Goal: Task Accomplishment & Management: Use online tool/utility

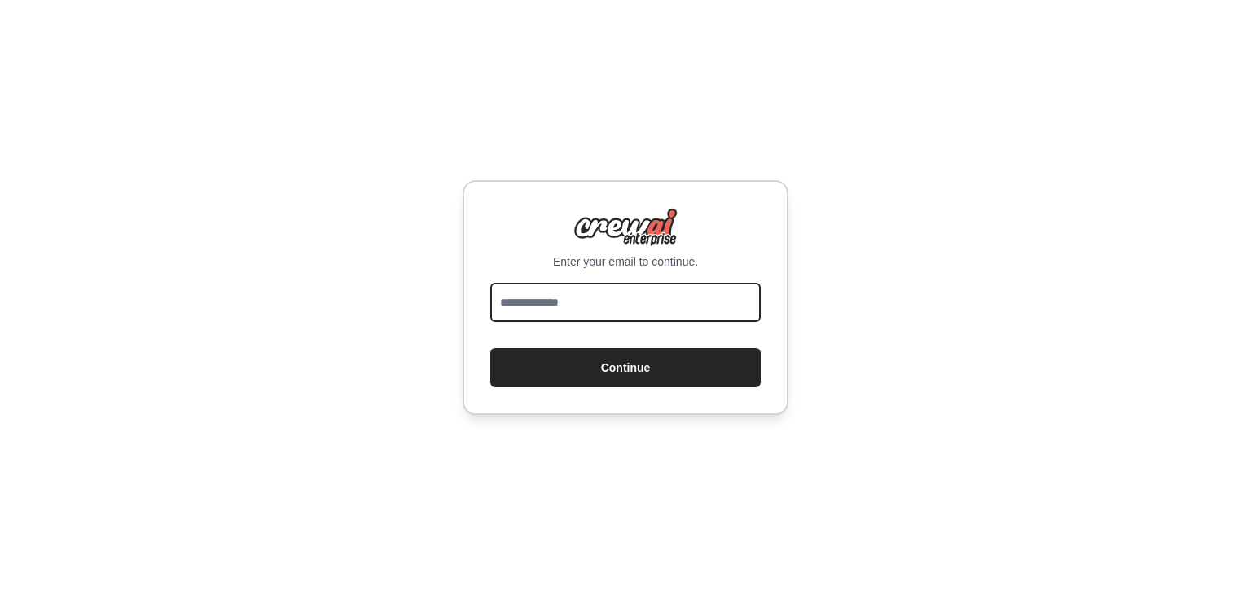
click at [633, 300] on input "email" at bounding box center [625, 302] width 271 height 39
type input "**********"
click at [490, 348] on button "Continue" at bounding box center [625, 367] width 271 height 39
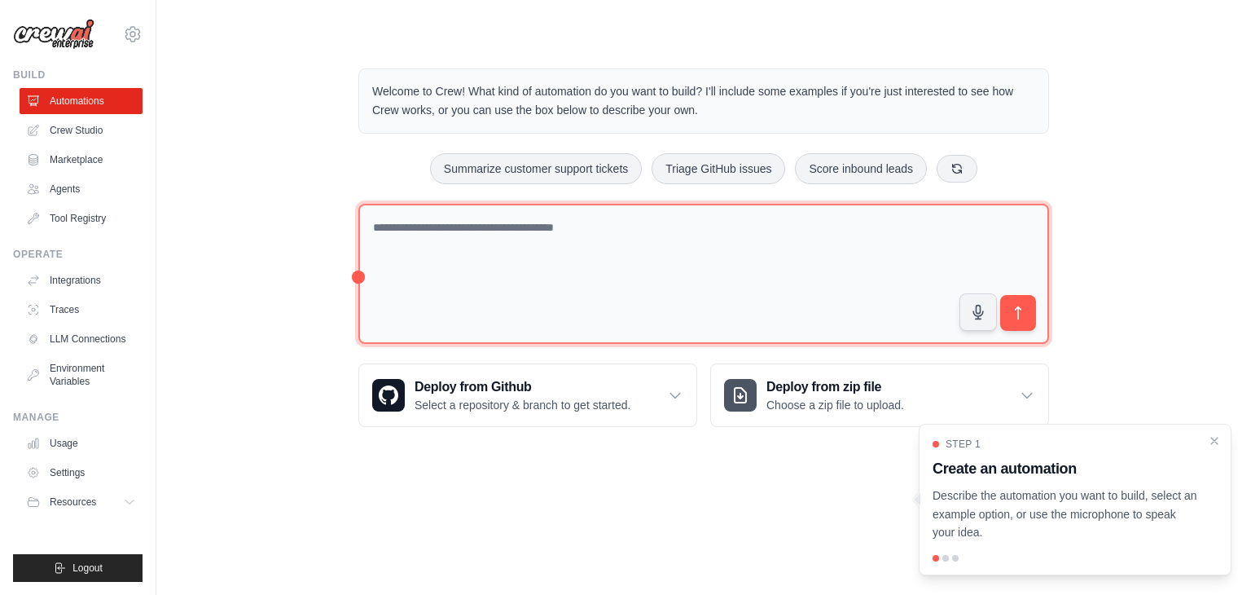
click at [528, 231] on textarea at bounding box center [703, 274] width 691 height 141
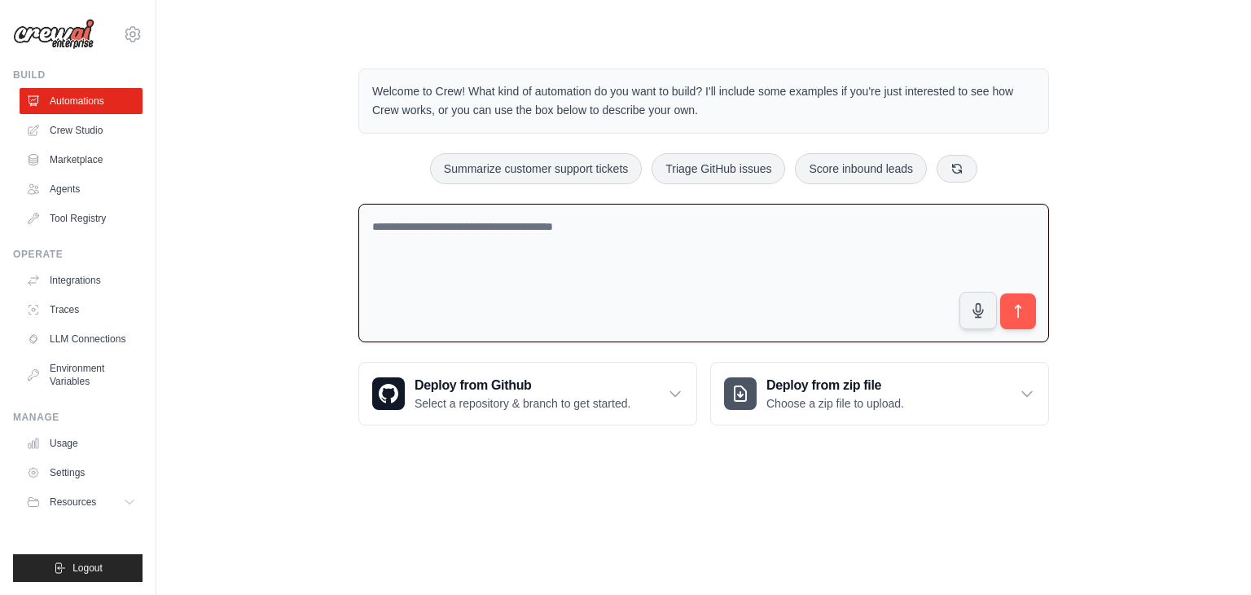
paste textarea "**********"
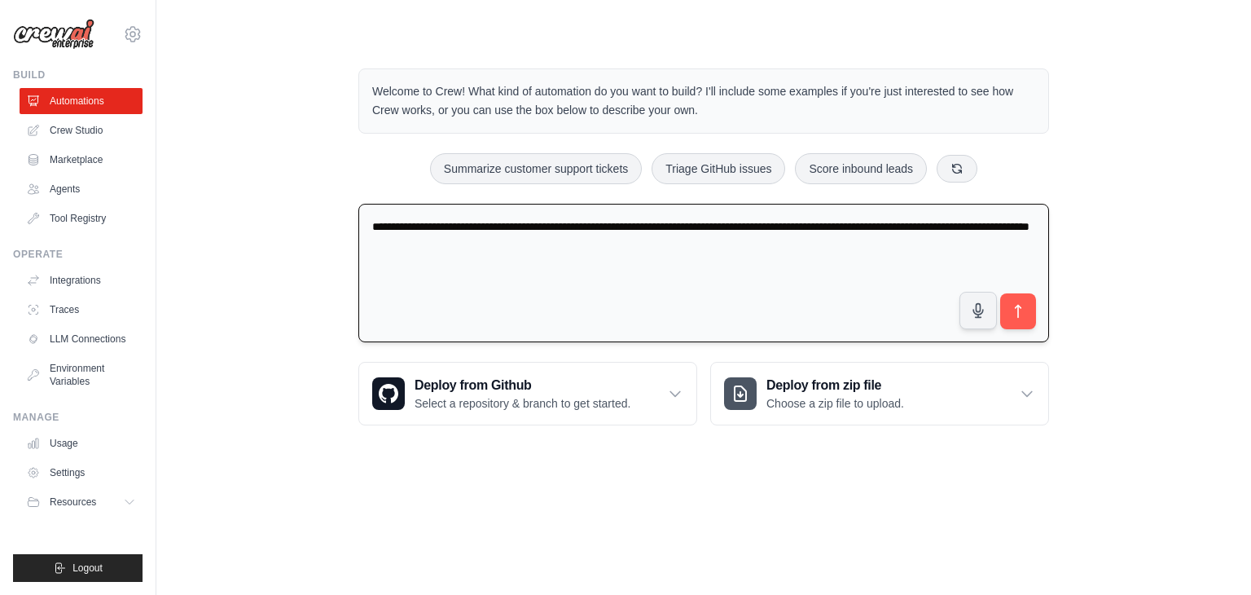
click at [714, 226] on textarea "**********" at bounding box center [703, 273] width 691 height 139
click at [629, 252] on textarea "**********" at bounding box center [703, 273] width 691 height 139
click at [456, 229] on textarea "**********" at bounding box center [703, 273] width 691 height 139
click at [1014, 312] on icon "submit" at bounding box center [1018, 311] width 17 height 17
click at [707, 255] on textarea "**********" at bounding box center [703, 273] width 691 height 139
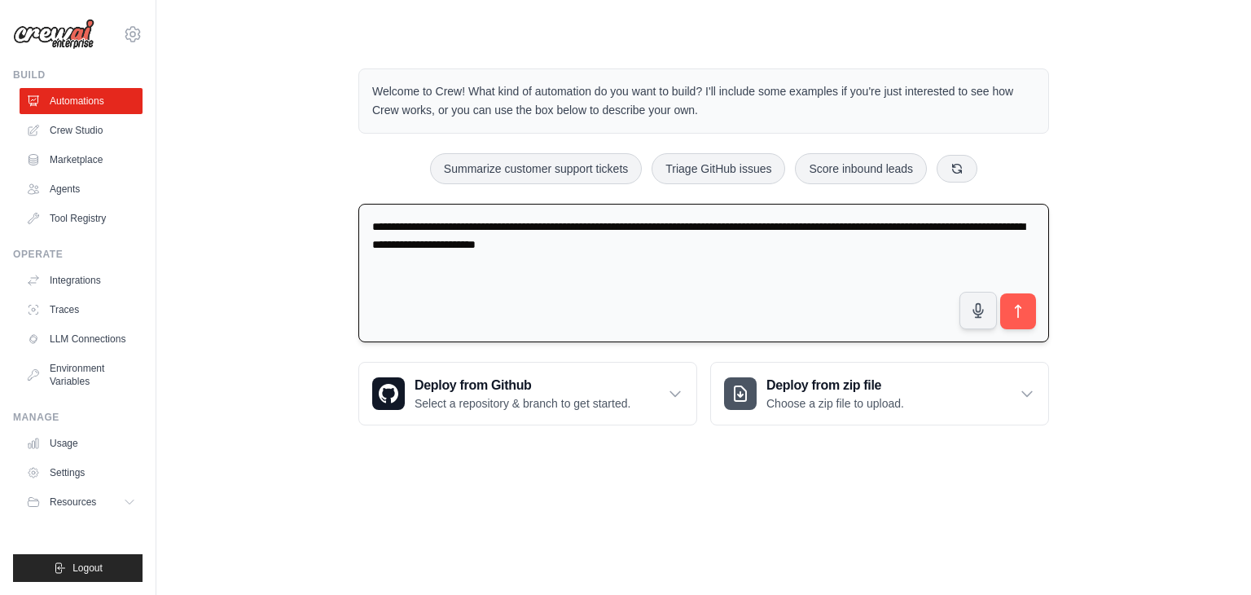
paste textarea "**********"
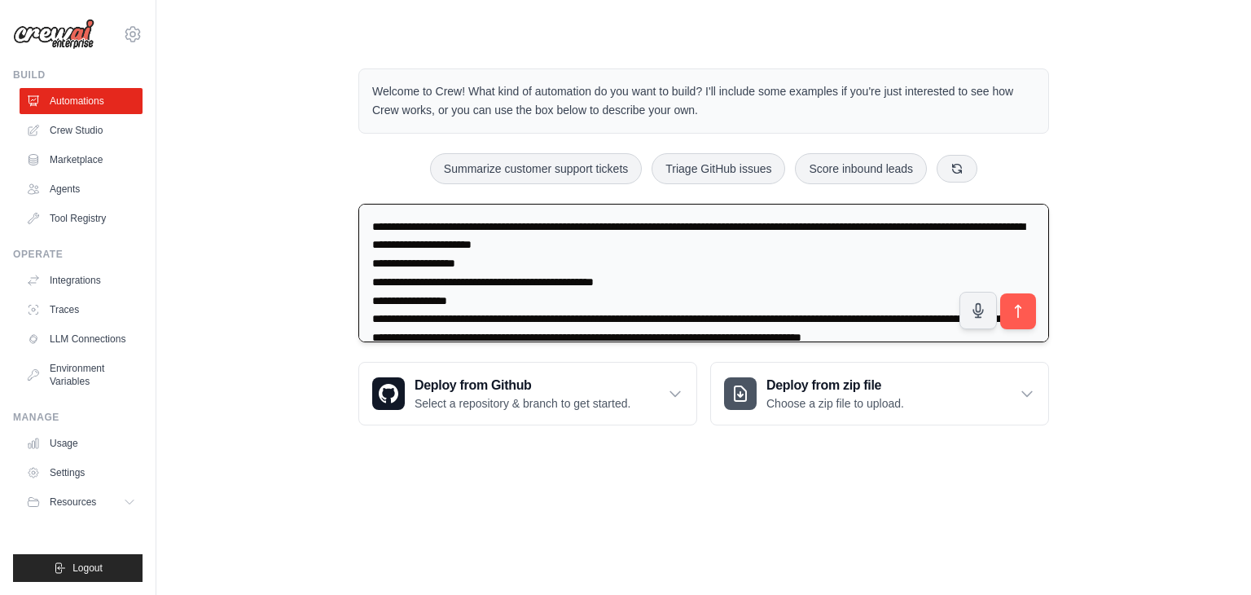
scroll to position [337, 0]
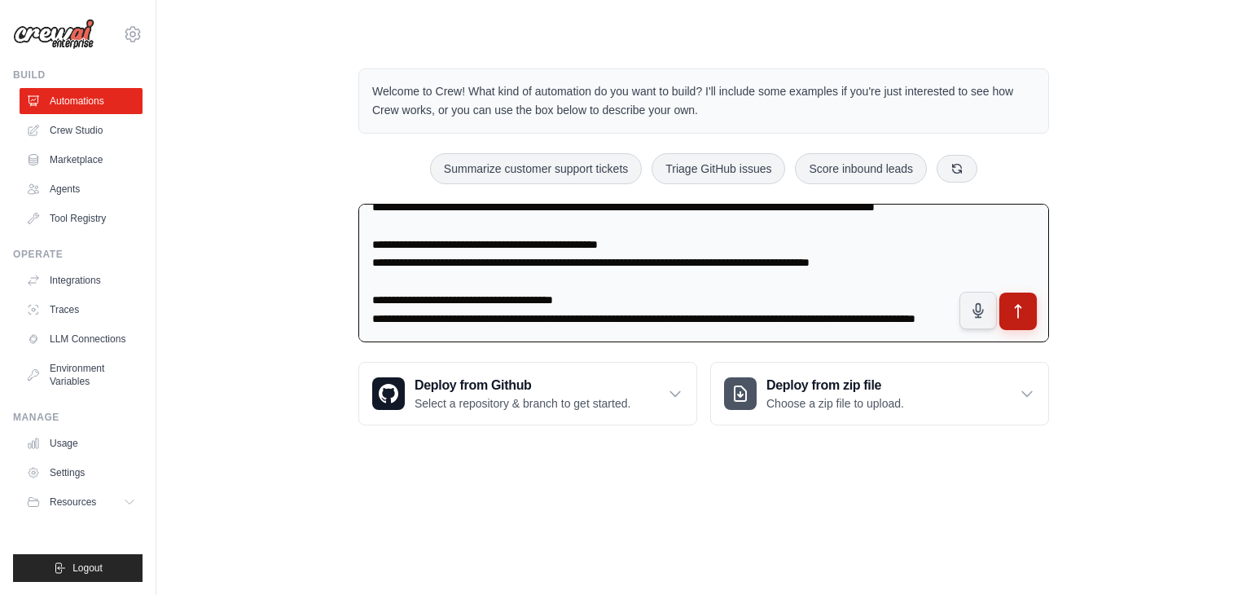
type textarea "**********"
drag, startPoint x: 1021, startPoint y: 310, endPoint x: 1007, endPoint y: 315, distance: 14.4
click at [1022, 310] on icon "submit" at bounding box center [1018, 310] width 17 height 17
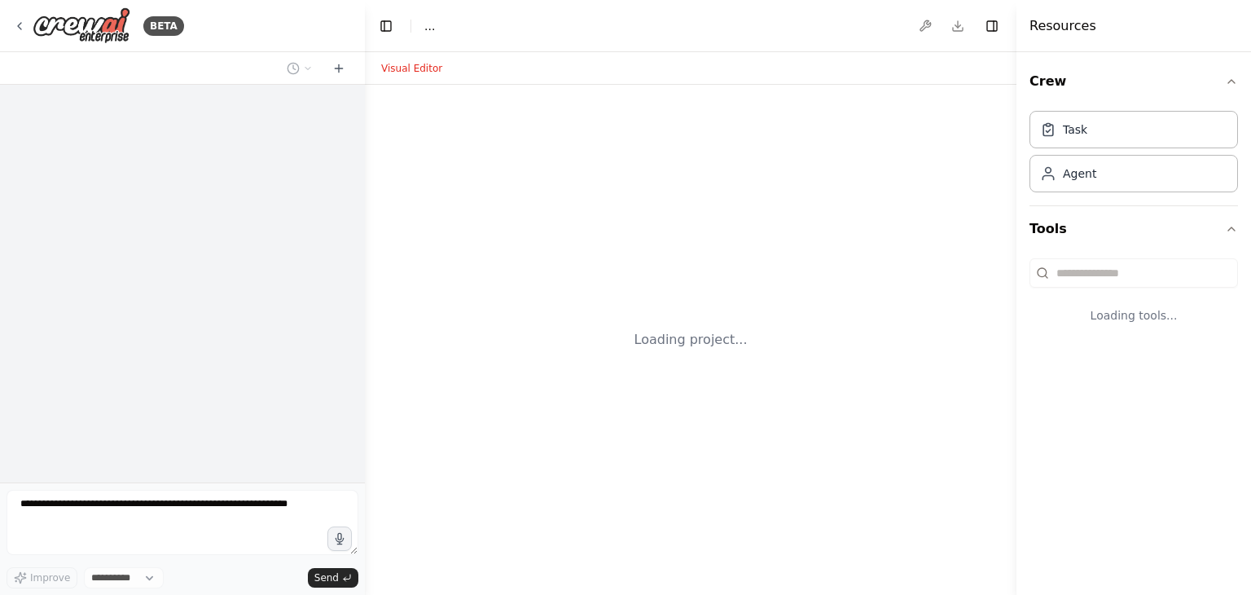
select select "****"
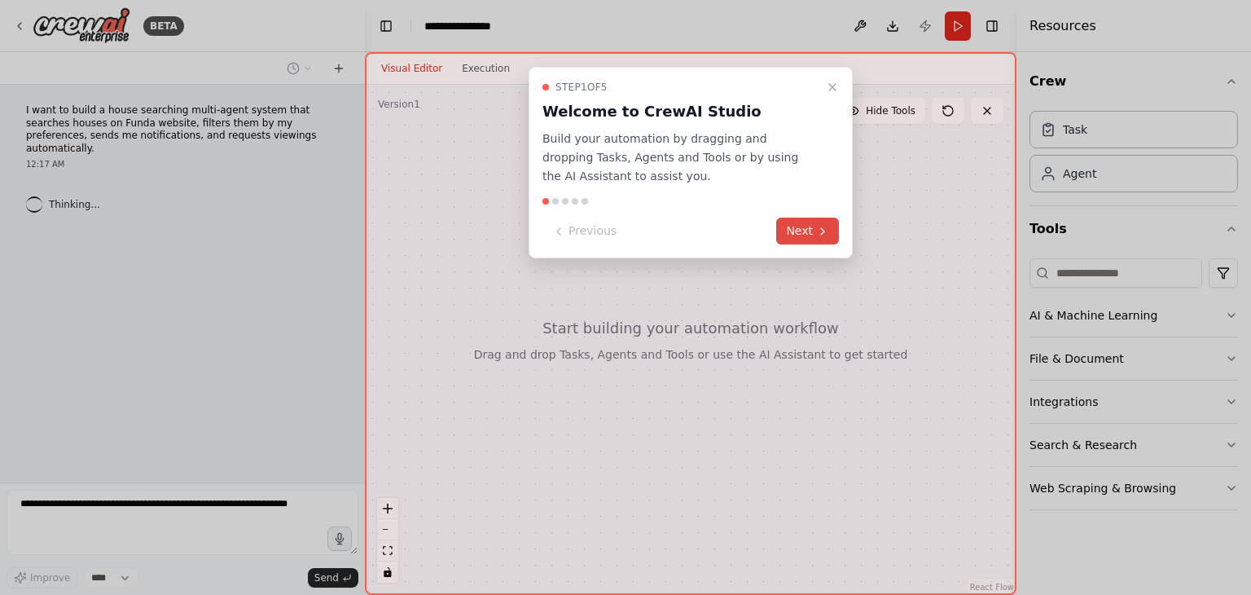
click at [789, 240] on button "Next" at bounding box center [807, 231] width 63 height 27
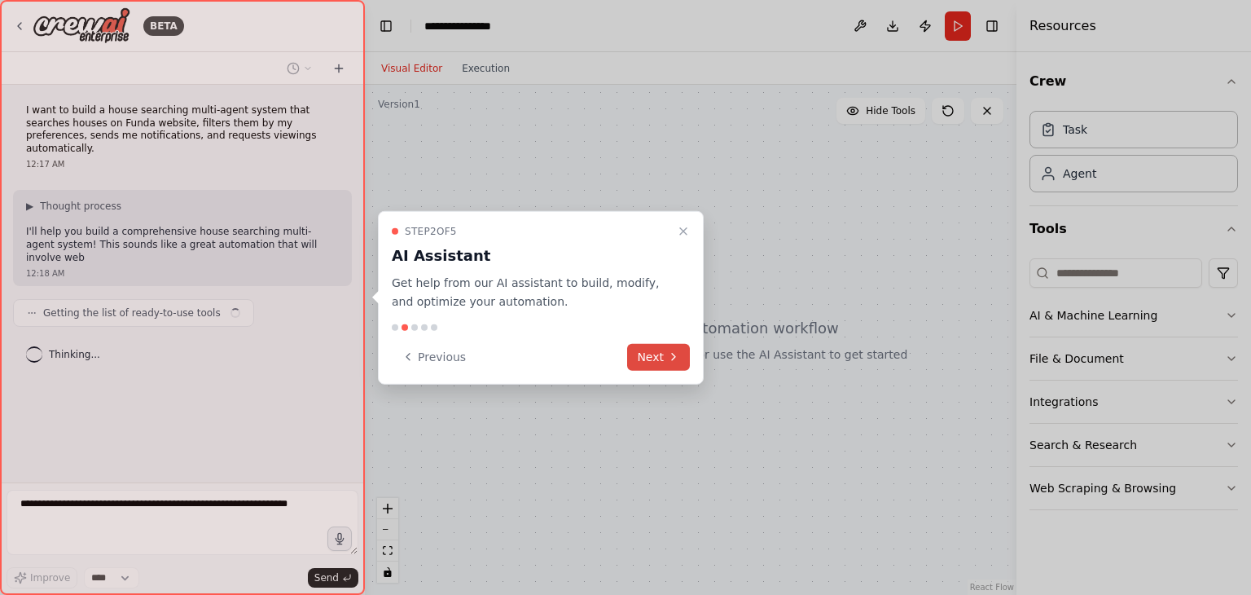
click at [671, 357] on icon at bounding box center [673, 356] width 13 height 13
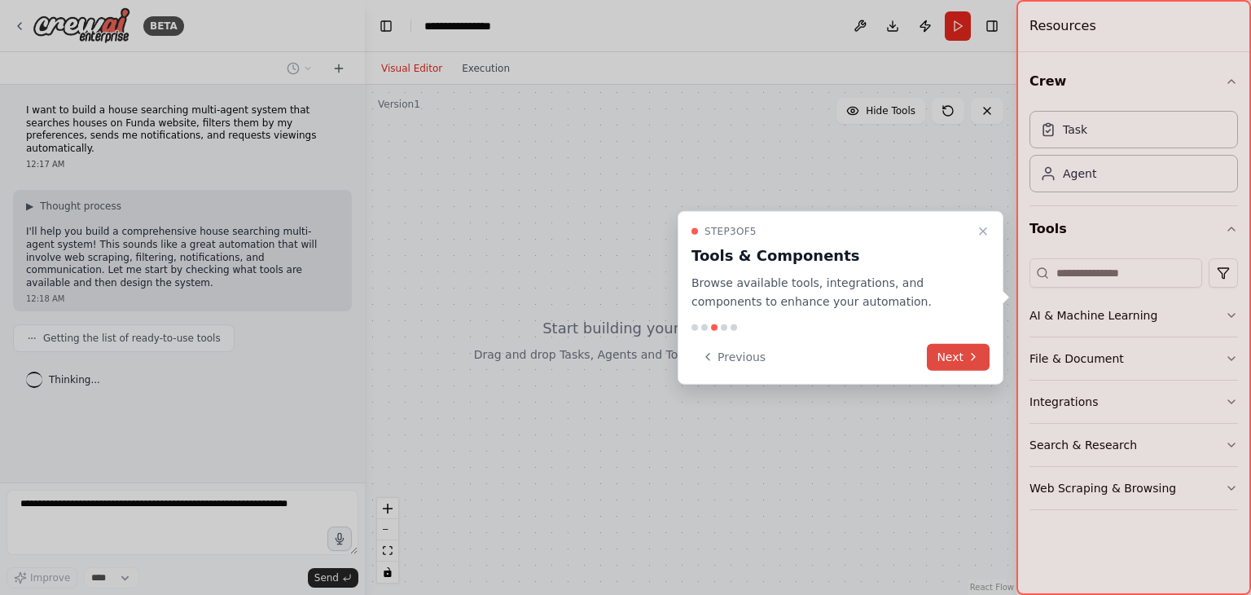
click at [938, 363] on button "Next" at bounding box center [958, 356] width 63 height 27
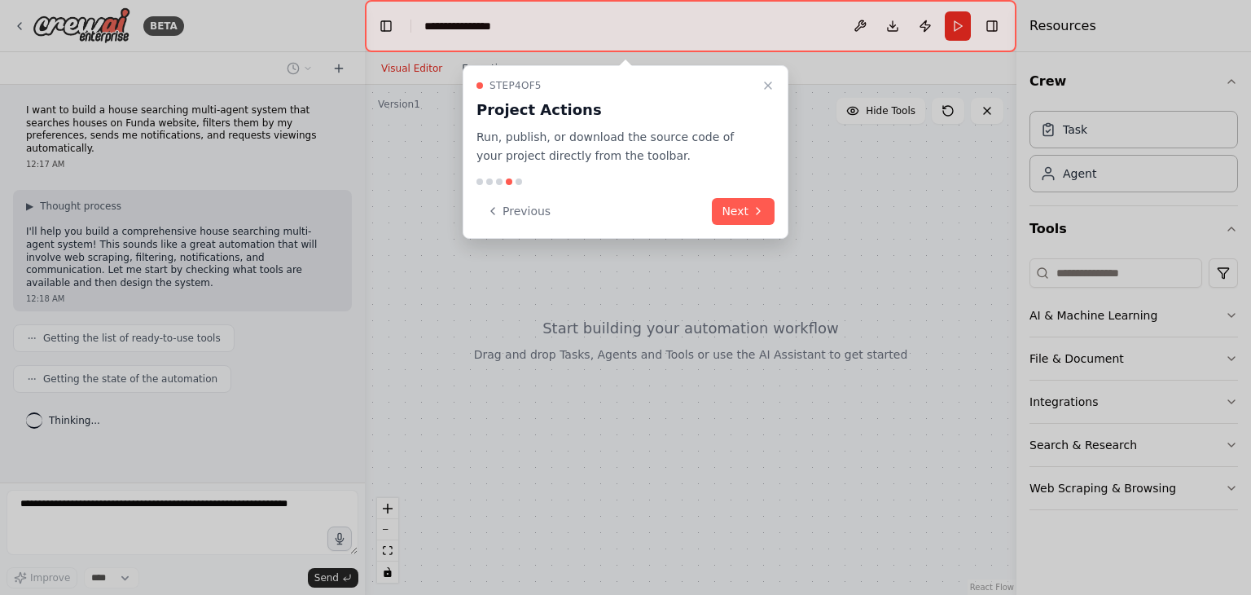
click at [740, 193] on div "Step 4 of 5 Project Actions Run, publish, or download the source code of your p…" at bounding box center [626, 152] width 326 height 174
click at [738, 208] on button "Next" at bounding box center [743, 211] width 63 height 27
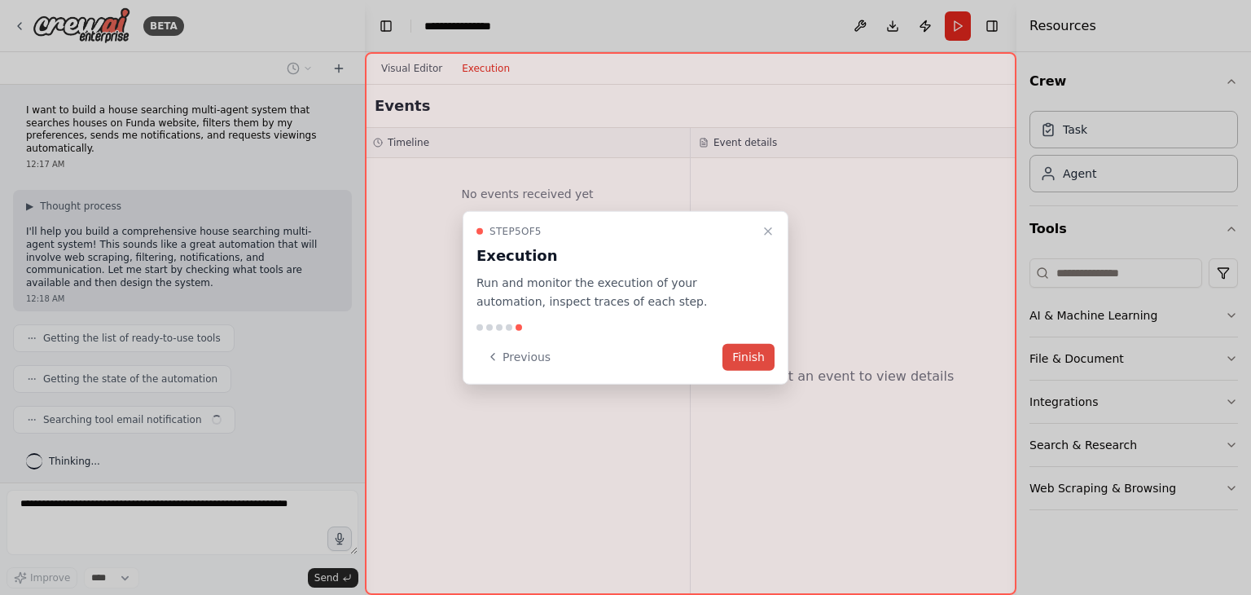
click at [740, 360] on button "Finish" at bounding box center [749, 356] width 52 height 27
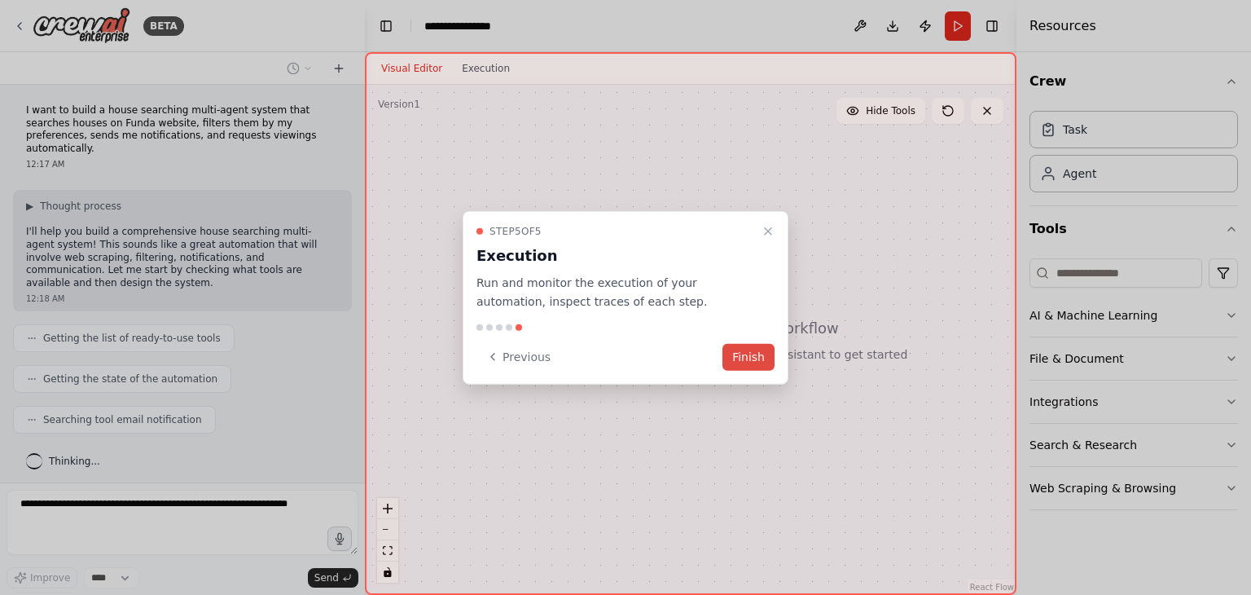
click at [738, 361] on button "Finish" at bounding box center [749, 356] width 52 height 27
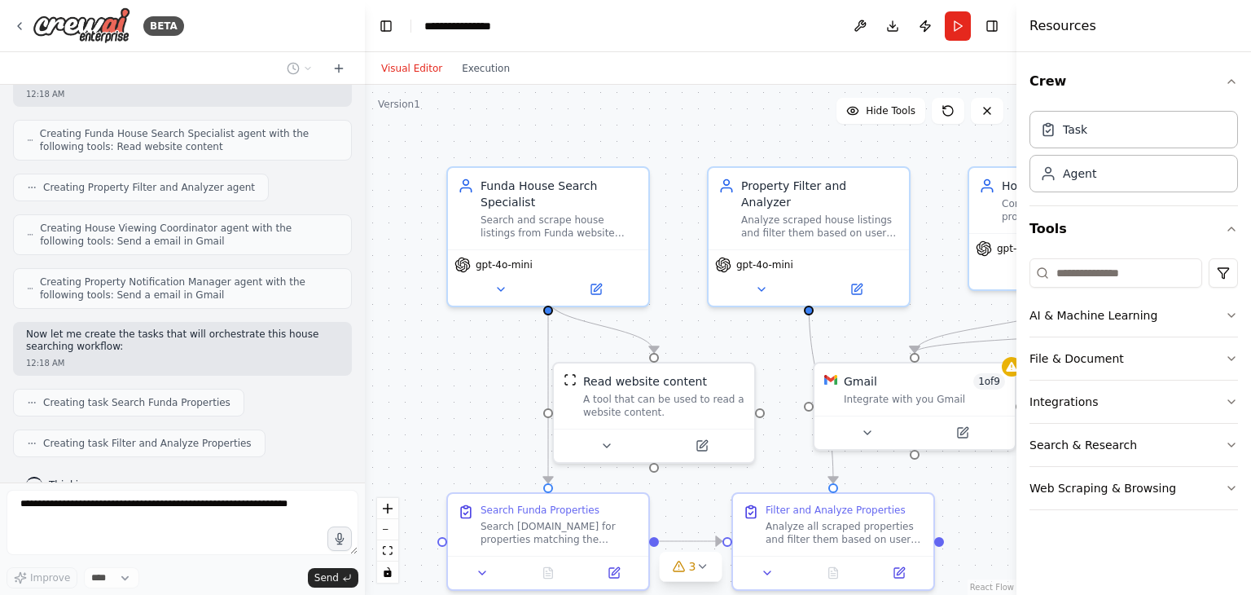
scroll to position [476, 0]
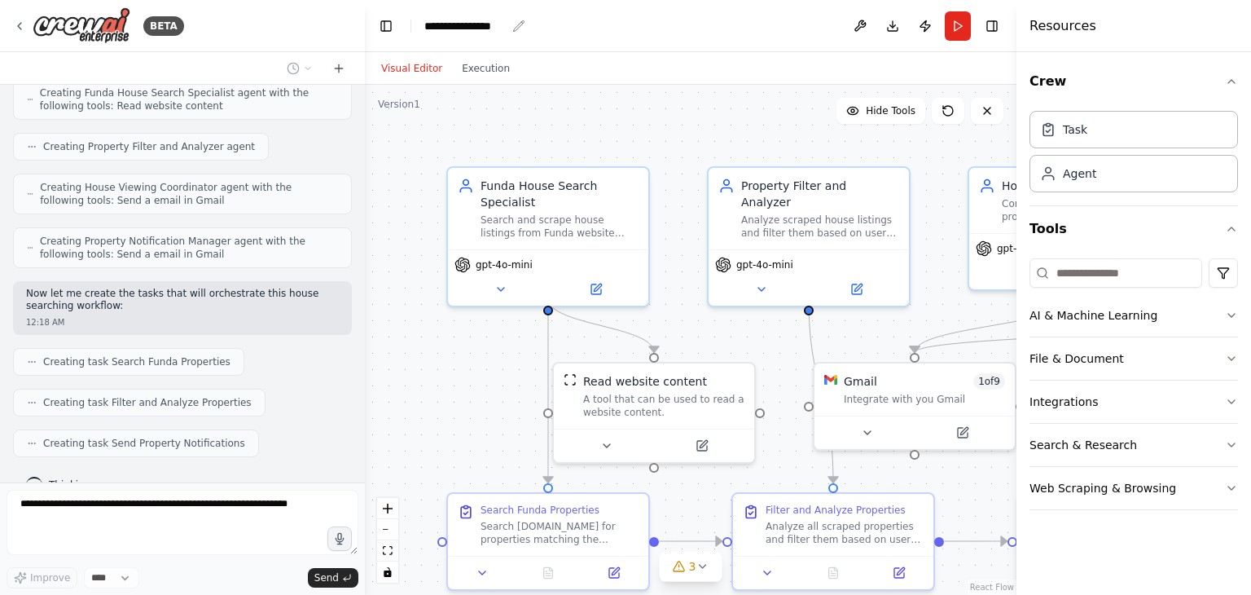
click at [512, 25] on icon "breadcrumb" at bounding box center [518, 26] width 13 height 13
click at [515, 28] on icon "breadcrumb" at bounding box center [518, 26] width 13 height 13
click at [489, 29] on div "**********" at bounding box center [464, 26] width 81 height 16
drag, startPoint x: 506, startPoint y: 24, endPoint x: 420, endPoint y: 29, distance: 86.5
click at [420, 29] on header "**********" at bounding box center [691, 26] width 652 height 52
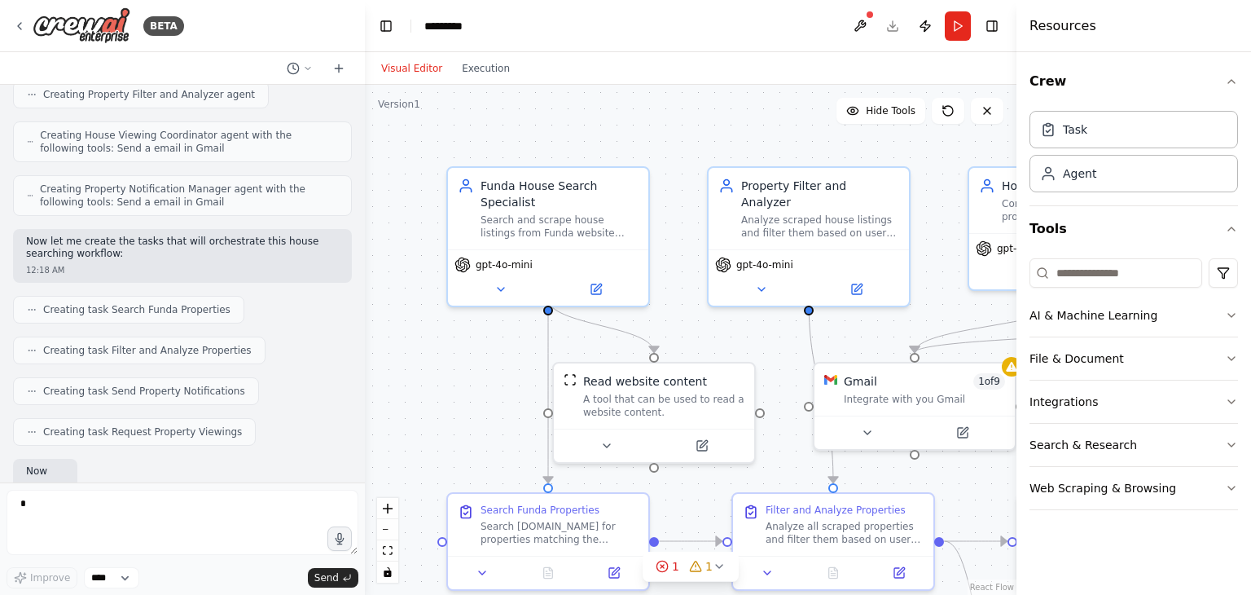
scroll to position [610, 0]
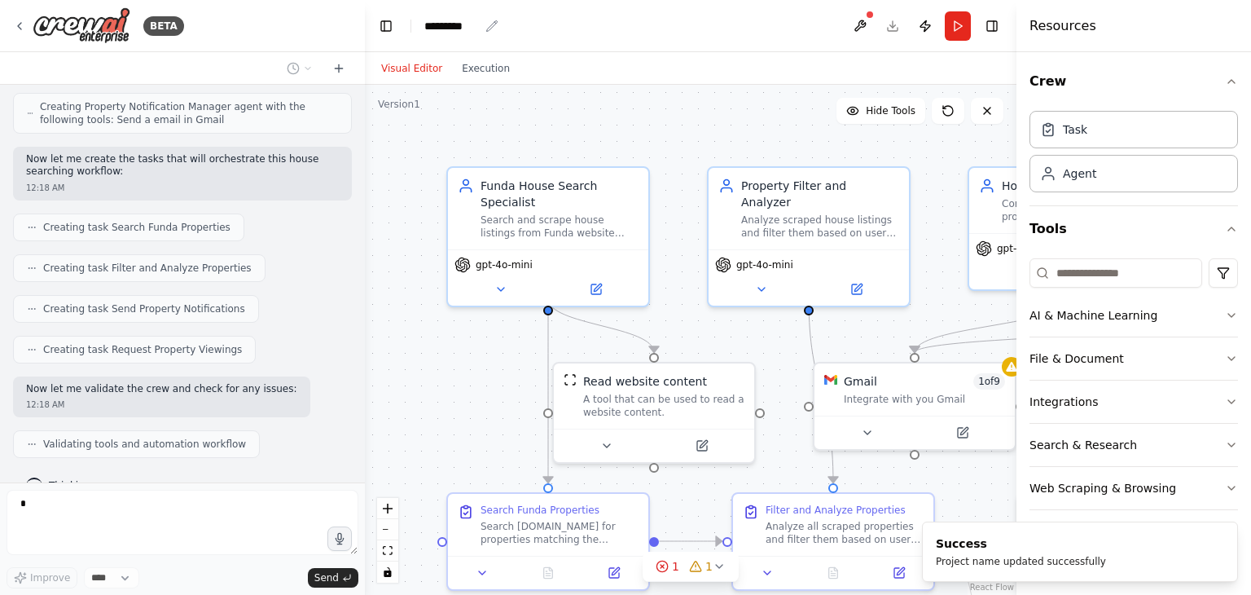
click at [476, 20] on div "*********" at bounding box center [451, 26] width 55 height 16
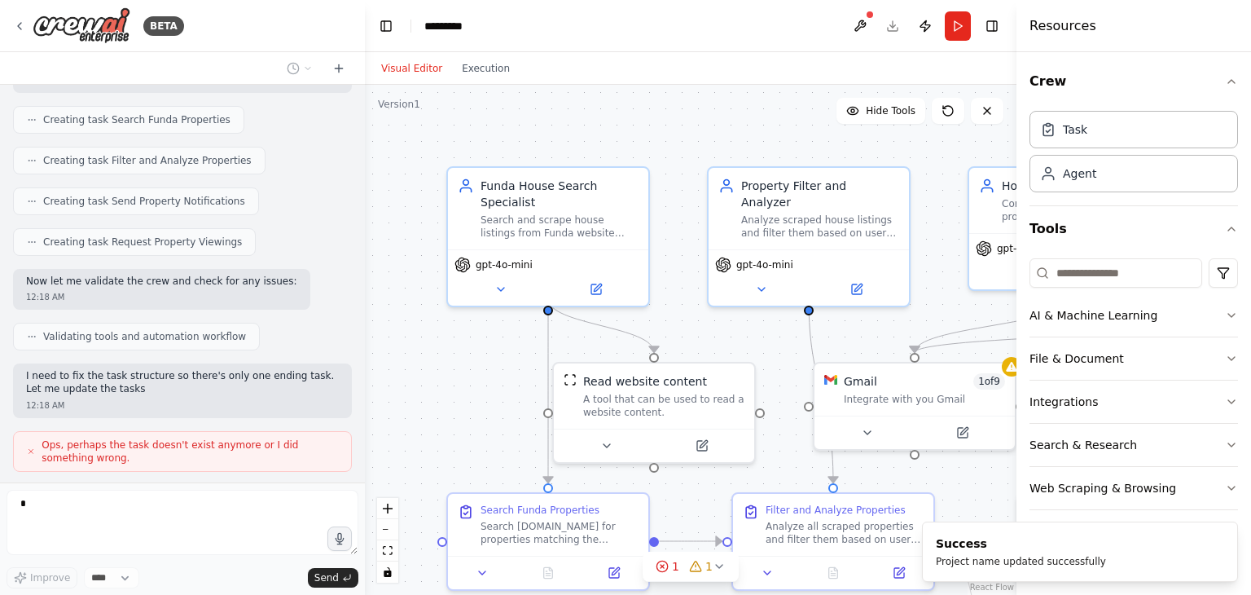
scroll to position [731, 0]
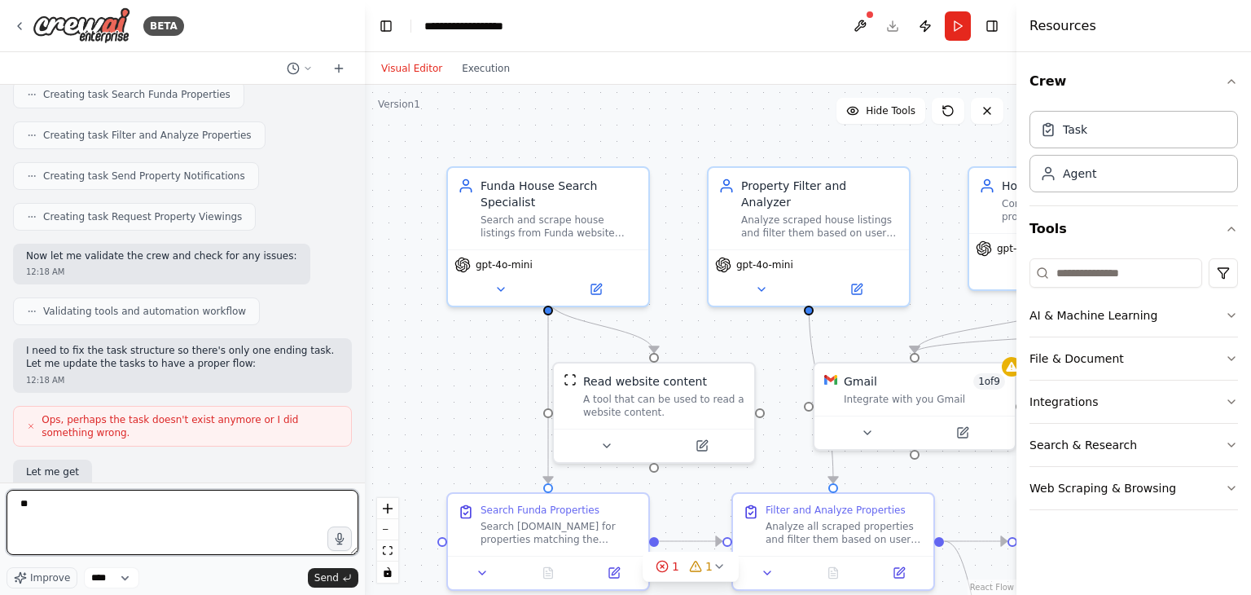
type textarea "**"
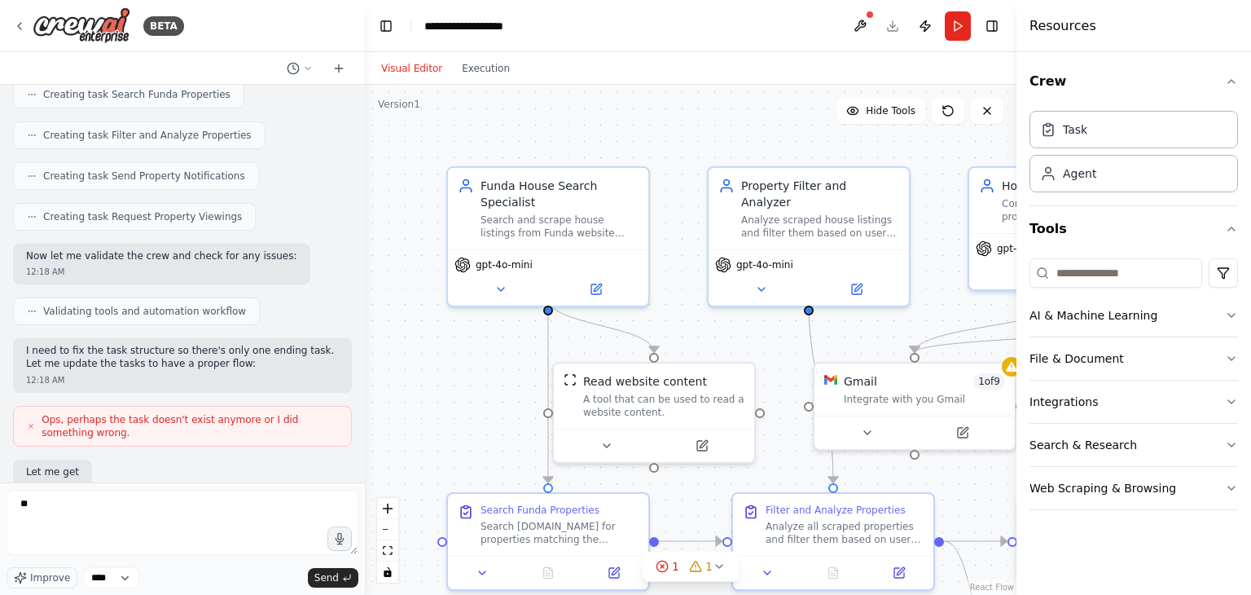
scroll to position [825, 0]
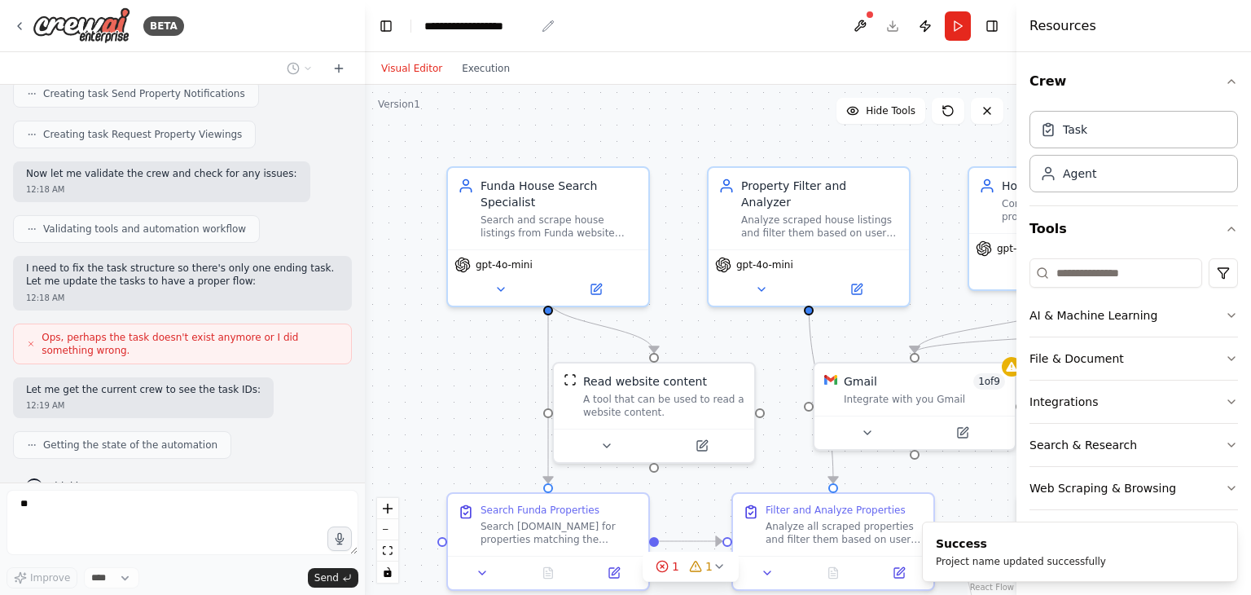
click at [534, 23] on div "**********" at bounding box center [479, 26] width 111 height 16
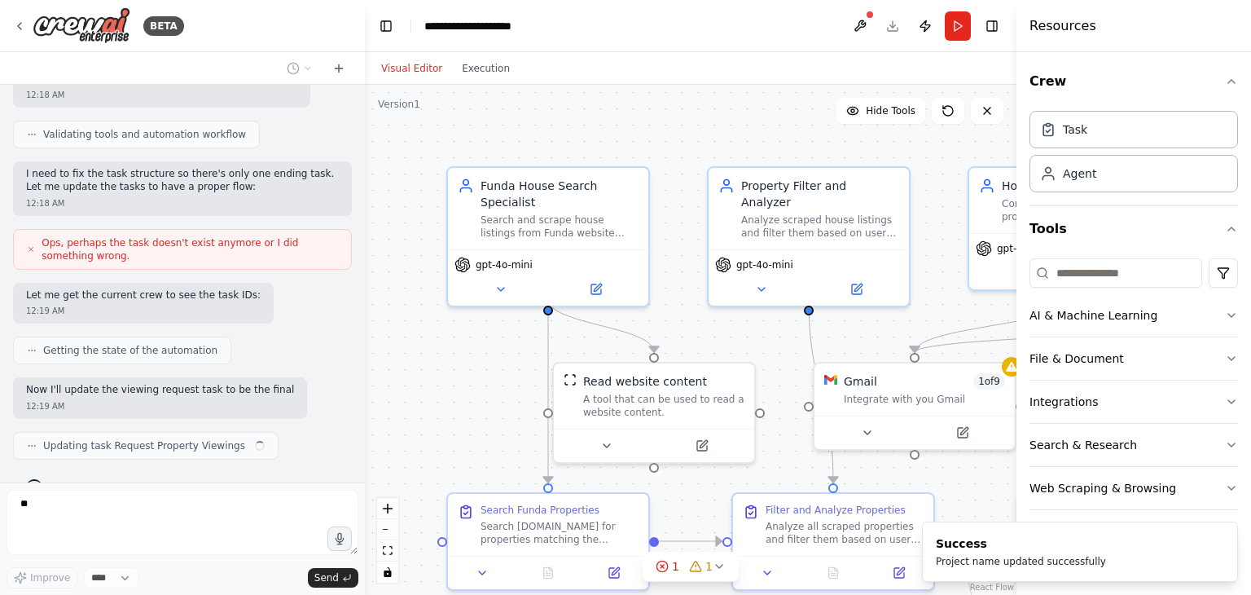
scroll to position [933, 0]
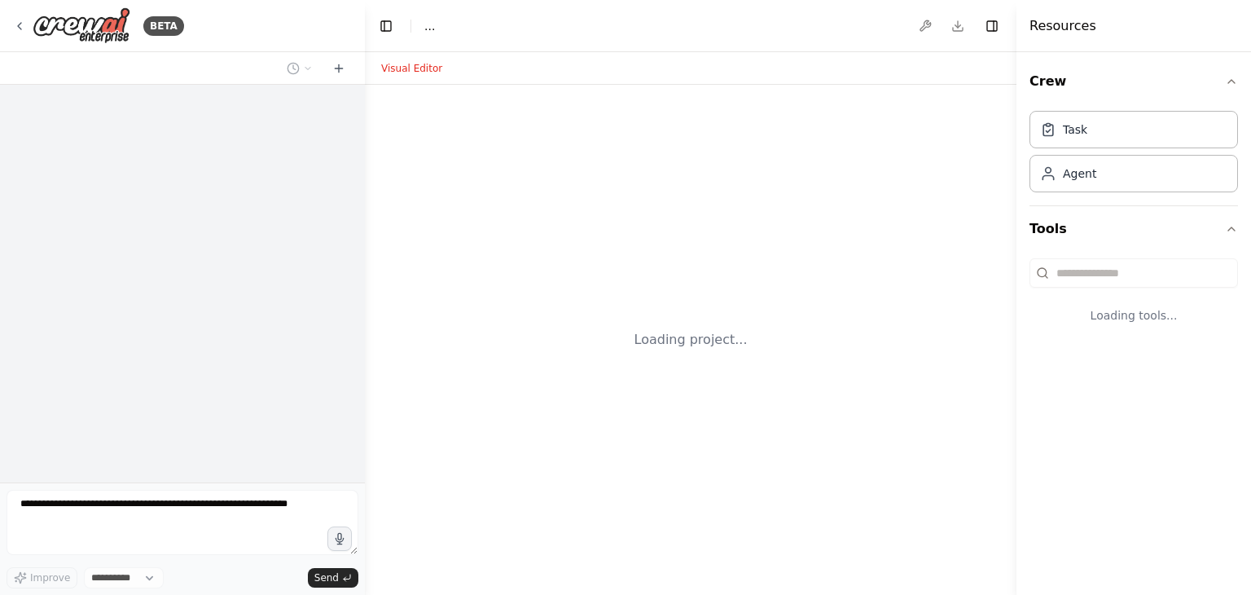
select select "****"
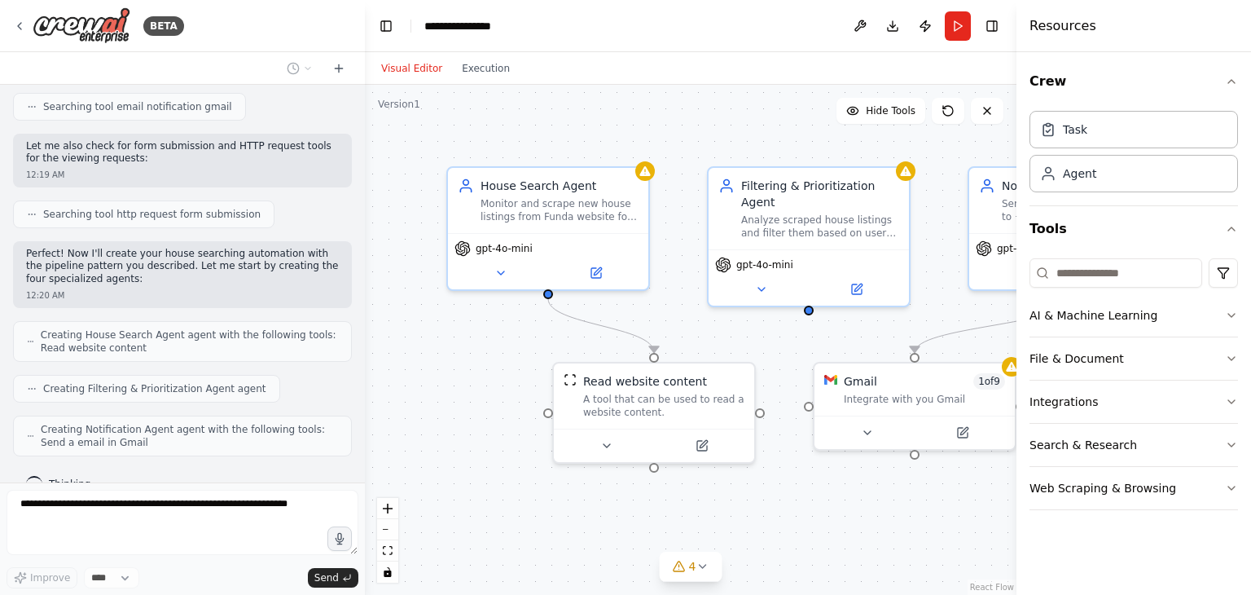
scroll to position [680, 0]
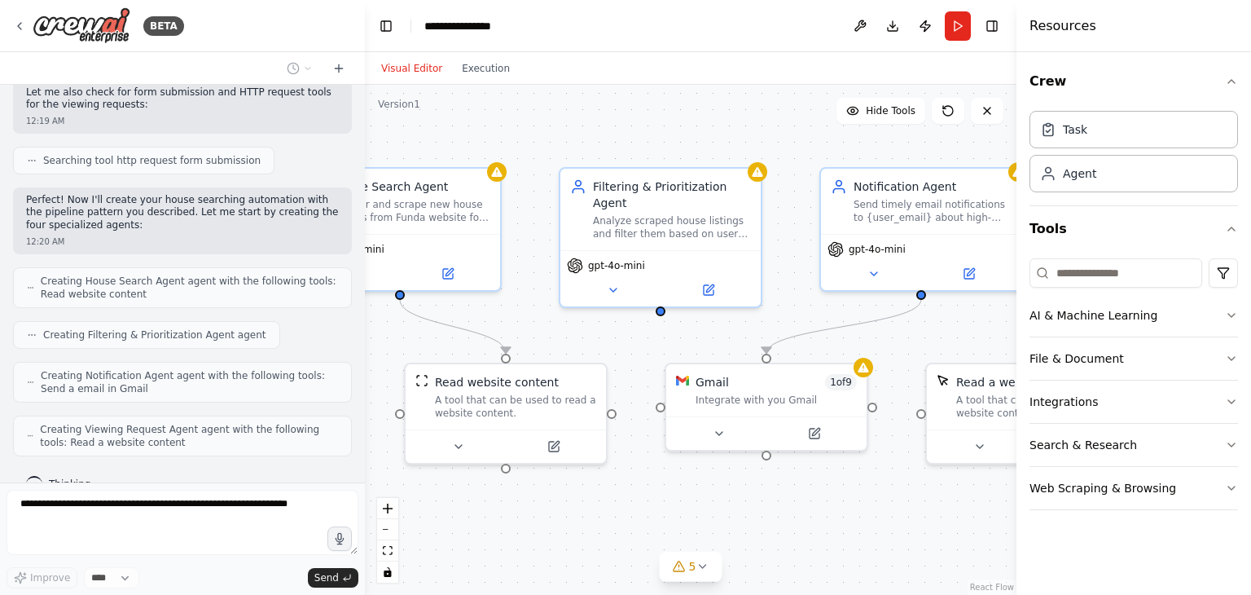
drag, startPoint x: 534, startPoint y: 345, endPoint x: 388, endPoint y: 346, distance: 146.7
click at [388, 346] on div ".deletable-edge-delete-btn { width: 20px; height: 20px; border: 0px solid #ffff…" at bounding box center [691, 340] width 652 height 510
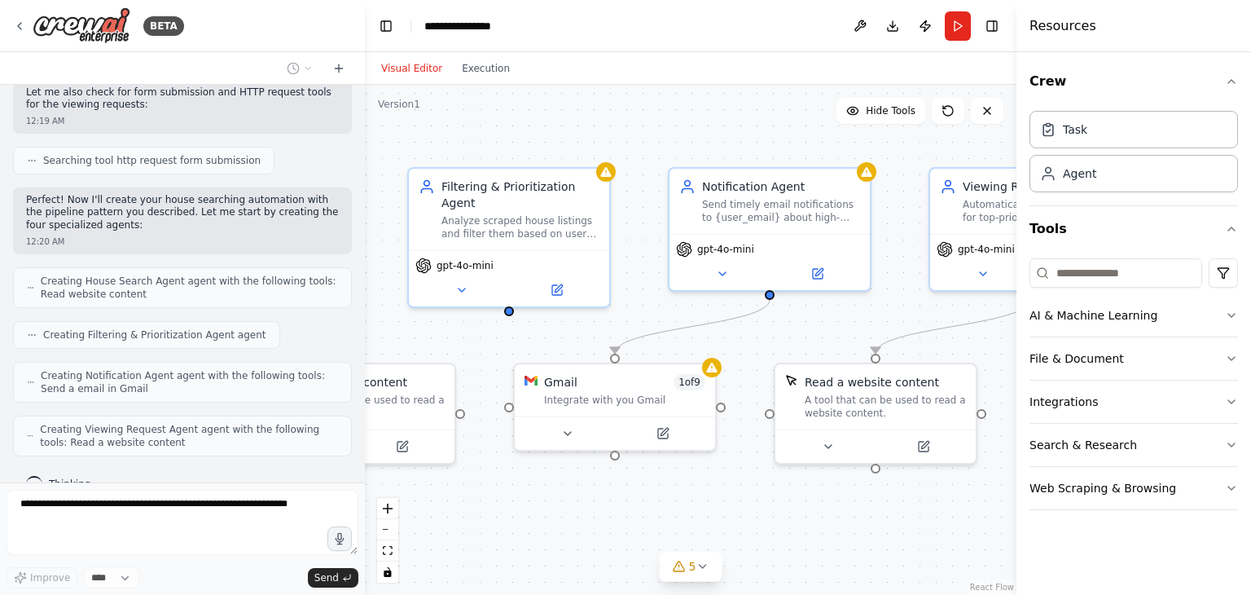
drag, startPoint x: 743, startPoint y: 323, endPoint x: 592, endPoint y: 323, distance: 151.5
click at [592, 323] on div ".deletable-edge-delete-btn { width: 20px; height: 20px; border: 0px solid #ffff…" at bounding box center [691, 340] width 652 height 510
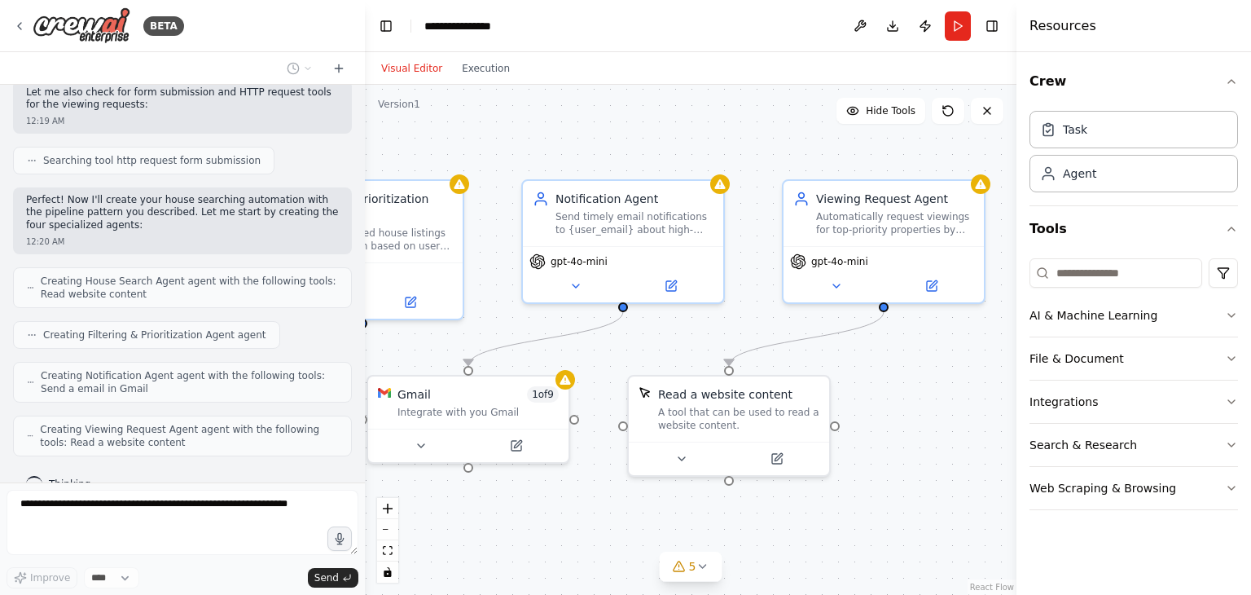
drag, startPoint x: 815, startPoint y: 327, endPoint x: 686, endPoint y: 332, distance: 128.9
click at [686, 332] on div ".deletable-edge-delete-btn { width: 20px; height: 20px; border: 0px solid #ffff…" at bounding box center [691, 340] width 652 height 510
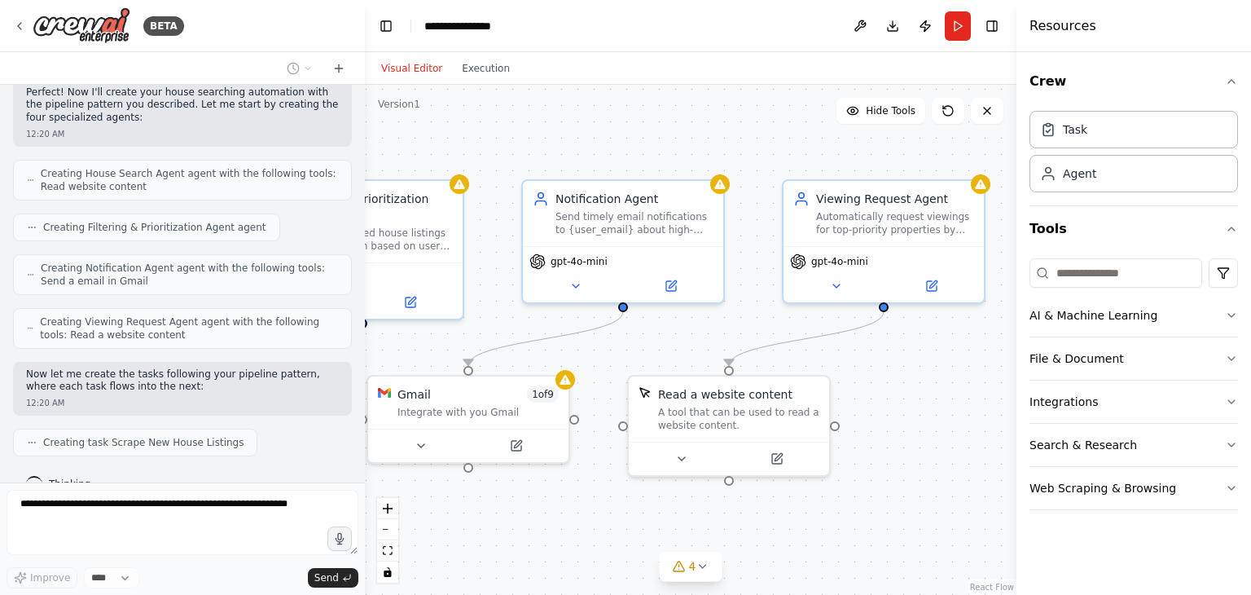
scroll to position [828, 0]
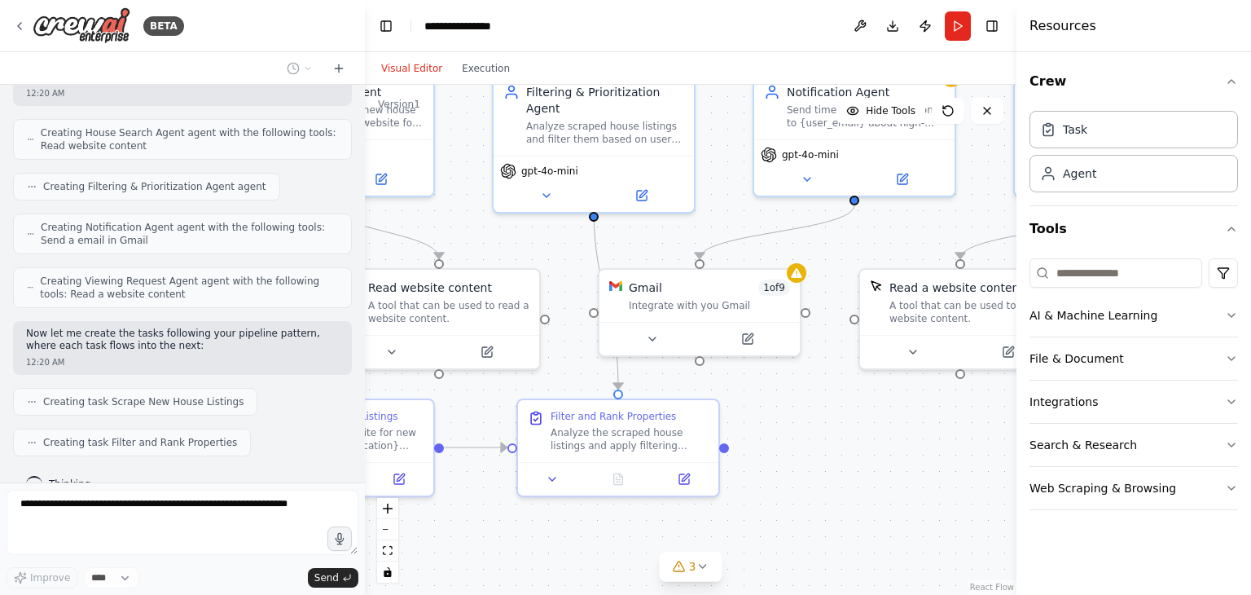
drag, startPoint x: 531, startPoint y: 494, endPoint x: 795, endPoint y: 346, distance: 302.4
click at [795, 346] on div ".deletable-edge-delete-btn { width: 20px; height: 20px; border: 0px solid #ffff…" at bounding box center [691, 340] width 652 height 510
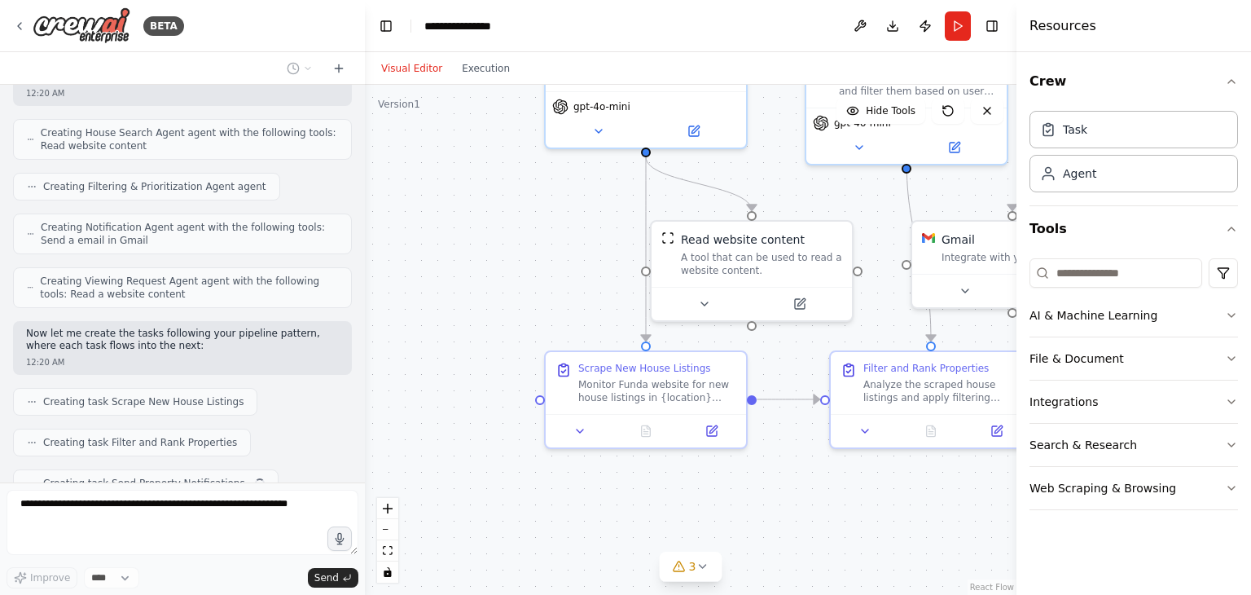
scroll to position [868, 0]
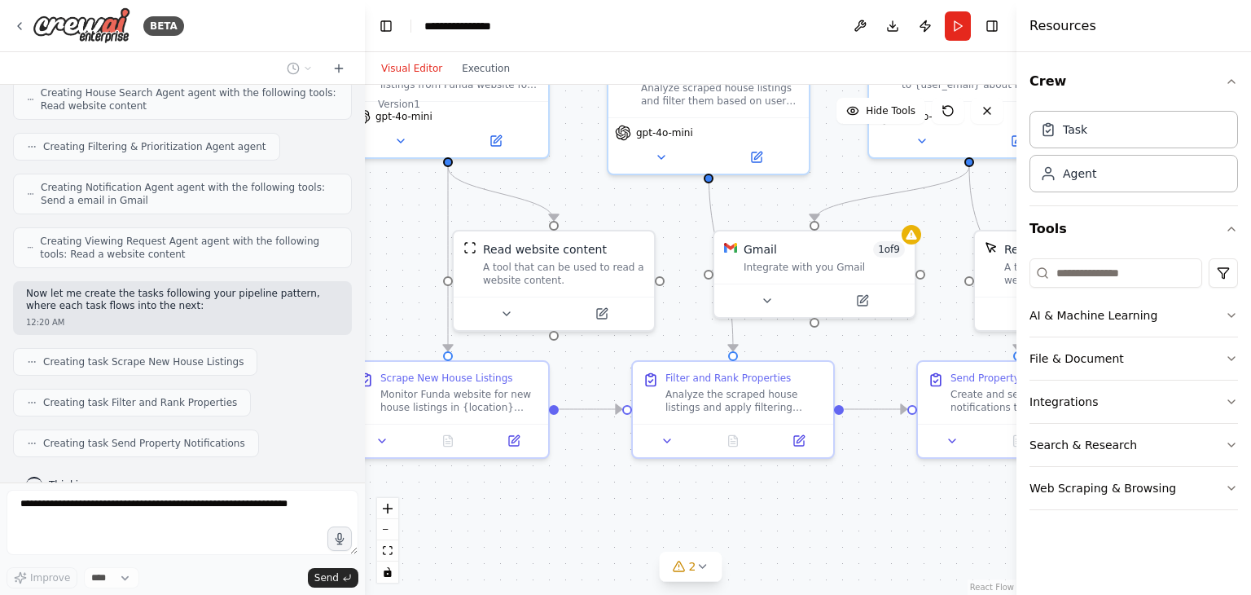
drag, startPoint x: 659, startPoint y: 496, endPoint x: 603, endPoint y: 492, distance: 56.4
click at [603, 492] on div ".deletable-edge-delete-btn { width: 20px; height: 20px; border: 0px solid #ffff…" at bounding box center [691, 340] width 652 height 510
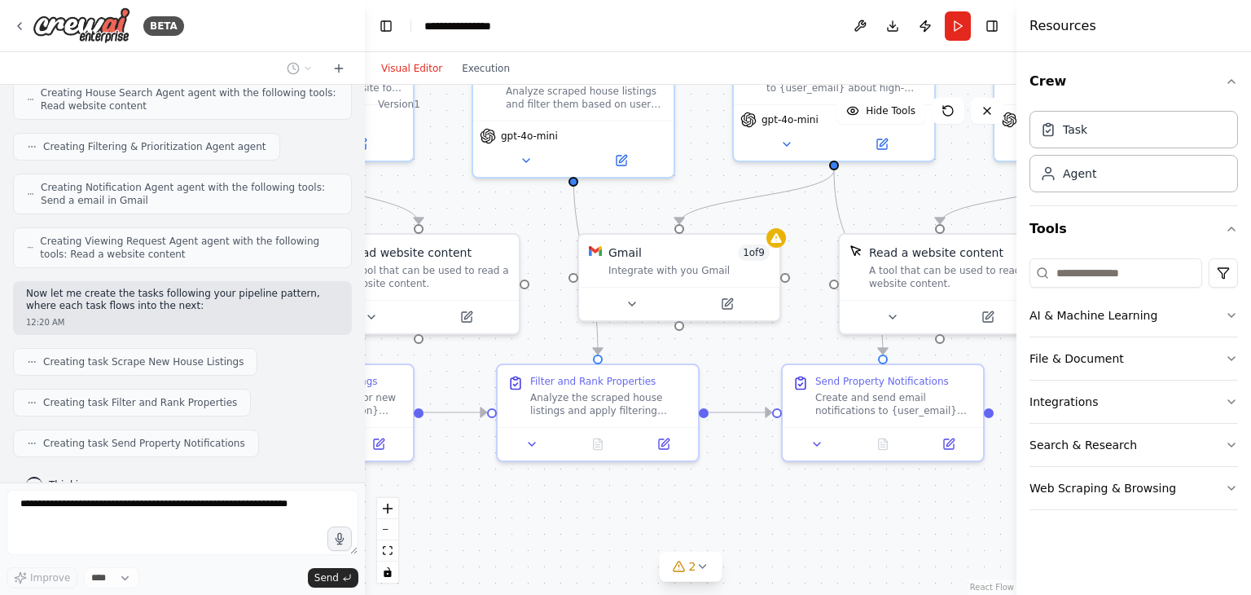
drag, startPoint x: 785, startPoint y: 486, endPoint x: 651, endPoint y: 490, distance: 134.5
click at [651, 490] on div ".deletable-edge-delete-btn { width: 20px; height: 20px; border: 0px solid #ffff…" at bounding box center [691, 340] width 652 height 510
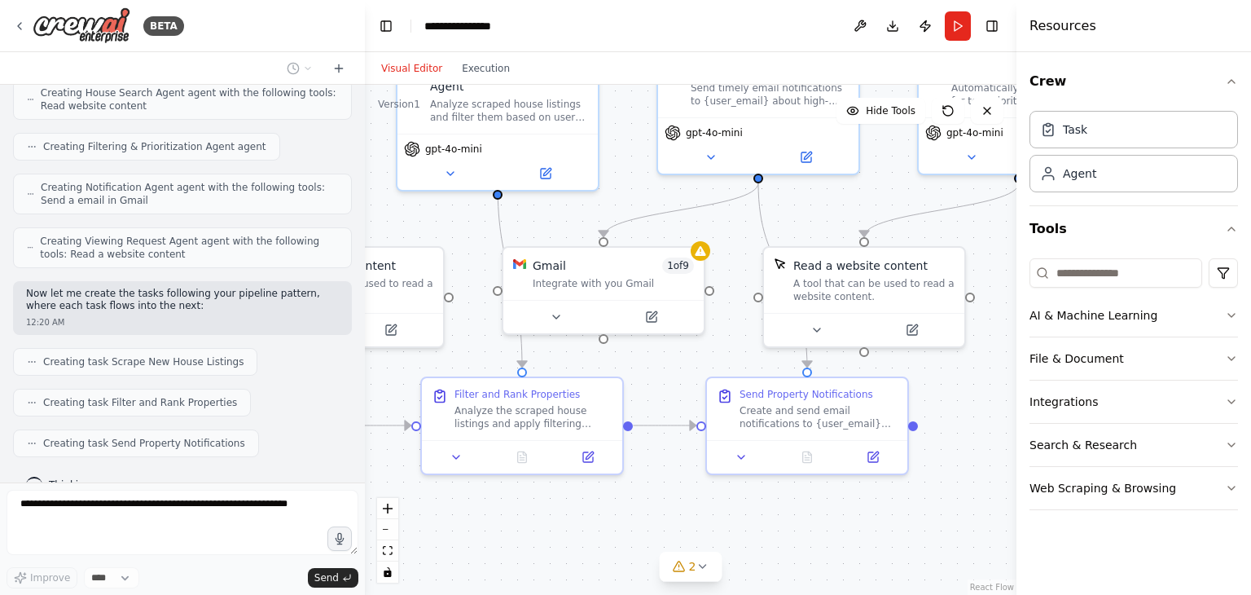
drag, startPoint x: 754, startPoint y: 488, endPoint x: 650, endPoint y: 512, distance: 106.3
click at [650, 512] on div ".deletable-edge-delete-btn { width: 20px; height: 20px; border: 0px solid #ffff…" at bounding box center [691, 340] width 652 height 510
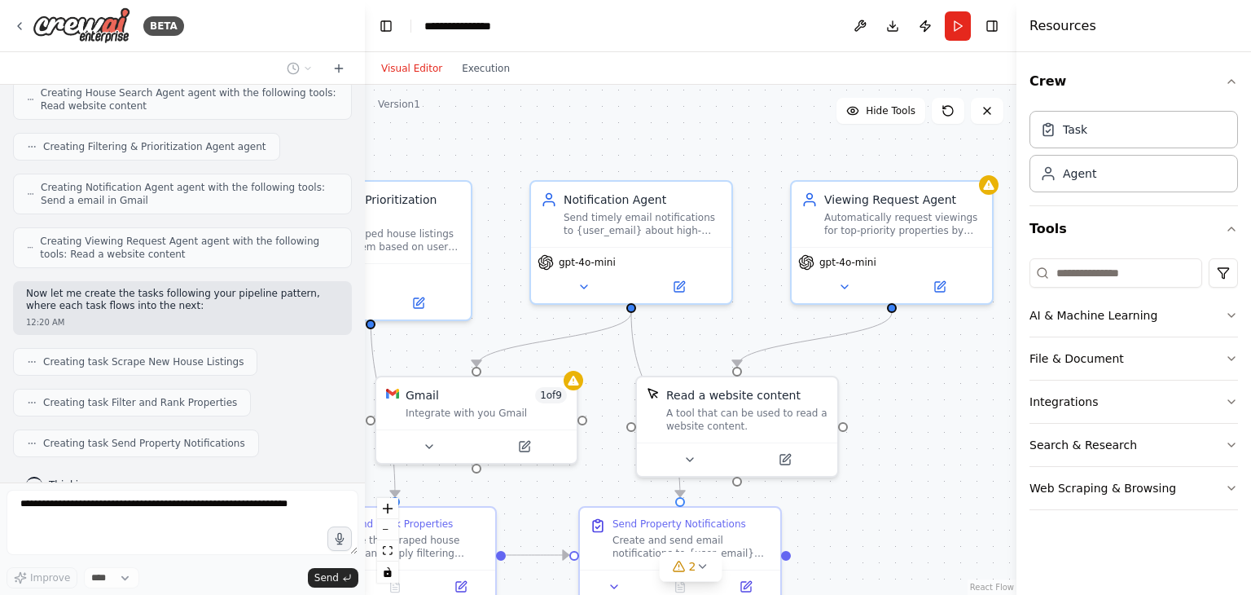
drag, startPoint x: 915, startPoint y: 483, endPoint x: 873, endPoint y: 548, distance: 76.6
click at [873, 548] on div ".deletable-edge-delete-btn { width: 20px; height: 20px; border: 0px solid #ffff…" at bounding box center [691, 340] width 652 height 510
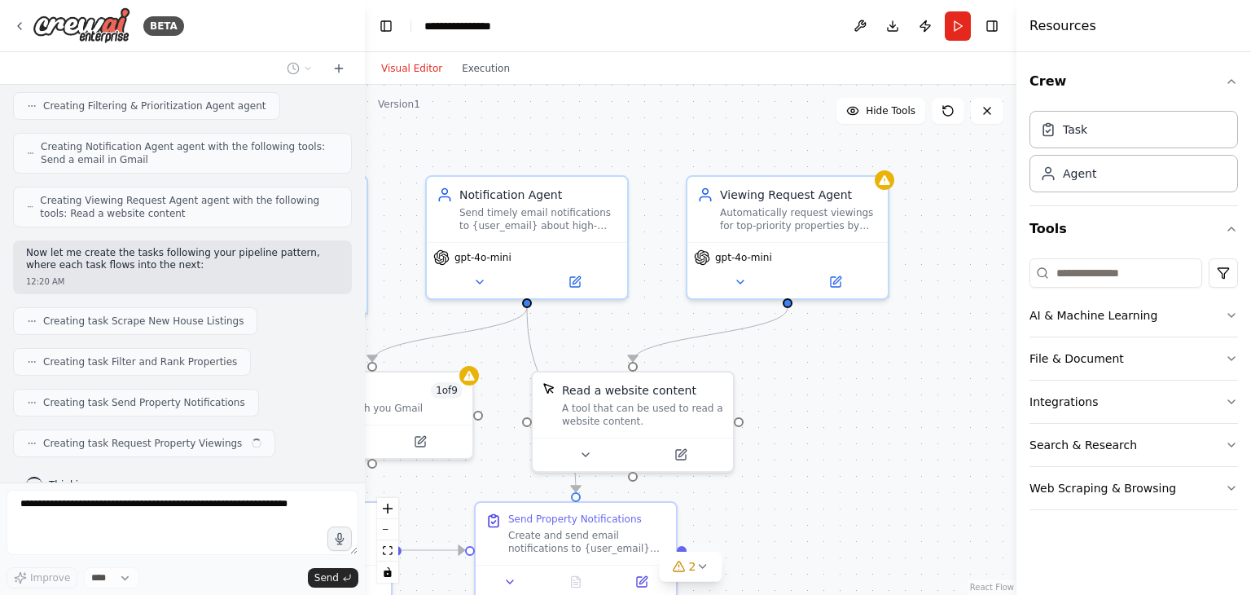
drag, startPoint x: 958, startPoint y: 463, endPoint x: 857, endPoint y: 457, distance: 101.2
click at [857, 457] on div ".deletable-edge-delete-btn { width: 20px; height: 20px; border: 0px solid #ffff…" at bounding box center [691, 340] width 652 height 510
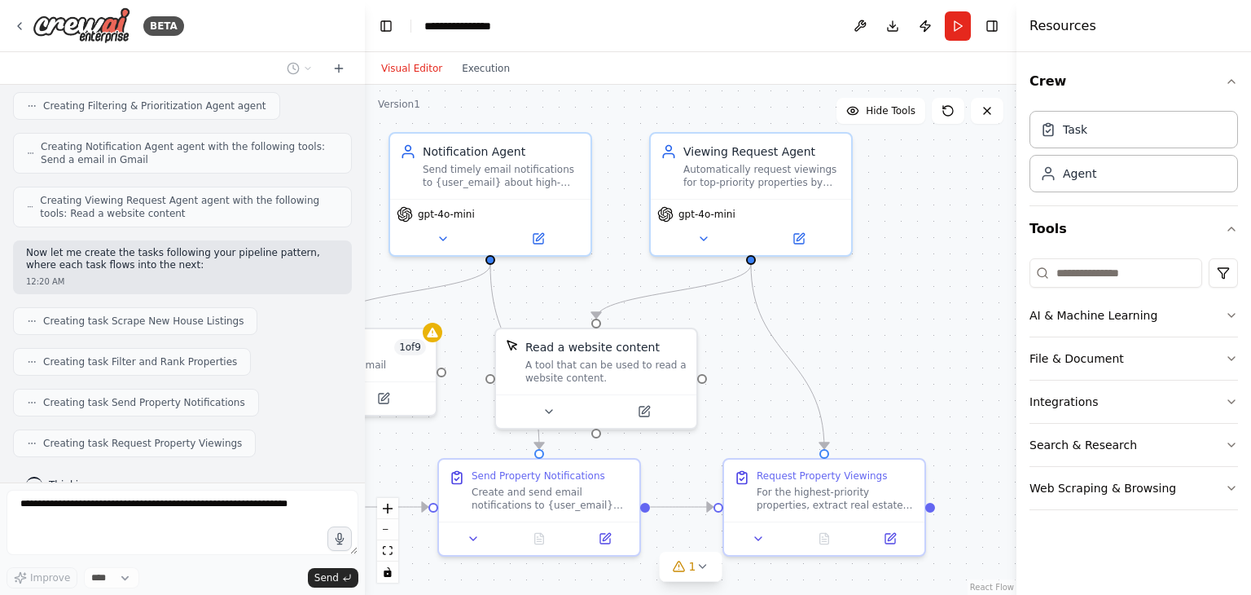
drag, startPoint x: 780, startPoint y: 402, endPoint x: 740, endPoint y: 356, distance: 60.6
click at [740, 356] on div ".deletable-edge-delete-btn { width: 20px; height: 20px; border: 0px solid #ffff…" at bounding box center [691, 340] width 652 height 510
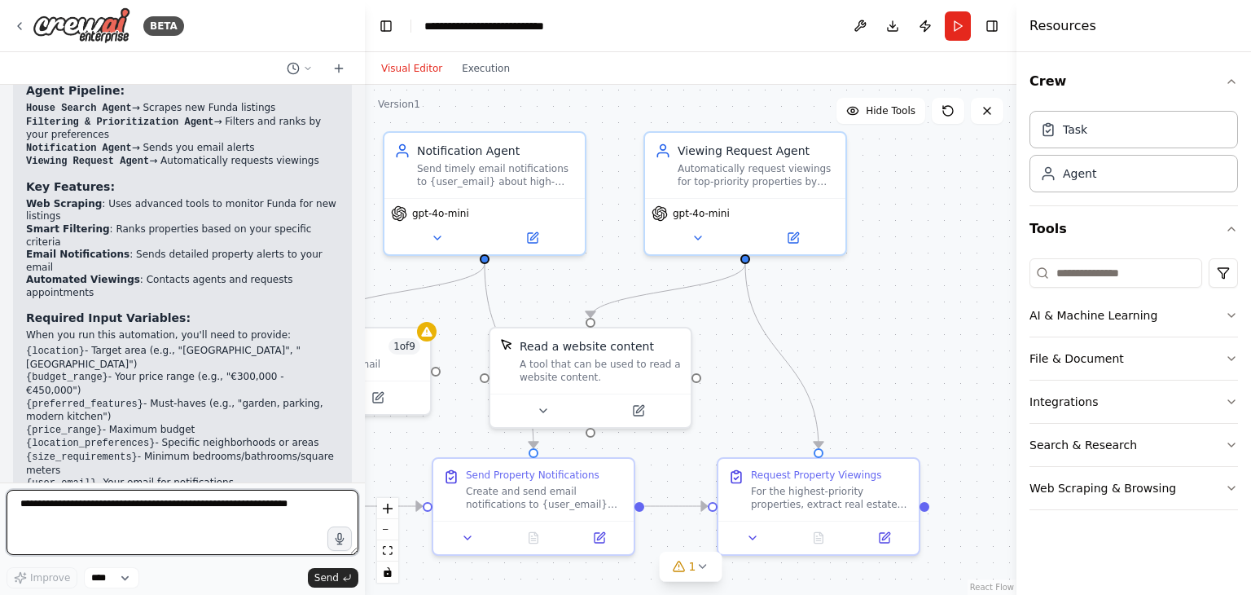
scroll to position [1651, 0]
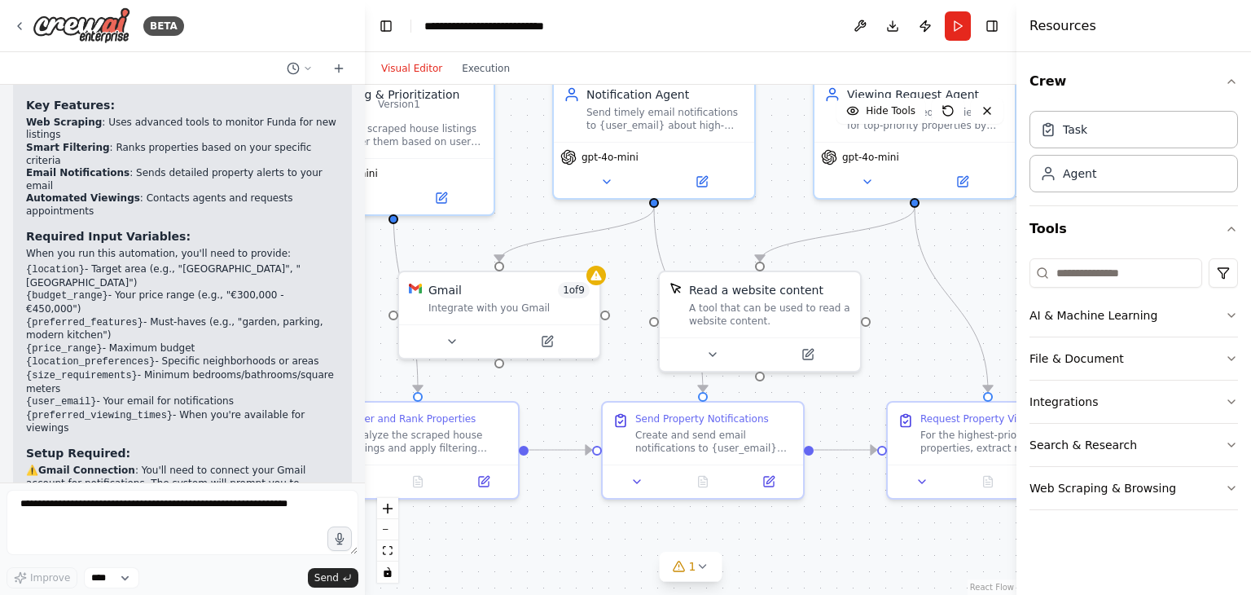
drag, startPoint x: 805, startPoint y: 351, endPoint x: 974, endPoint y: 295, distance: 178.6
click at [974, 295] on div ".deletable-edge-delete-btn { width: 20px; height: 20px; border: 0px solid #ffff…" at bounding box center [691, 340] width 652 height 510
click at [598, 282] on div "Gmail 1 of 9 Integrate with you Gmail" at bounding box center [499, 295] width 200 height 52
click at [546, 309] on div "Integrate with you Gmail" at bounding box center [509, 304] width 161 height 13
click at [1115, 401] on button "Integrations" at bounding box center [1134, 401] width 209 height 42
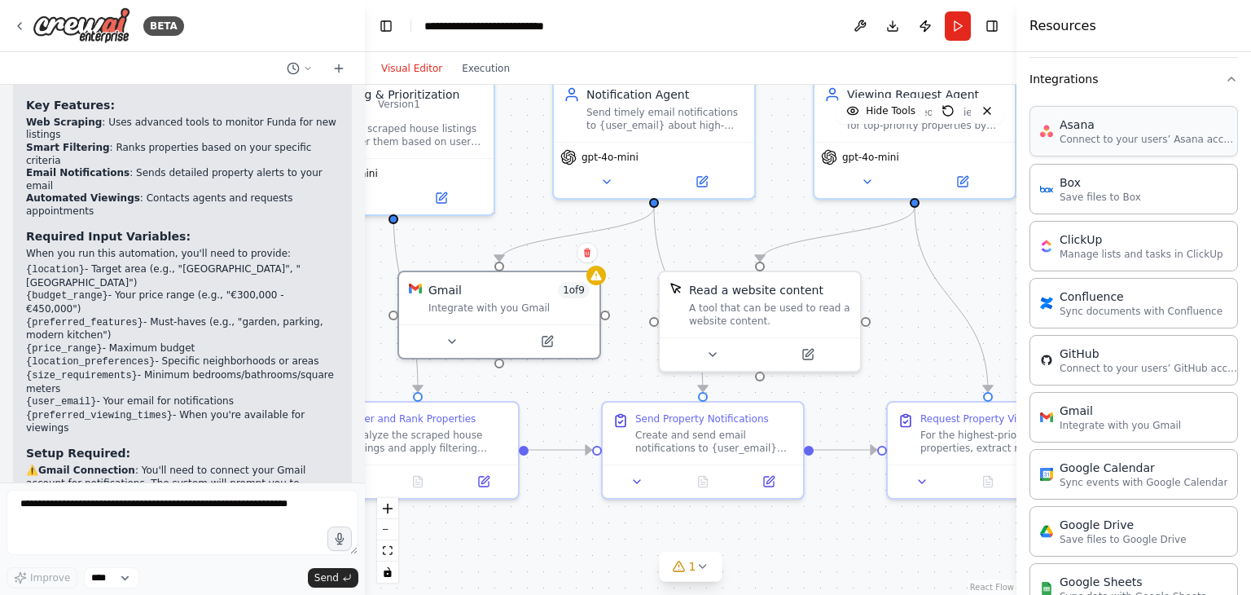
scroll to position [326, 0]
click at [1111, 424] on div "Gmail Integrate with you Gmail" at bounding box center [1134, 413] width 209 height 51
click at [1097, 411] on div "Gmail" at bounding box center [1120, 406] width 121 height 16
click at [1080, 424] on div "Gmail Integrate with you Gmail" at bounding box center [1134, 413] width 209 height 51
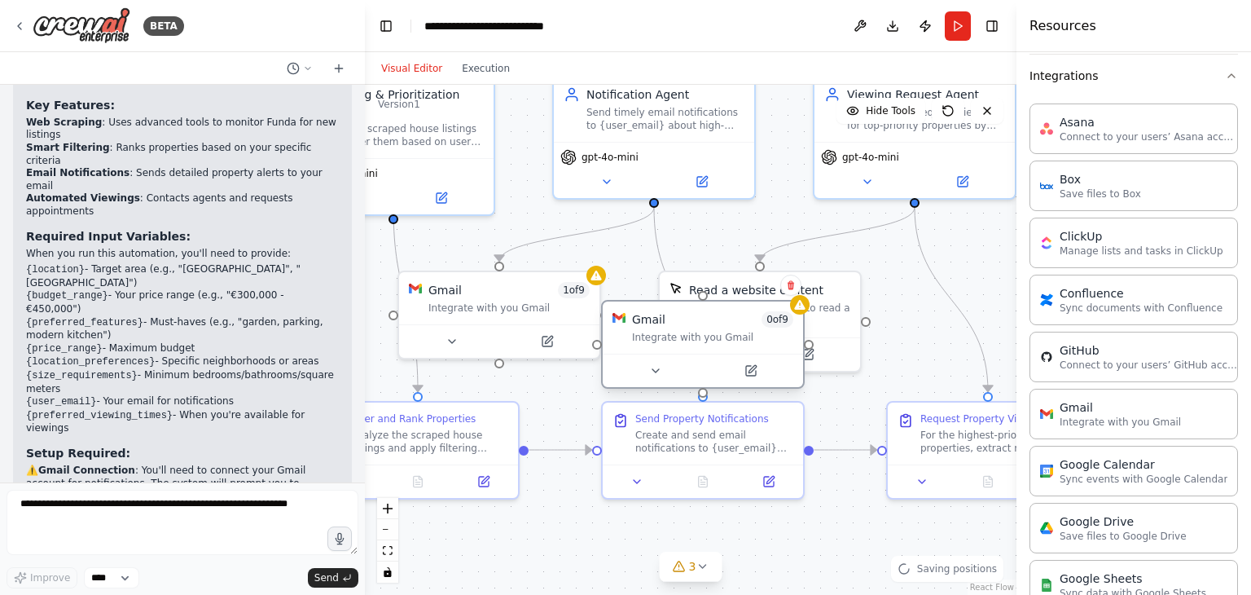
drag, startPoint x: 626, startPoint y: 350, endPoint x: 743, endPoint y: 346, distance: 117.4
click at [743, 346] on div "Gmail 0 of 9 Integrate with you Gmail" at bounding box center [703, 327] width 200 height 52
click at [790, 285] on icon at bounding box center [791, 285] width 10 height 10
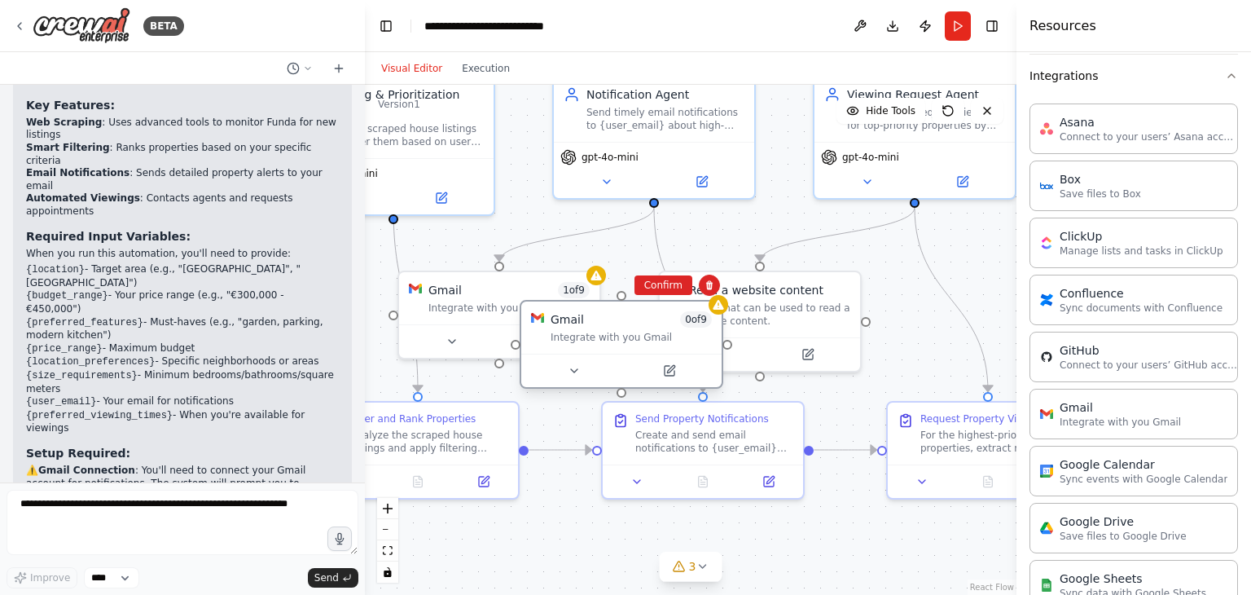
drag, startPoint x: 745, startPoint y: 350, endPoint x: 666, endPoint y: 345, distance: 78.3
click at [666, 345] on div "Gmail 0 of 9 Integrate with you Gmail" at bounding box center [621, 327] width 200 height 52
click at [671, 294] on button "Confirm" at bounding box center [664, 285] width 58 height 20
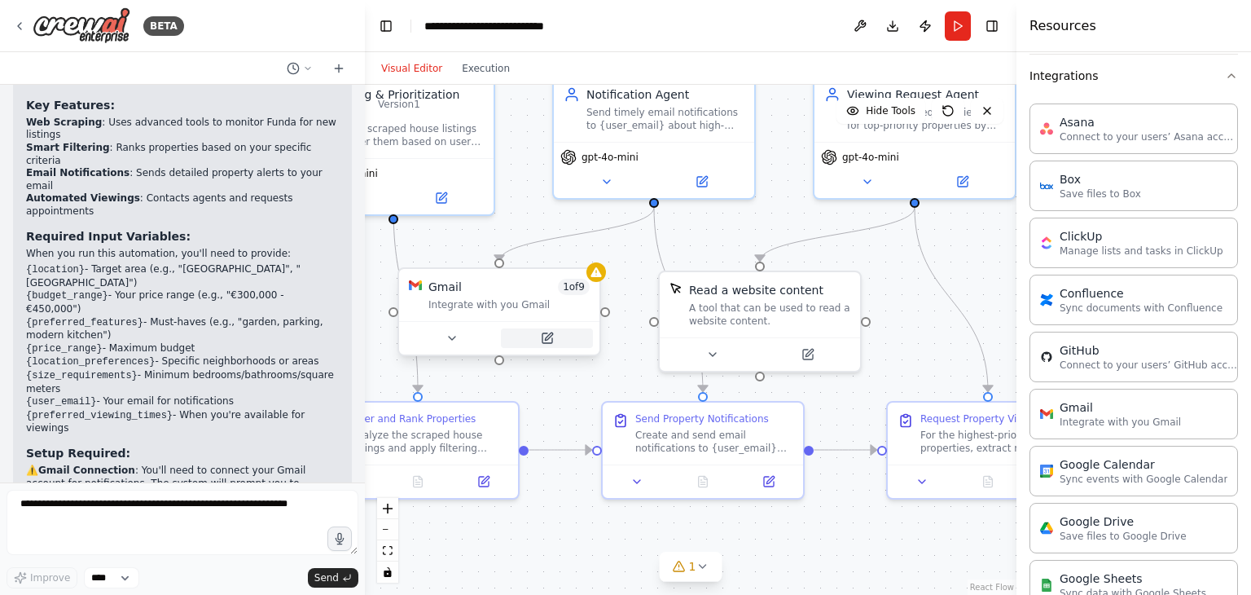
click at [539, 337] on button at bounding box center [547, 338] width 92 height 20
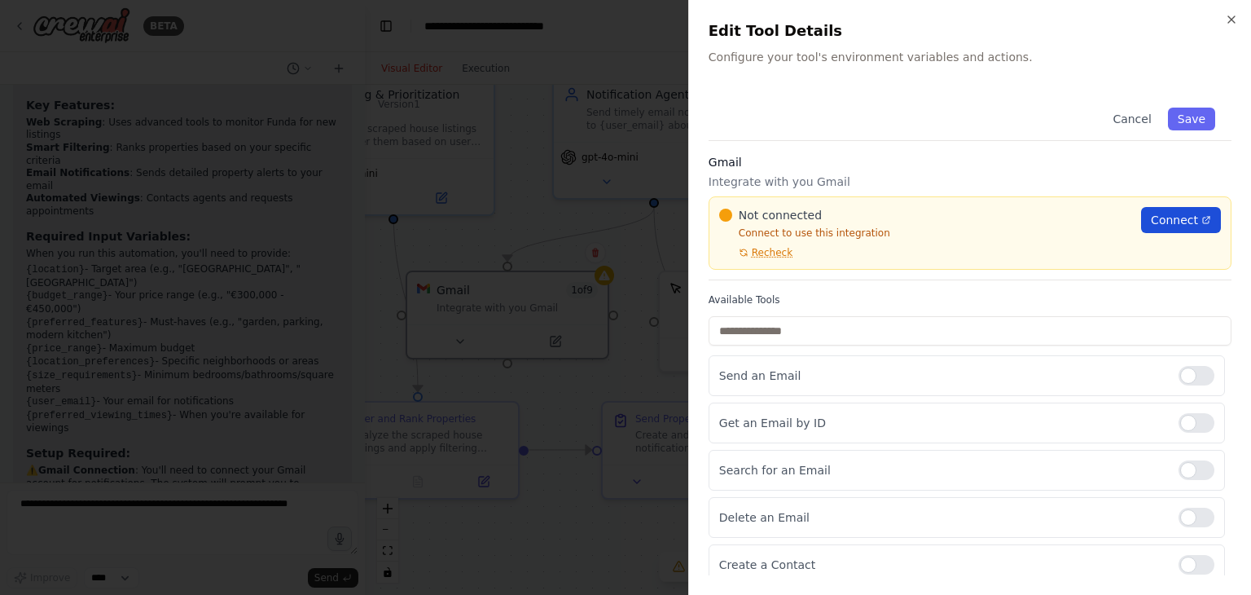
click at [1173, 216] on span "Connect" at bounding box center [1174, 220] width 47 height 16
click at [493, 236] on div at bounding box center [625, 297] width 1251 height 595
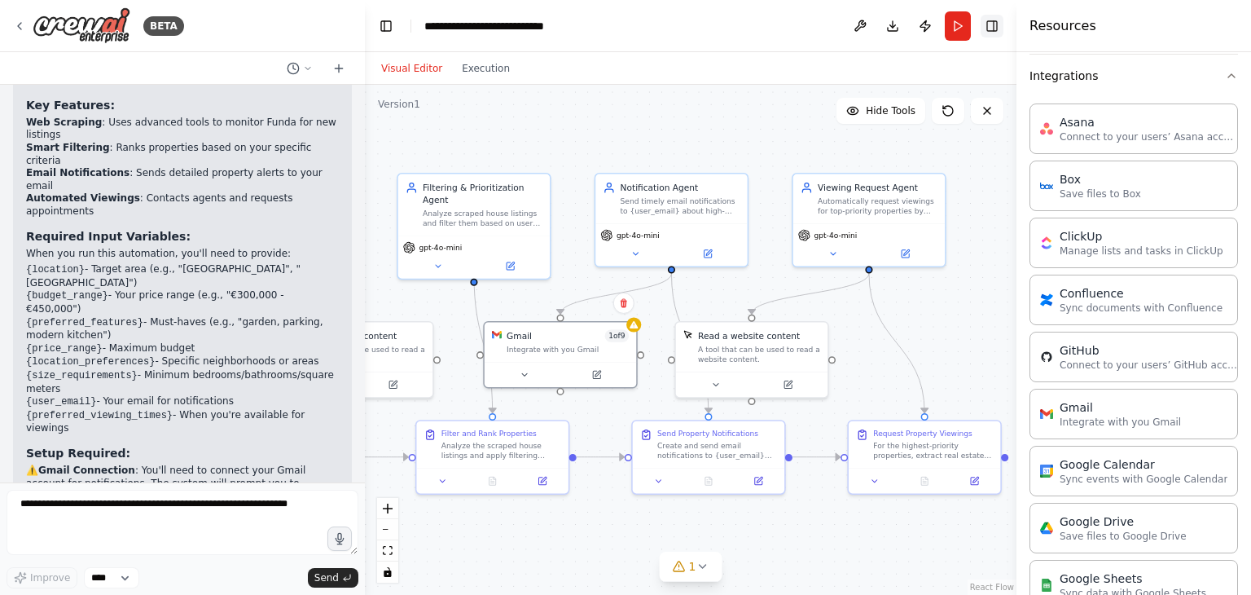
click at [999, 24] on button "Toggle Right Sidebar" at bounding box center [992, 26] width 23 height 23
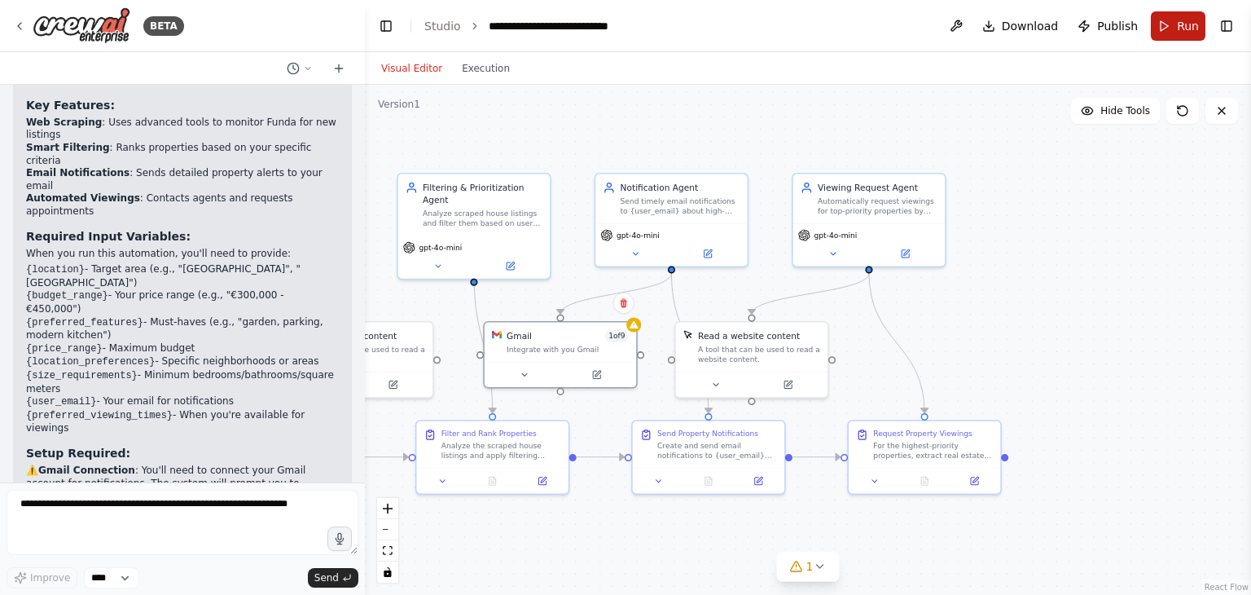
click at [1176, 30] on button "Run" at bounding box center [1178, 25] width 55 height 29
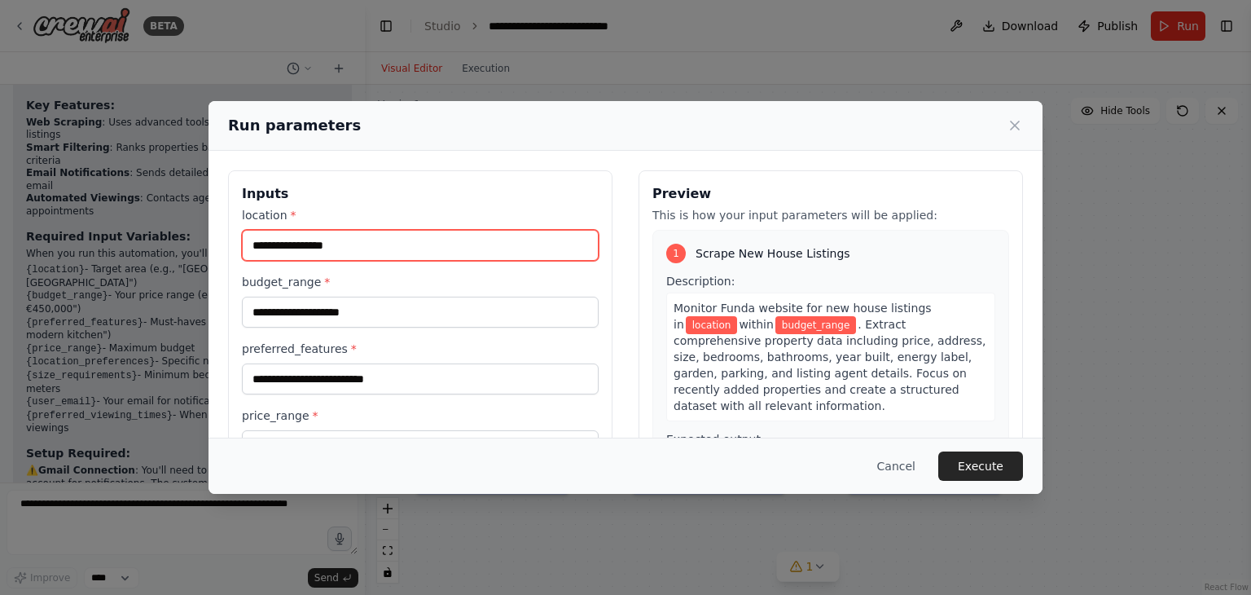
click at [373, 246] on input "location *" at bounding box center [420, 245] width 357 height 31
type input "******"
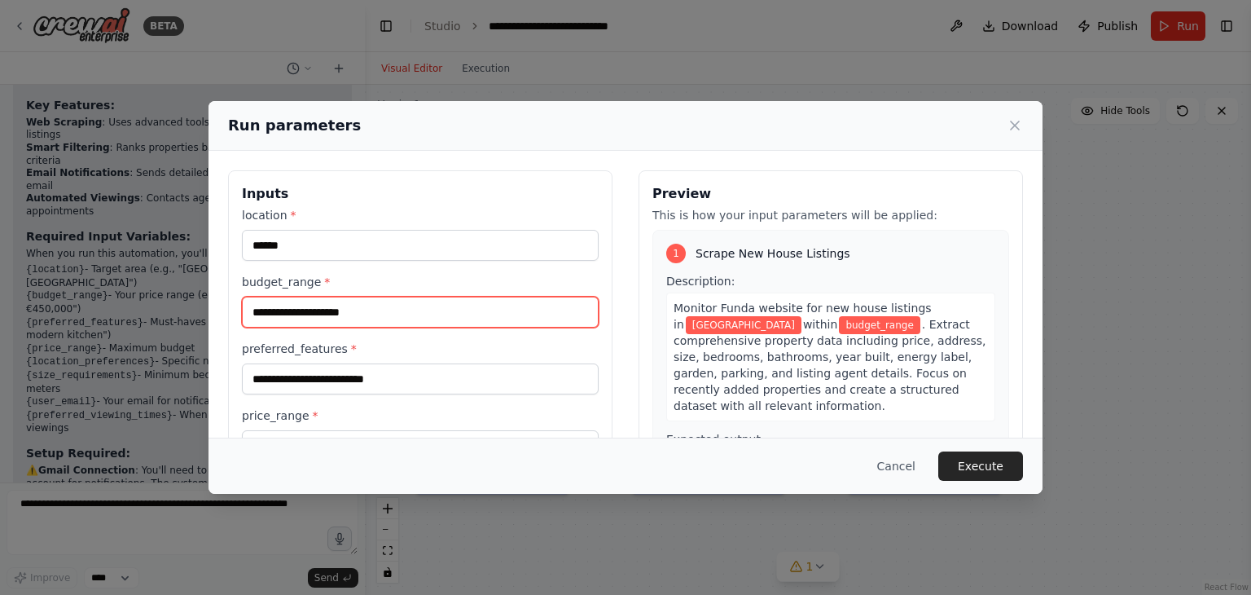
click at [346, 325] on input "budget_range *" at bounding box center [420, 312] width 357 height 31
type input "**********"
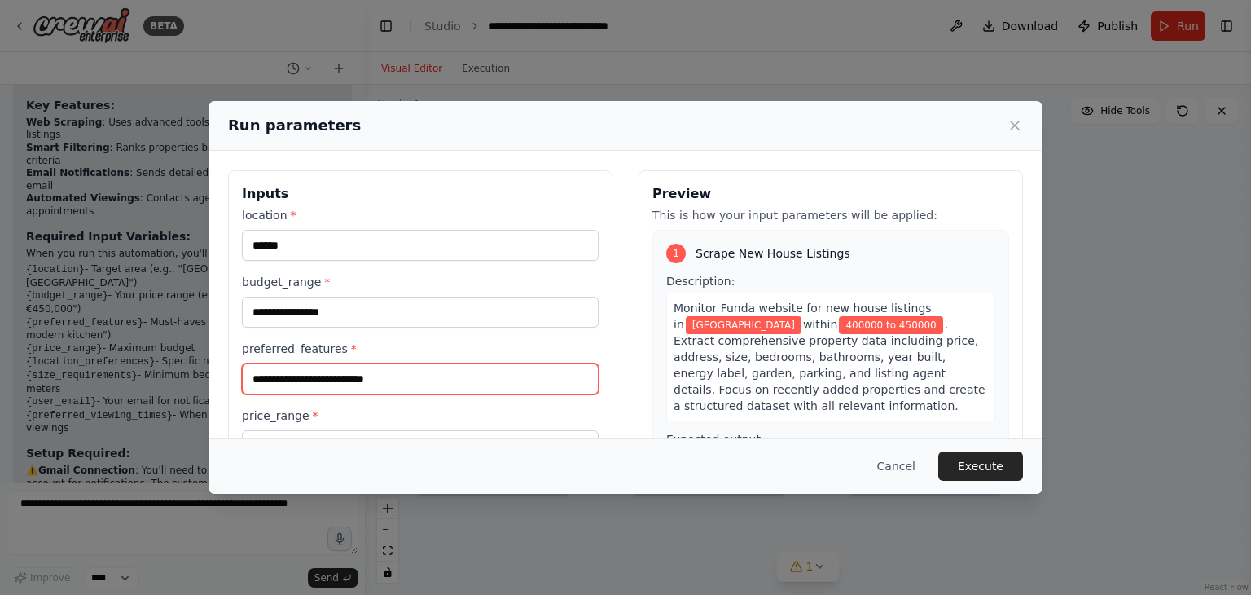
click at [366, 382] on input "preferred_features *" at bounding box center [420, 378] width 357 height 31
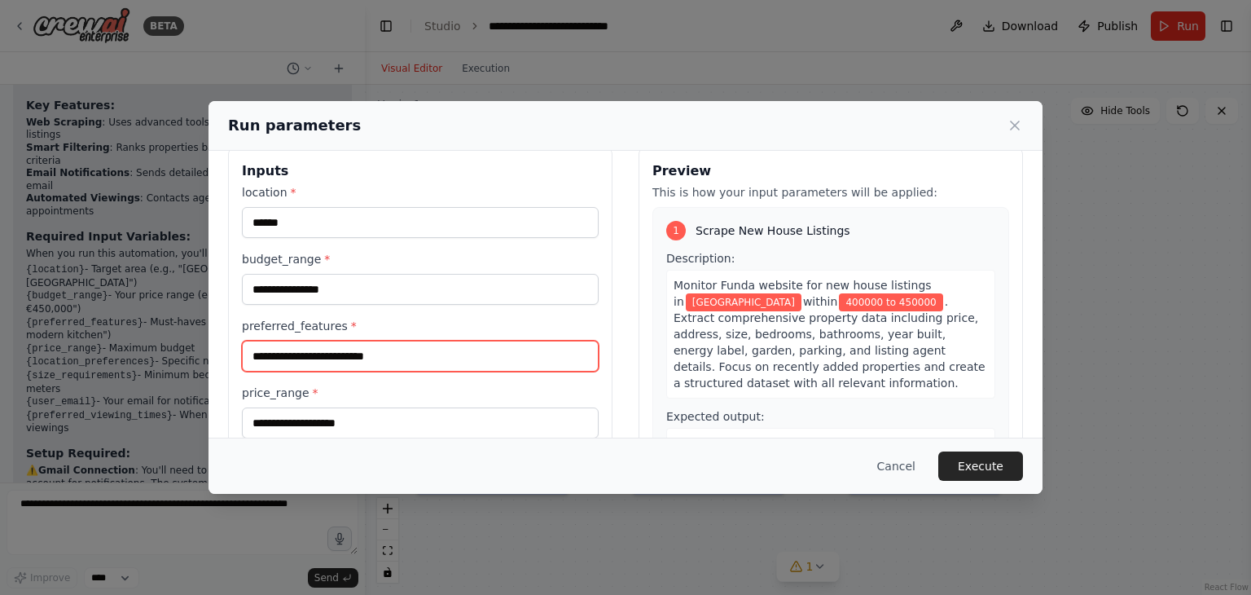
scroll to position [0, 0]
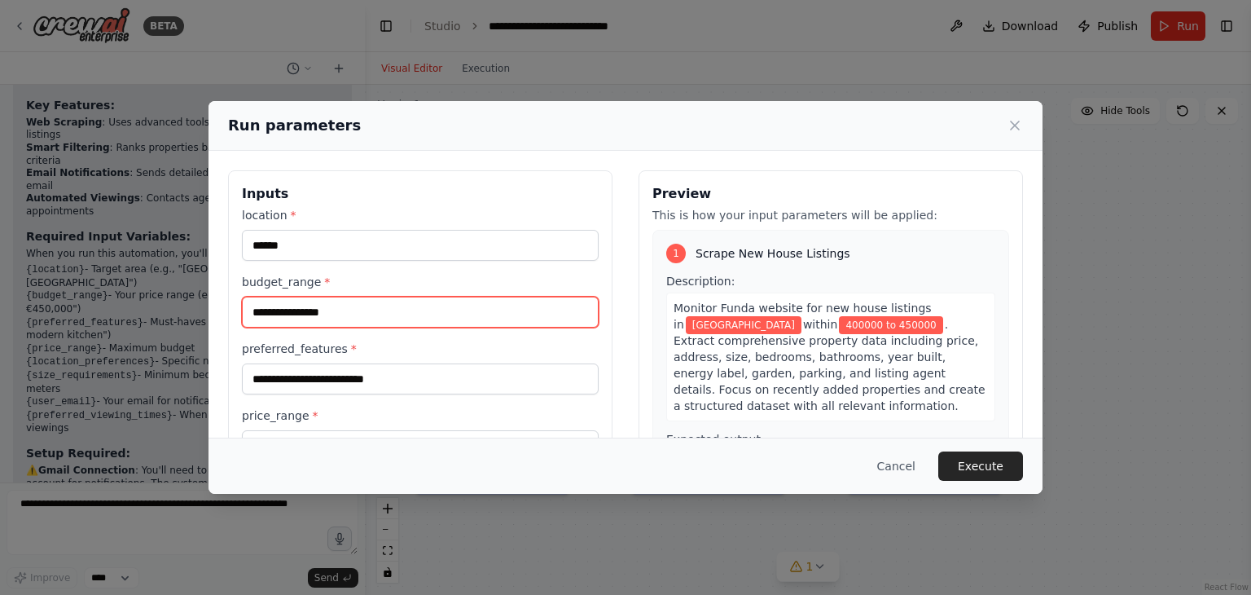
drag, startPoint x: 366, startPoint y: 313, endPoint x: 237, endPoint y: 306, distance: 128.9
click at [237, 306] on div "**********" at bounding box center [420, 456] width 385 height 572
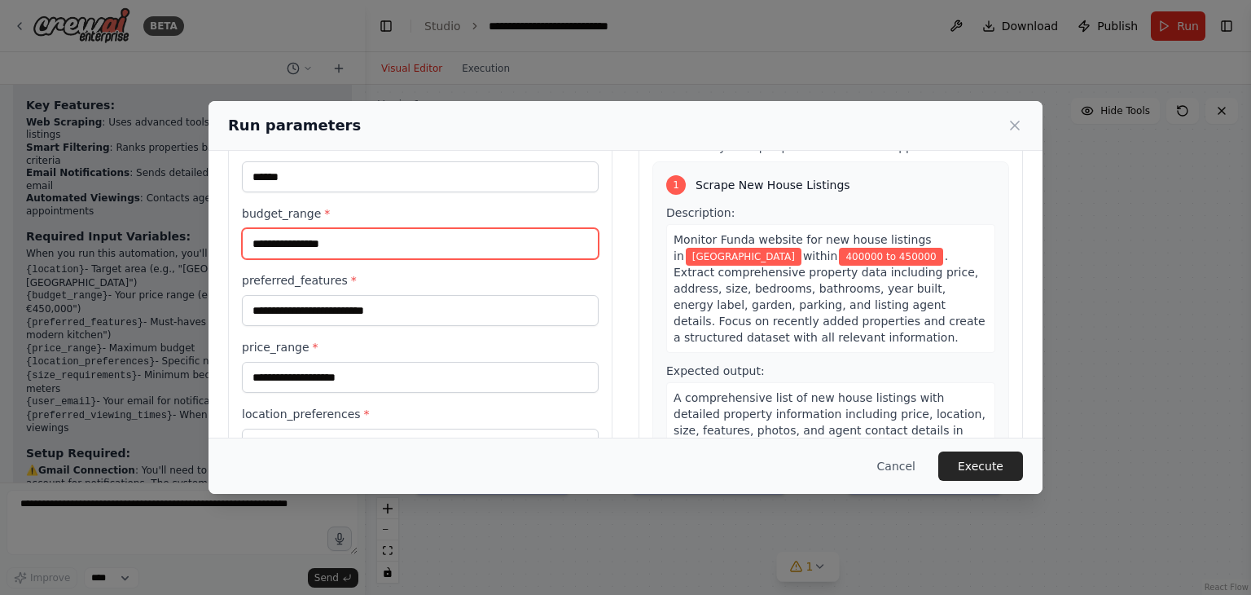
scroll to position [244, 0]
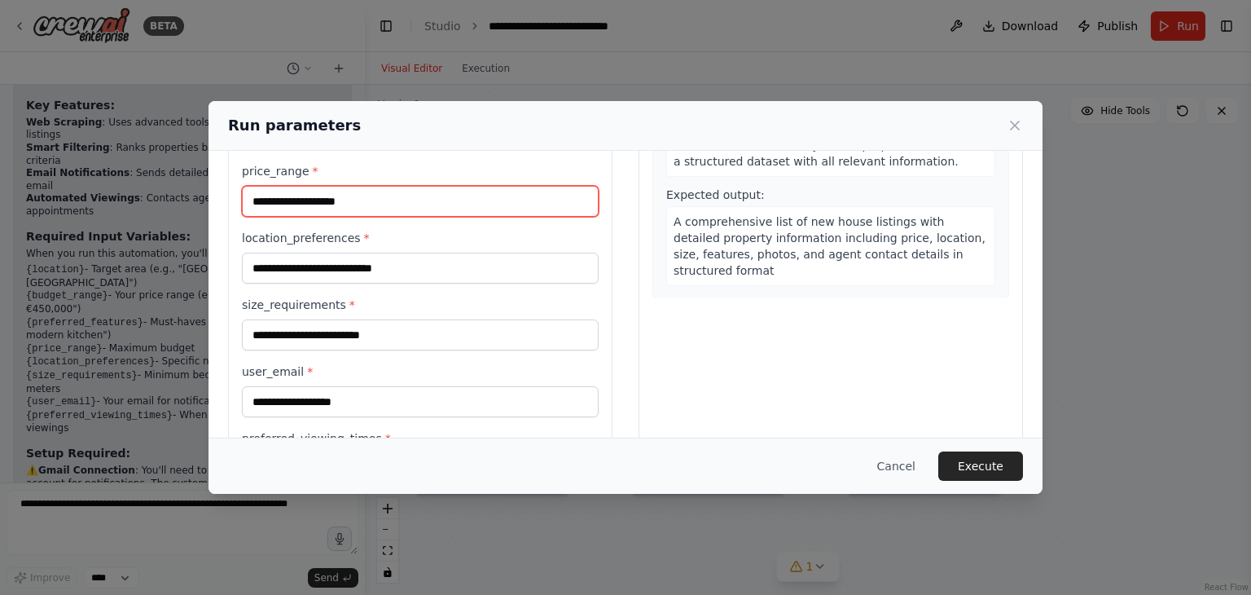
click at [315, 191] on input "price_range *" at bounding box center [420, 201] width 357 height 31
paste input "**********"
type input "**********"
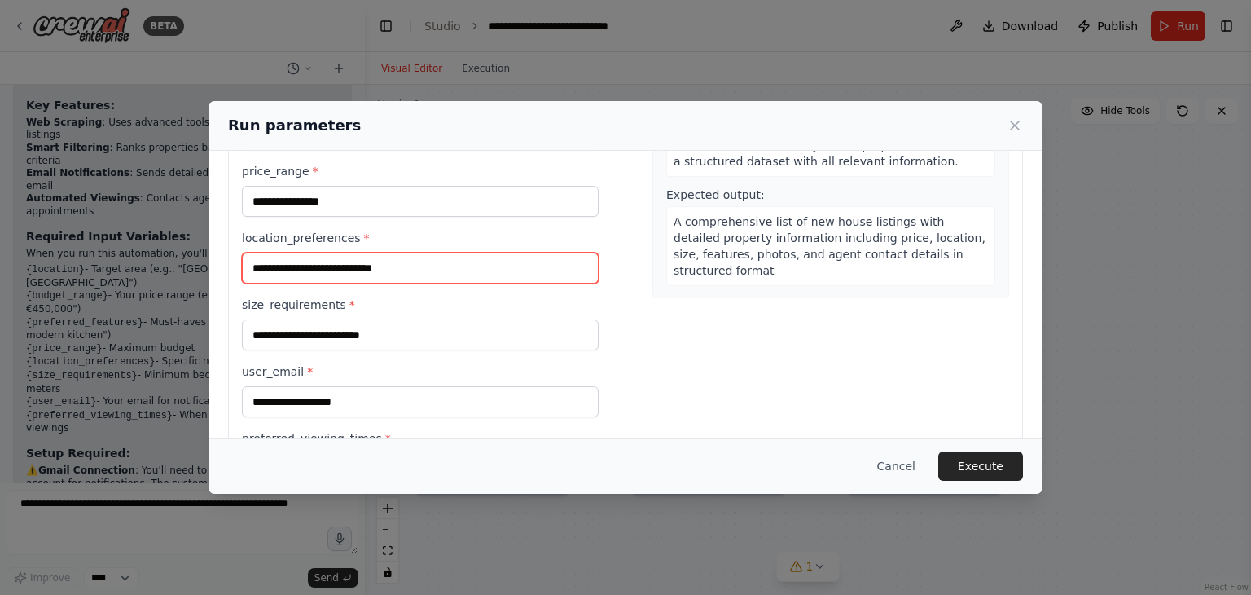
click at [354, 270] on input "location_preferences *" at bounding box center [420, 268] width 357 height 31
type input "**********"
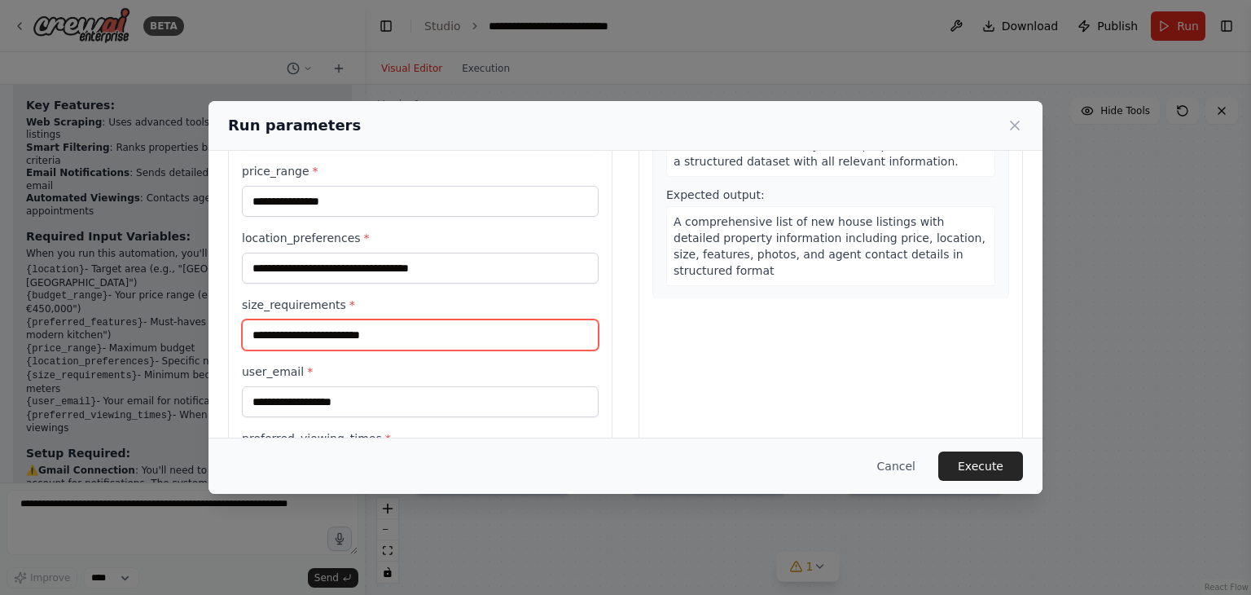
click at [370, 338] on input "size_requirements *" at bounding box center [420, 334] width 357 height 31
type input "**********"
click at [370, 382] on div "user_email *" at bounding box center [420, 390] width 357 height 54
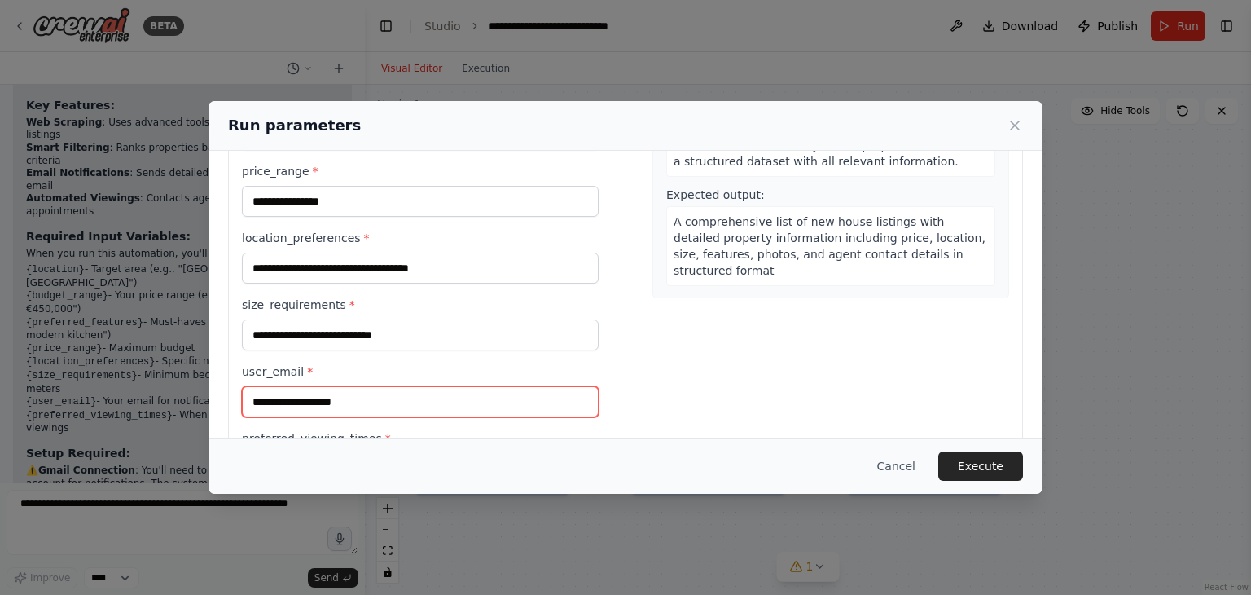
click at [372, 395] on input "user_email *" at bounding box center [420, 401] width 357 height 31
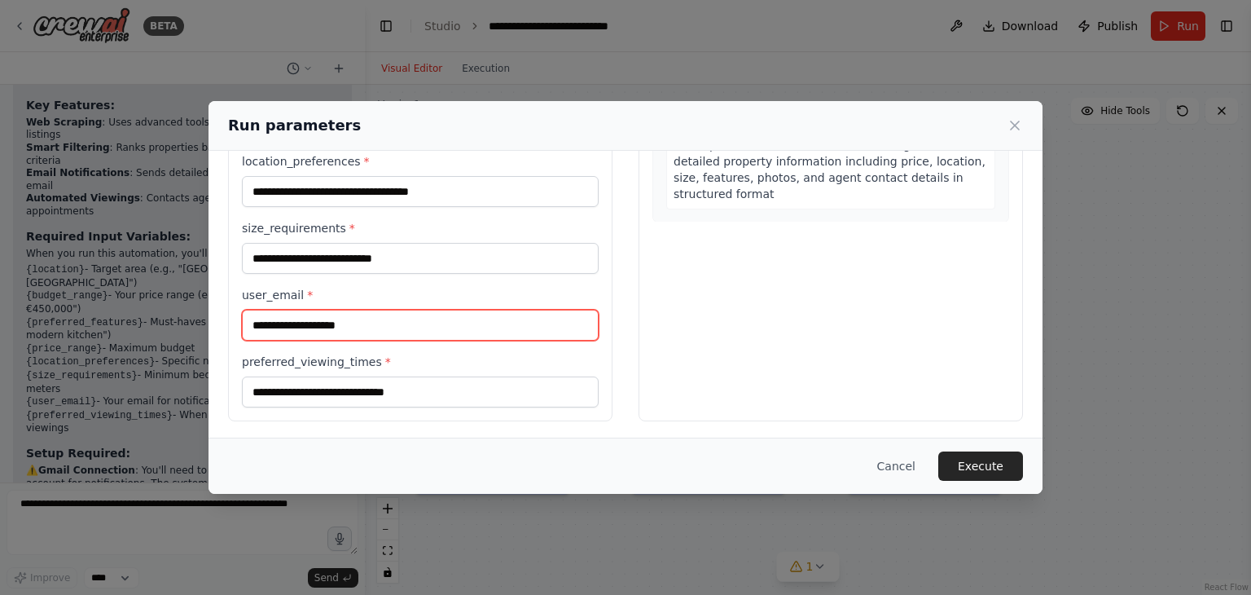
type input "**********"
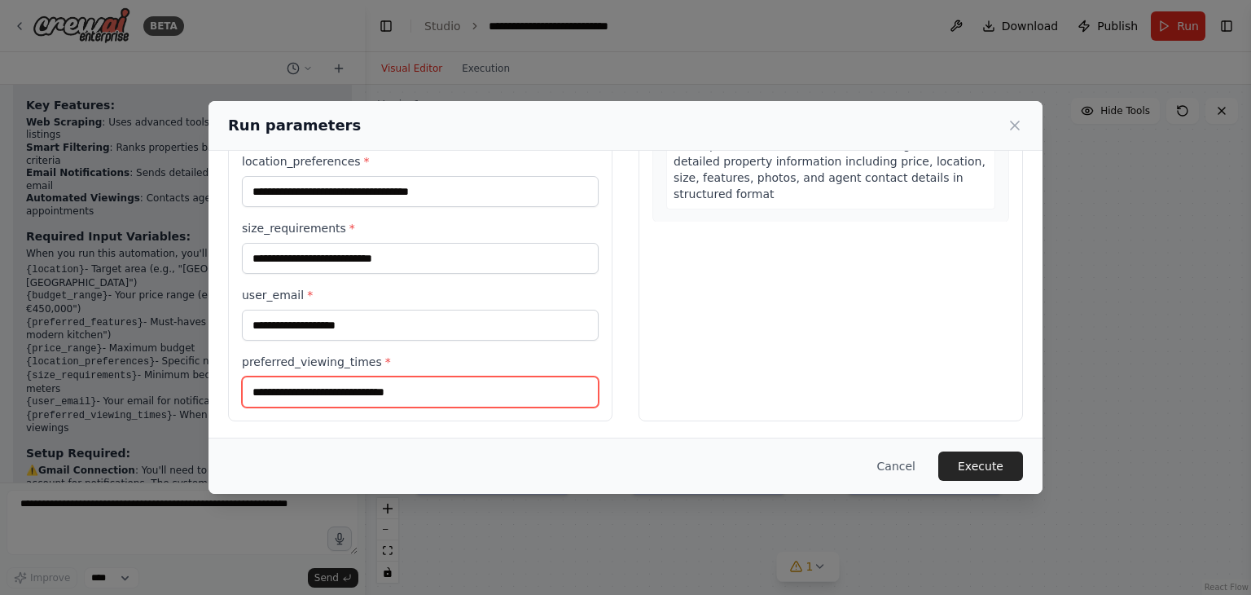
click at [379, 383] on input "preferred_viewing_times *" at bounding box center [420, 391] width 357 height 31
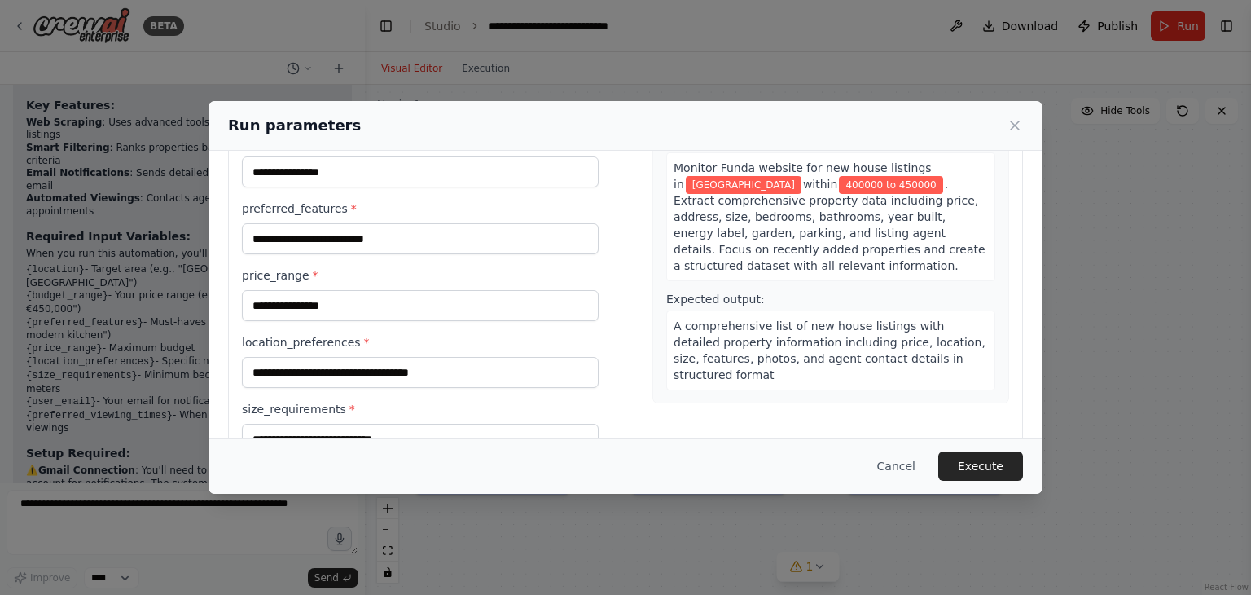
scroll to position [163, 0]
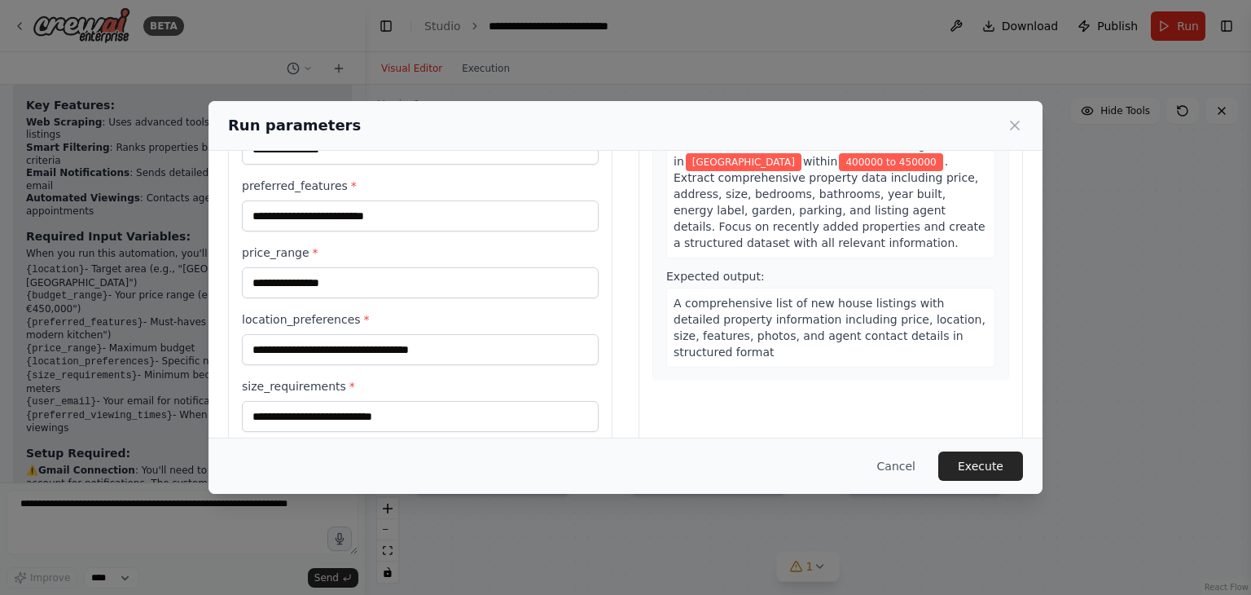
type input "******"
click at [368, 213] on input "preferred_features *" at bounding box center [420, 215] width 357 height 31
type input "******"
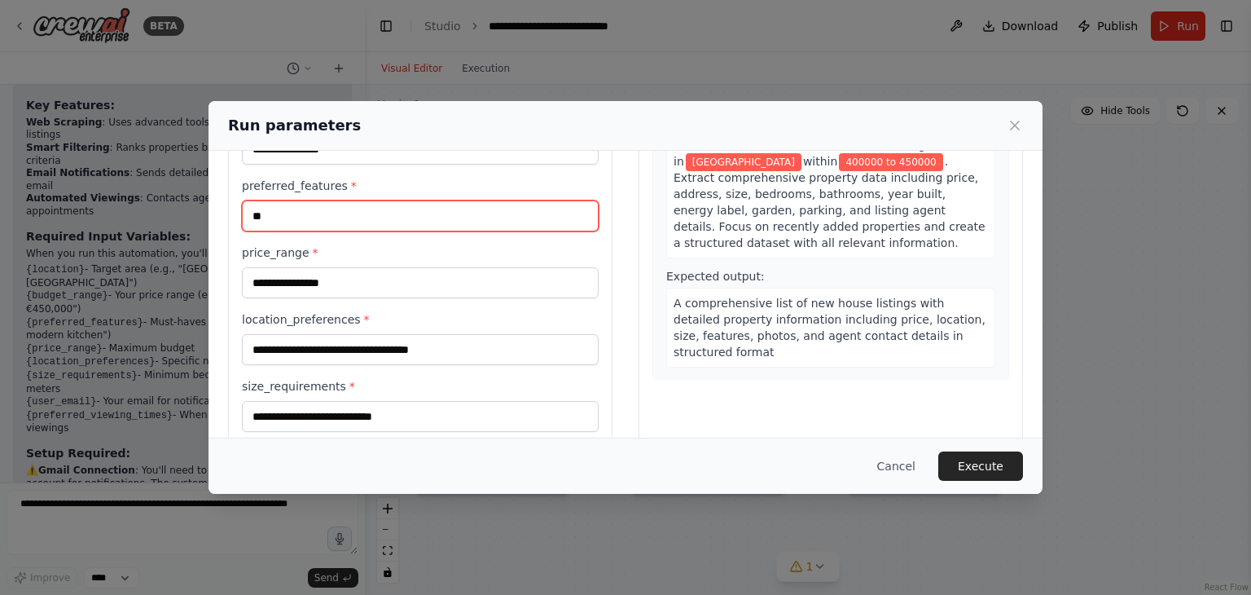
type input "*"
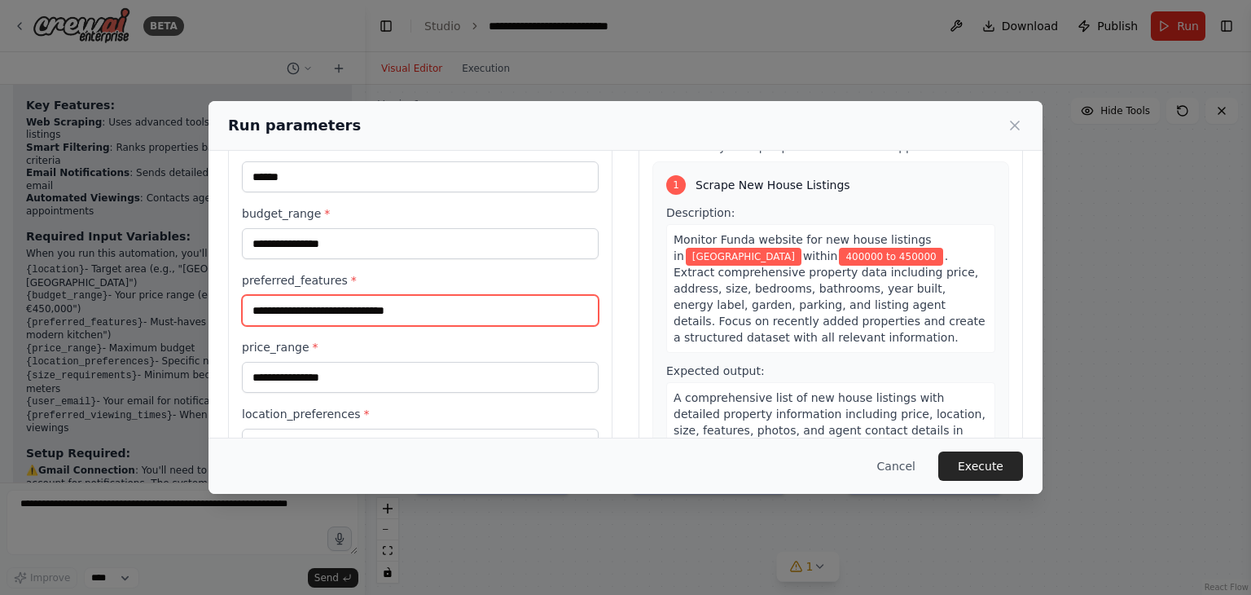
scroll to position [0, 0]
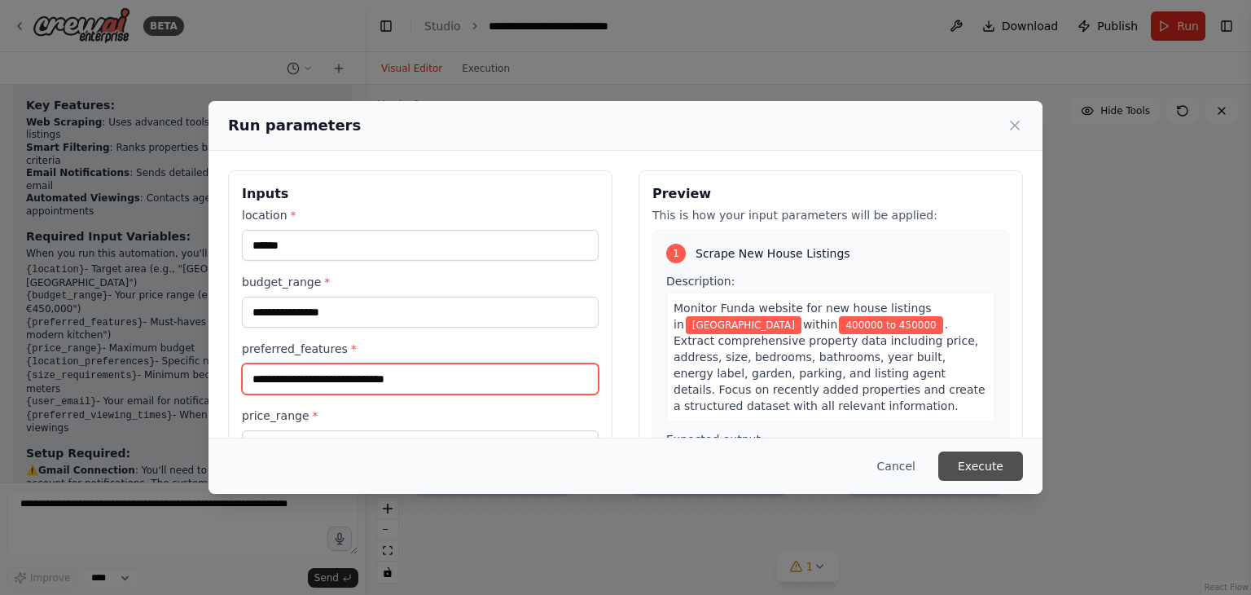
type input "**********"
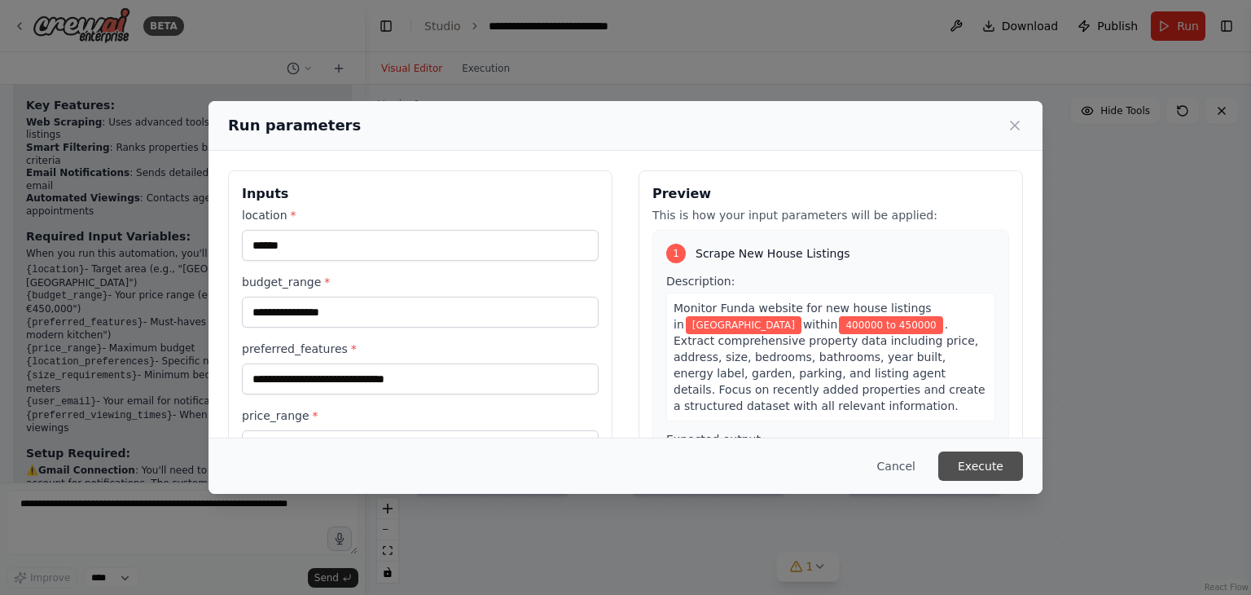
click at [989, 454] on button "Execute" at bounding box center [981, 465] width 85 height 29
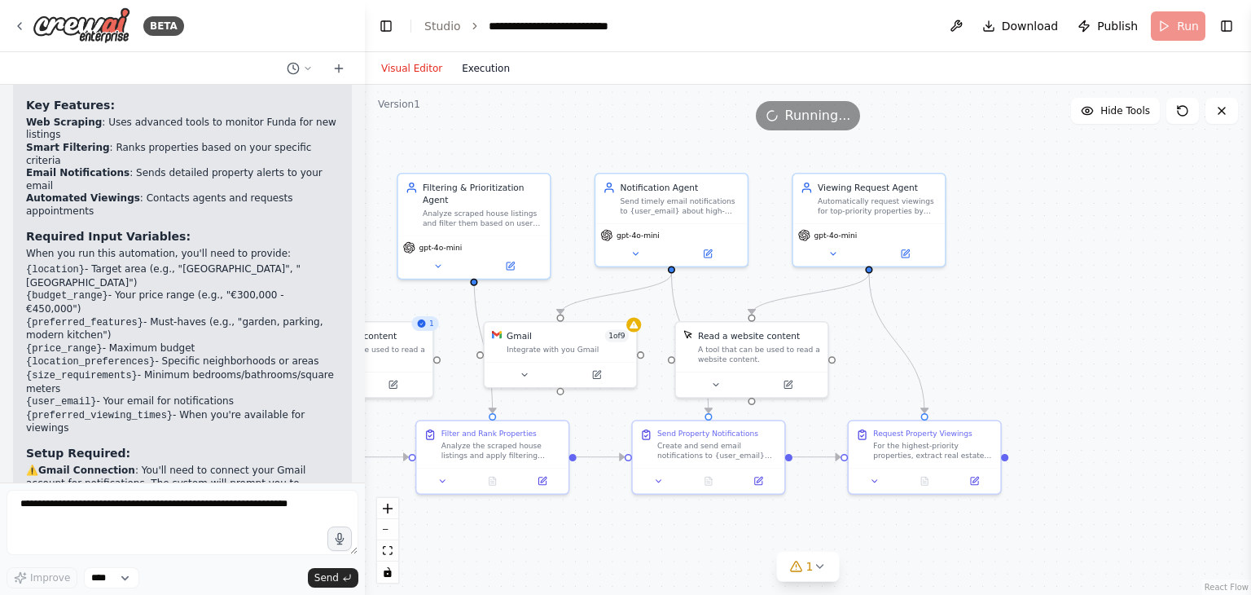
click at [460, 70] on button "Execution" at bounding box center [486, 69] width 68 height 20
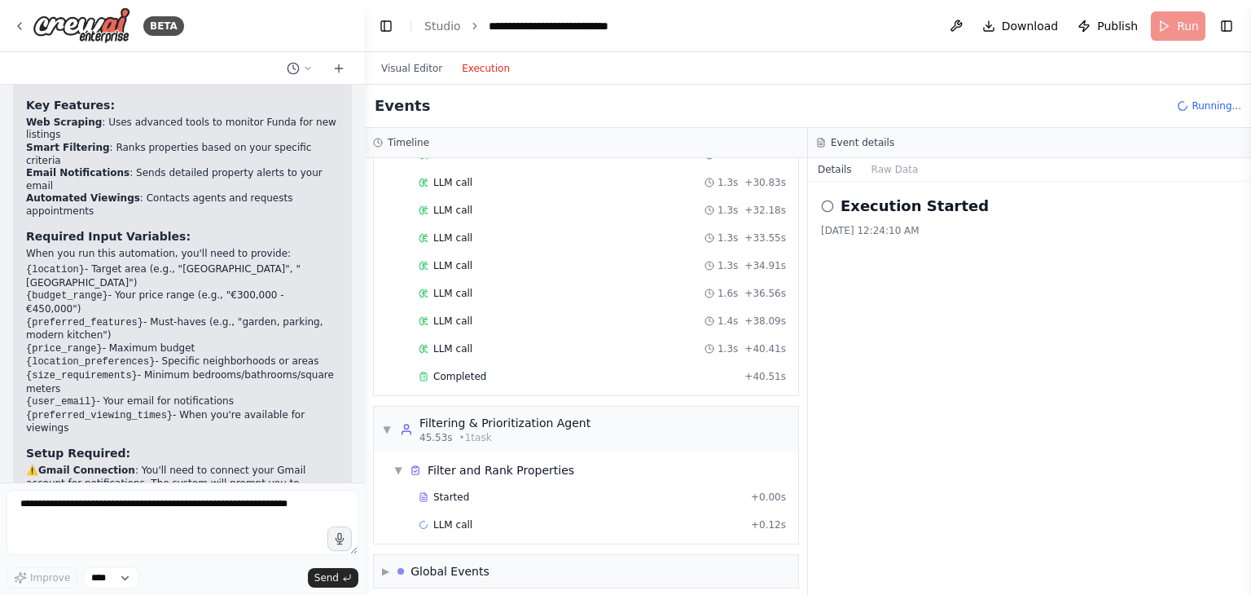
scroll to position [657, 0]
click at [873, 172] on button "Raw Data" at bounding box center [895, 169] width 67 height 23
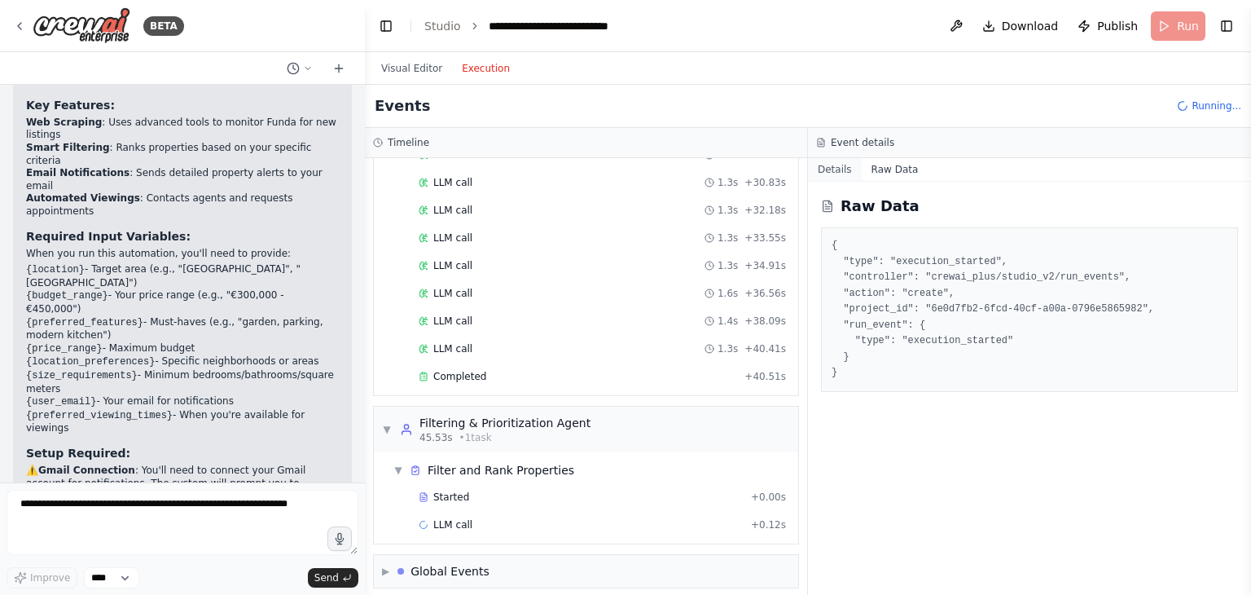
click at [832, 168] on button "Details" at bounding box center [835, 169] width 54 height 23
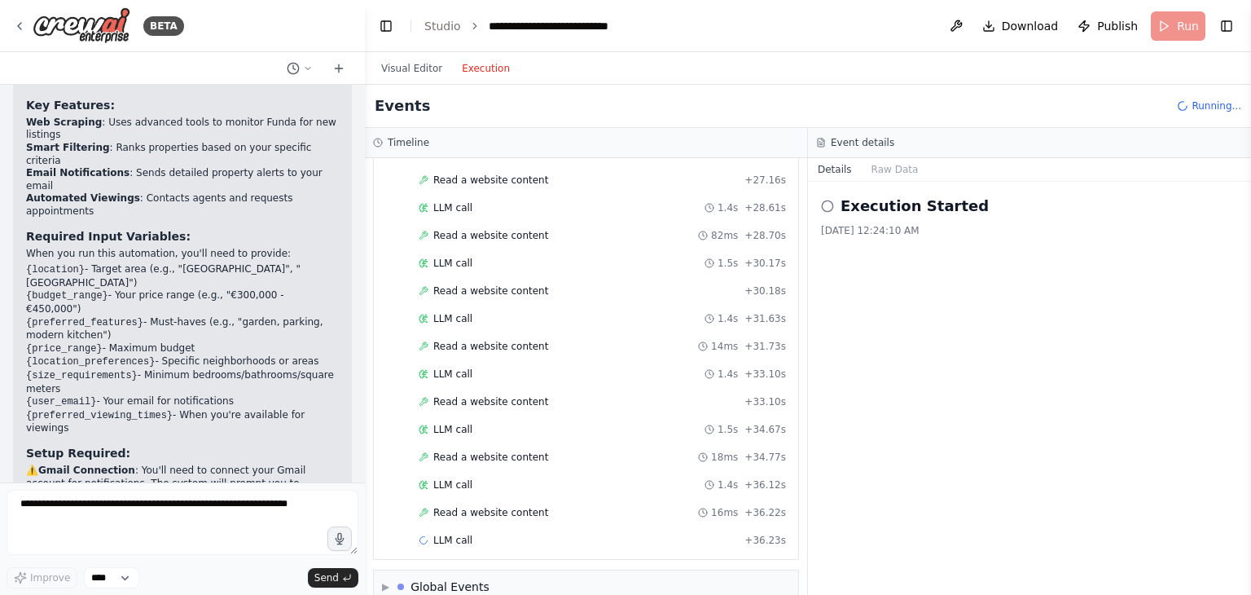
scroll to position [2128, 0]
click at [421, 79] on div "Visual Editor Execution" at bounding box center [446, 68] width 148 height 33
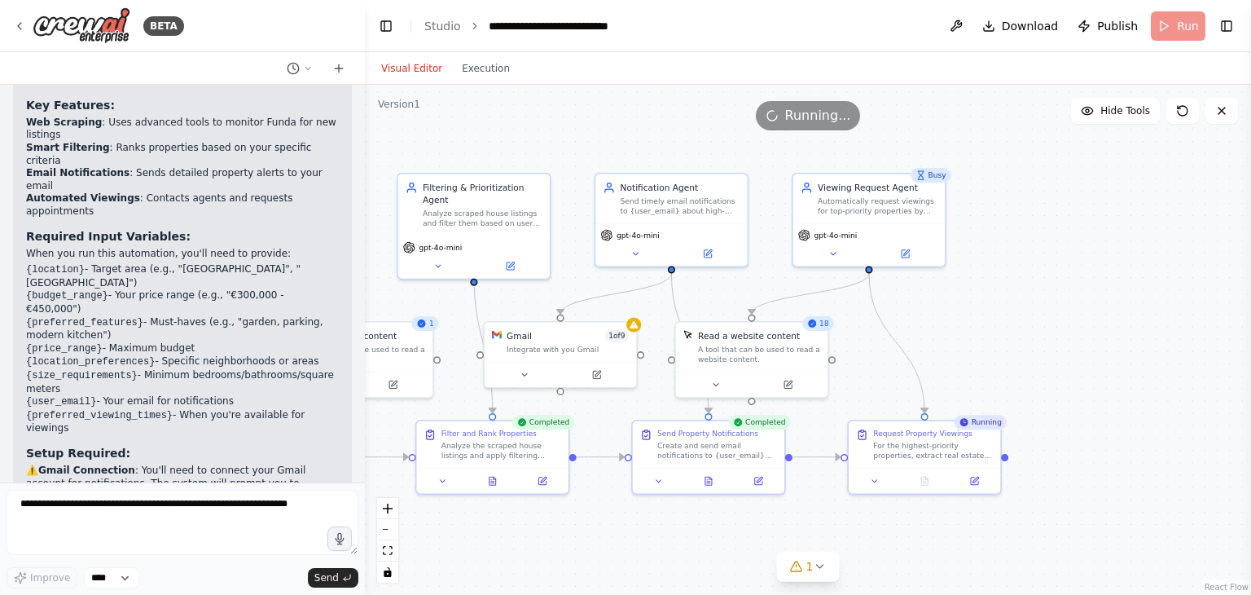
click at [421, 63] on button "Visual Editor" at bounding box center [412, 69] width 81 height 20
click at [474, 74] on button "Execution" at bounding box center [486, 69] width 68 height 20
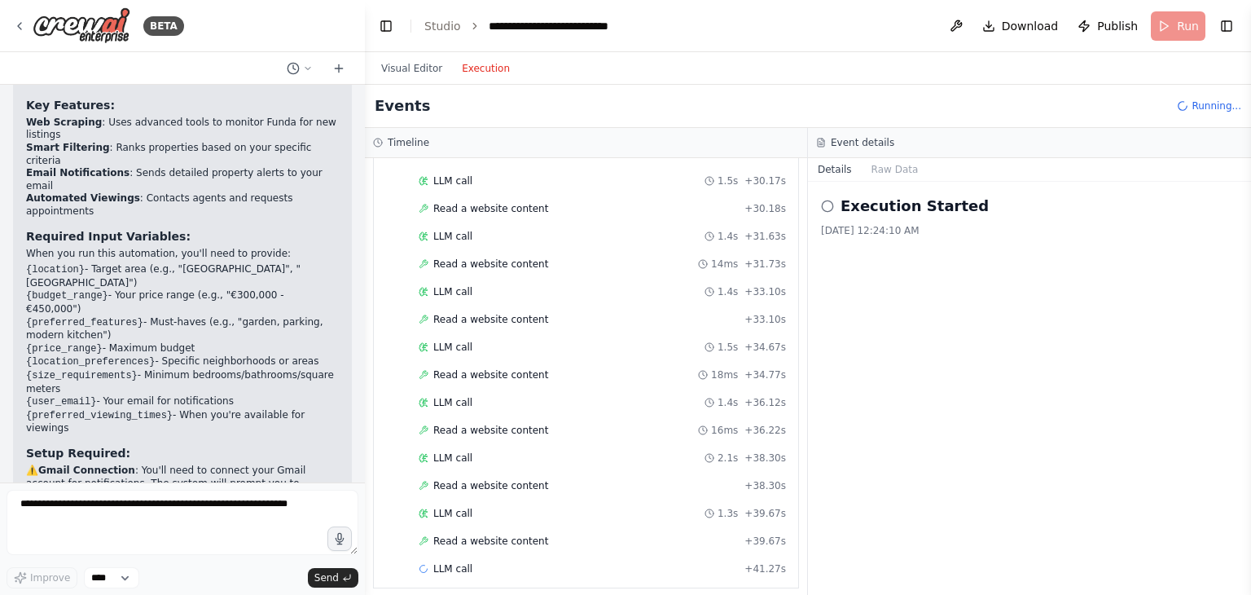
scroll to position [2210, 0]
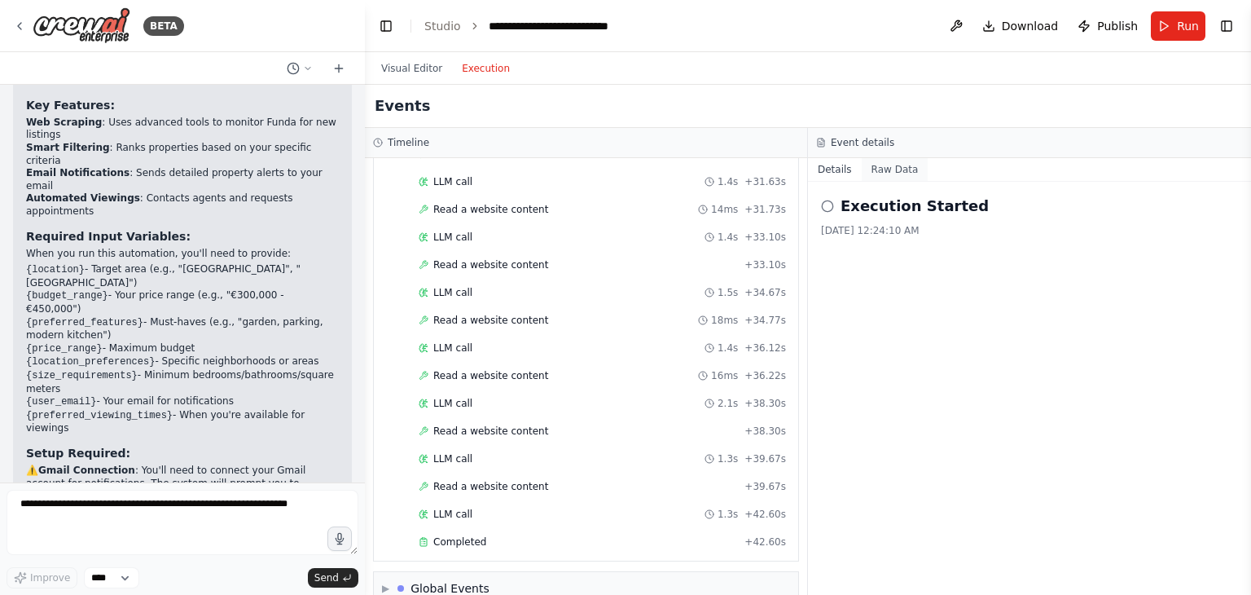
click at [883, 164] on button "Raw Data" at bounding box center [895, 169] width 67 height 23
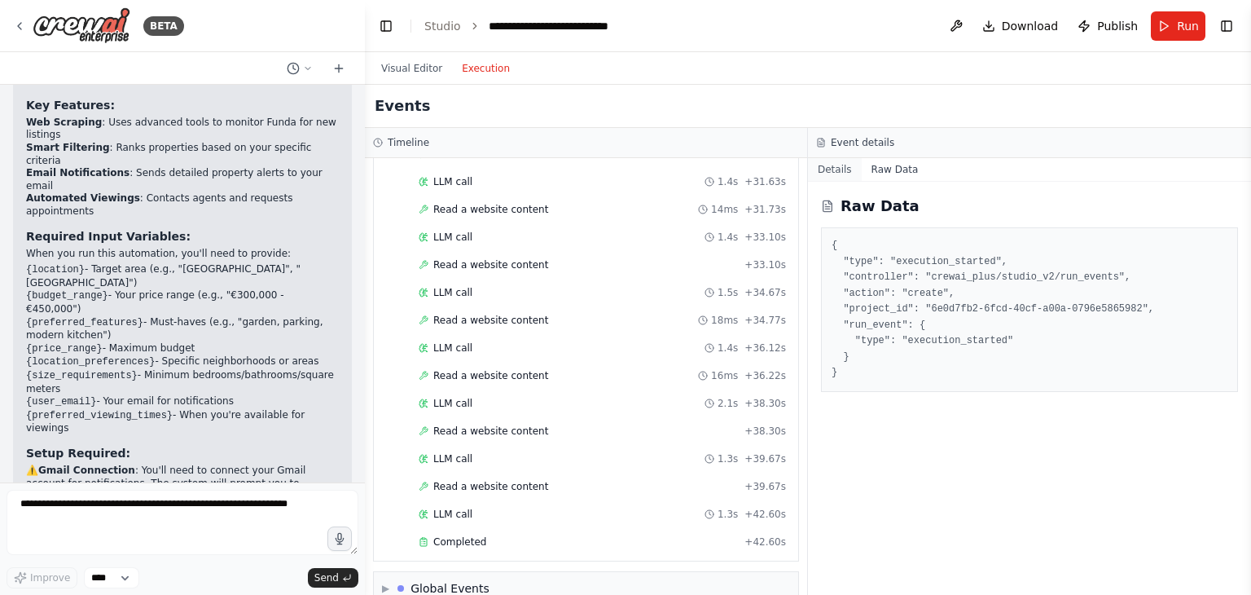
click at [834, 174] on button "Details" at bounding box center [835, 169] width 54 height 23
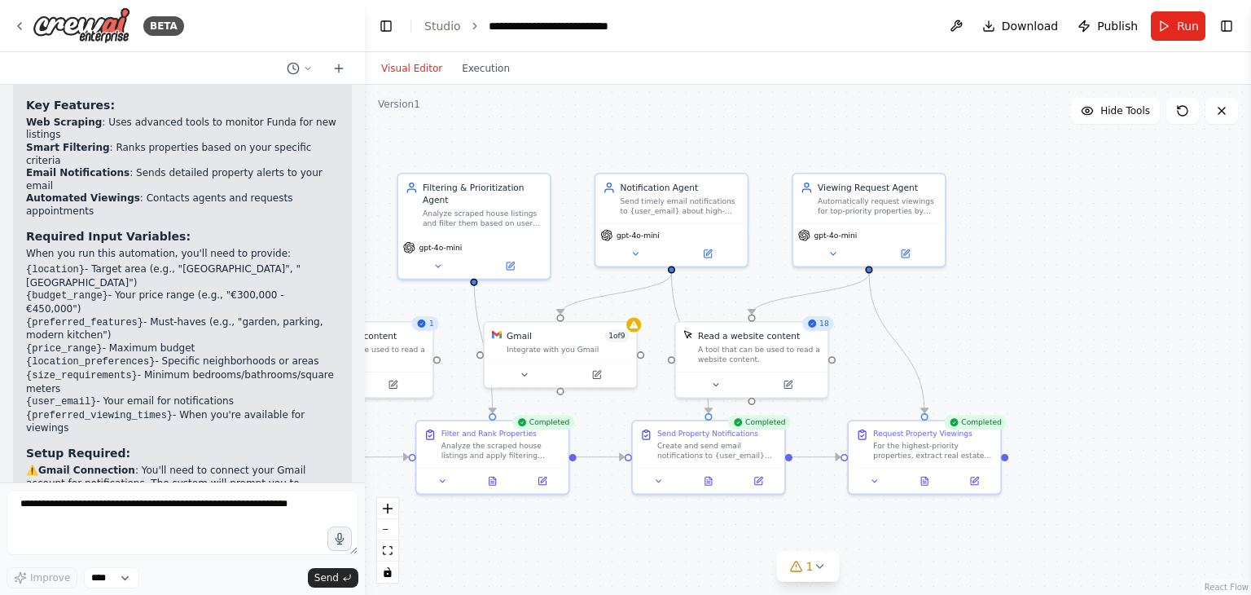
click at [424, 76] on button "Visual Editor" at bounding box center [412, 69] width 81 height 20
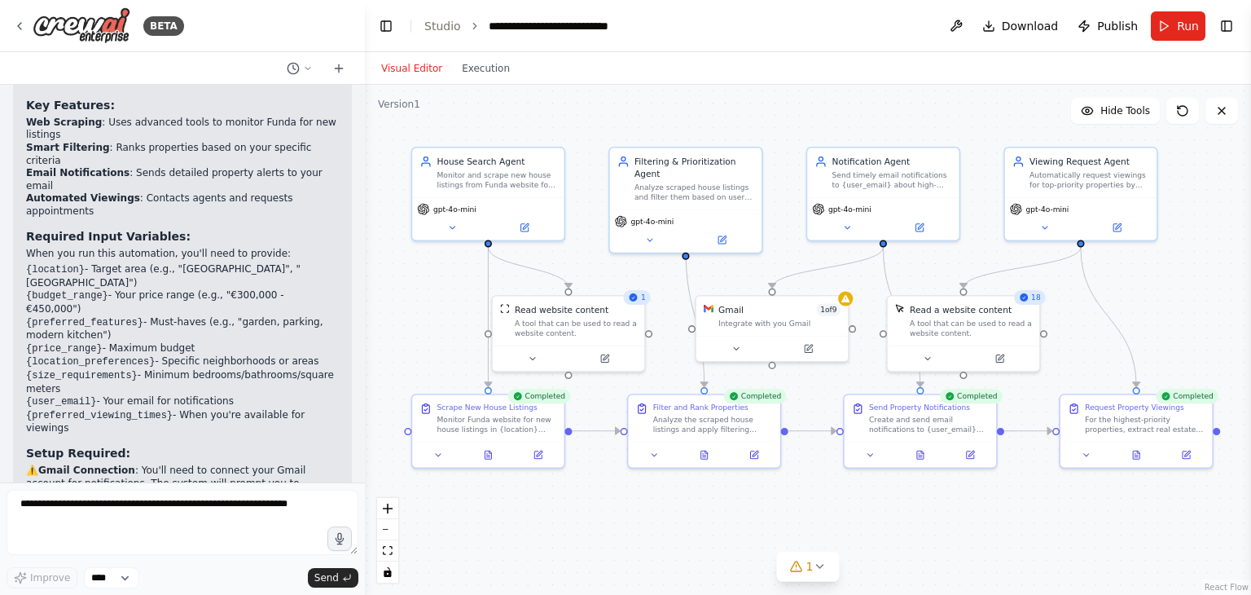
drag, startPoint x: 1020, startPoint y: 301, endPoint x: 1238, endPoint y: 277, distance: 218.8
click at [1238, 277] on div ".deletable-edge-delete-btn { width: 20px; height: 20px; border: 0px solid #ffff…" at bounding box center [808, 340] width 886 height 510
click at [1235, 277] on div ".deletable-edge-delete-btn { width: 20px; height: 20px; border: 0px solid #ffff…" at bounding box center [808, 340] width 886 height 510
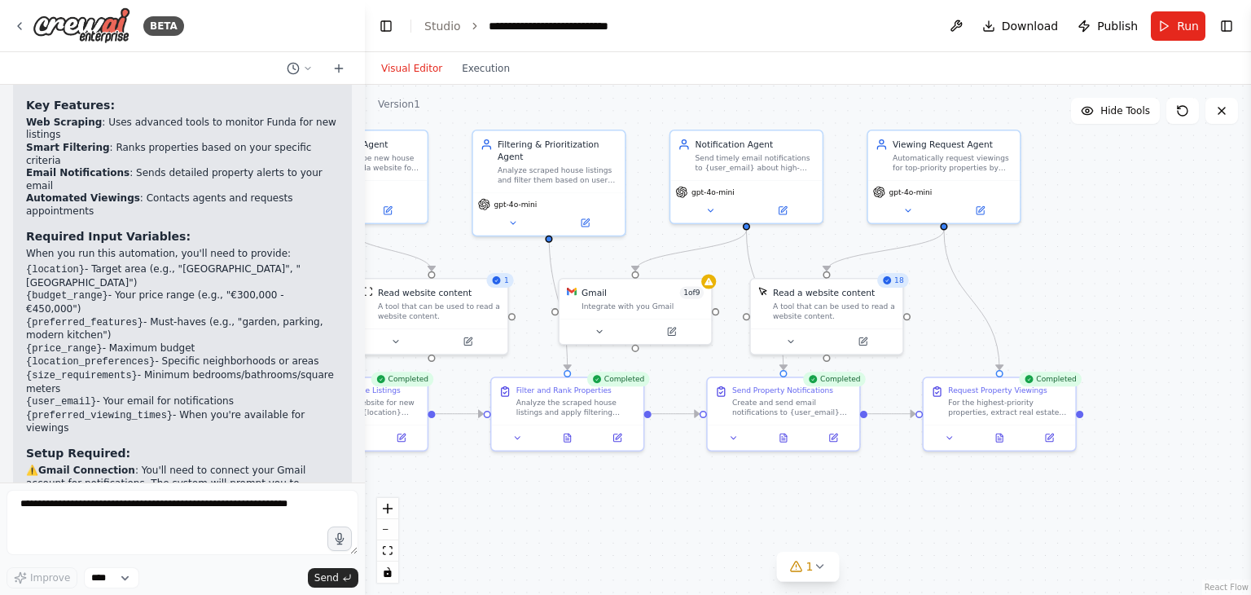
drag, startPoint x: 1190, startPoint y: 289, endPoint x: 1049, endPoint y: 270, distance: 141.5
click at [1049, 270] on div ".deletable-edge-delete-btn { width: 20px; height: 20px; border: 0px solid #ffff…" at bounding box center [808, 340] width 886 height 510
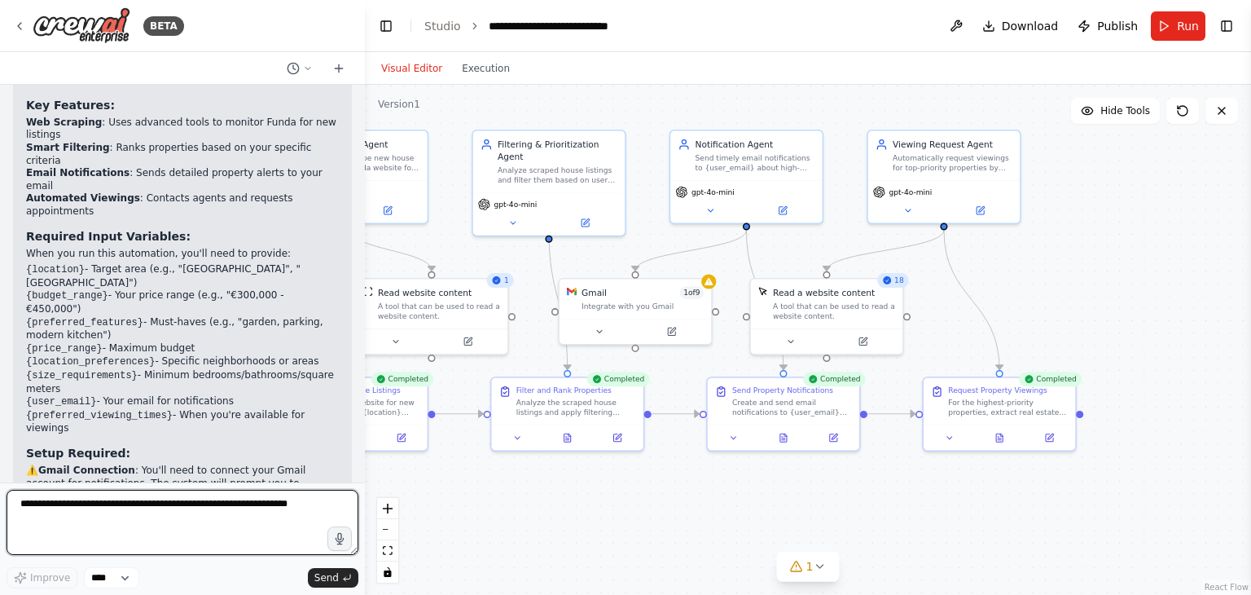
click at [196, 510] on textarea at bounding box center [183, 522] width 352 height 65
type textarea "*"
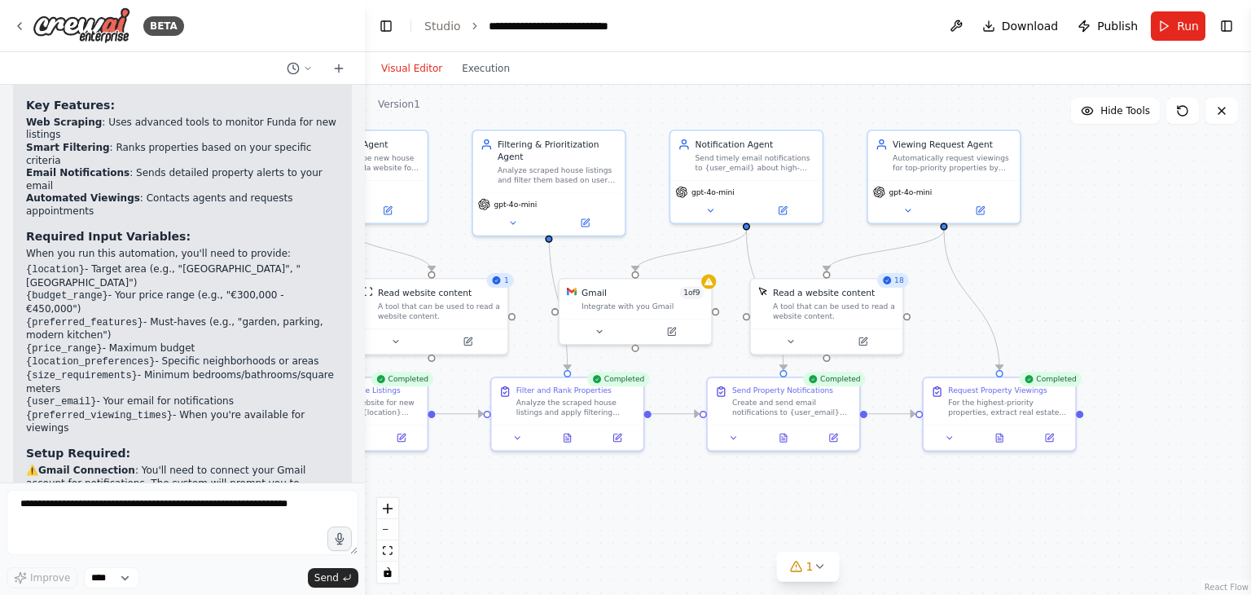
click at [497, 79] on div "Visual Editor Execution" at bounding box center [446, 68] width 148 height 33
click at [494, 76] on button "Execution" at bounding box center [486, 69] width 68 height 20
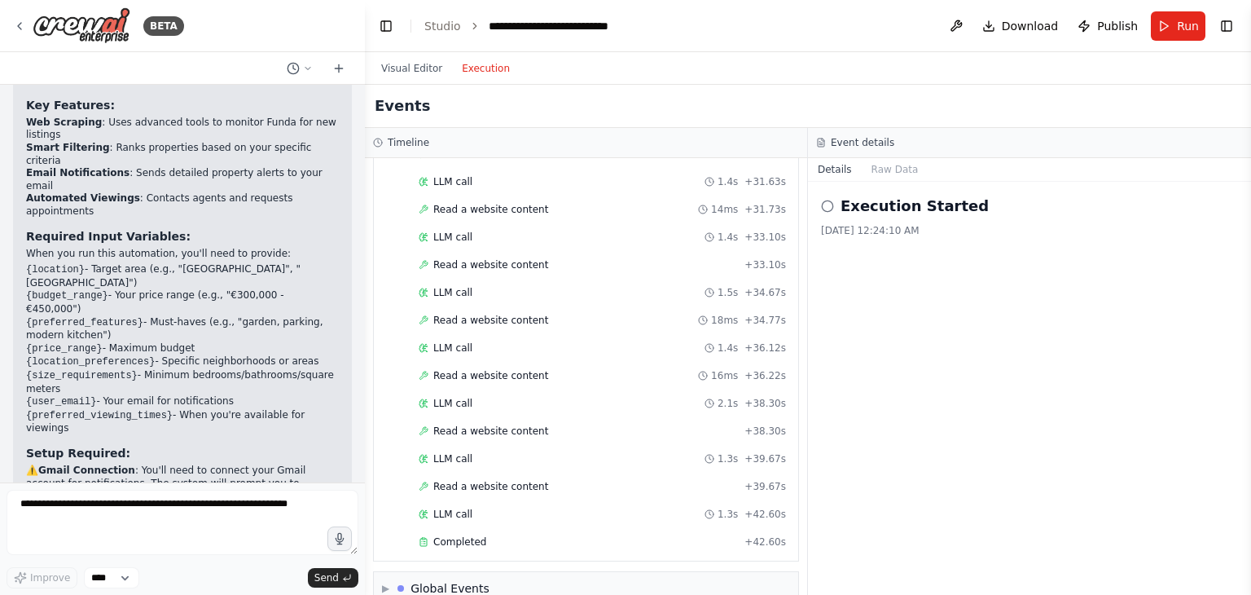
click at [827, 204] on icon at bounding box center [827, 206] width 13 height 13
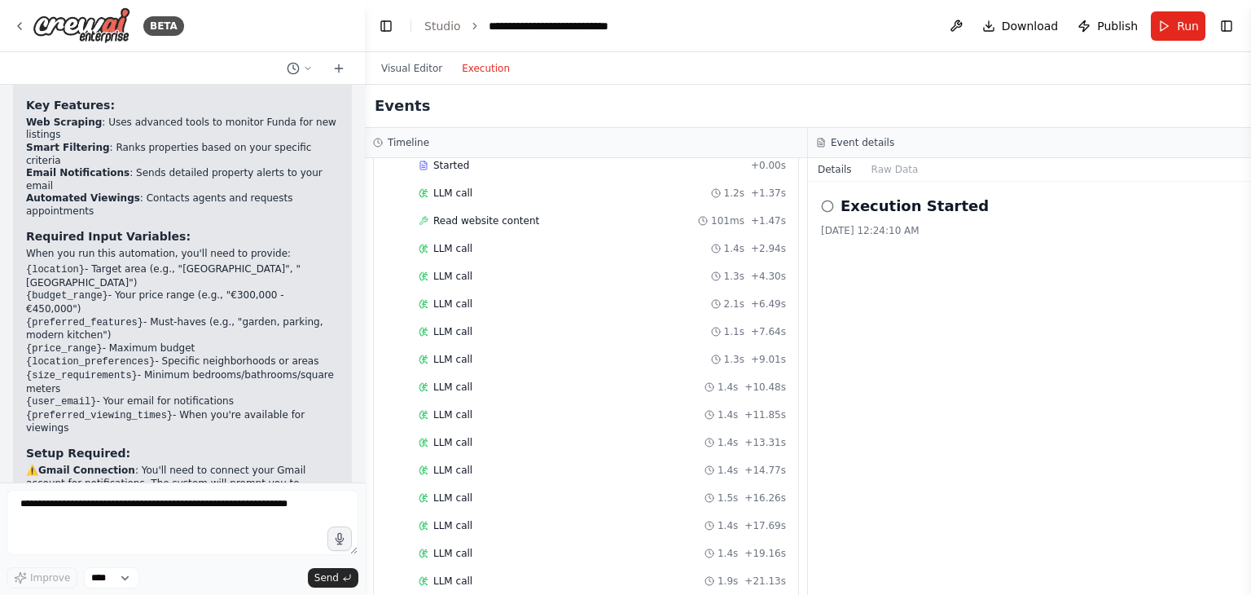
scroll to position [0, 0]
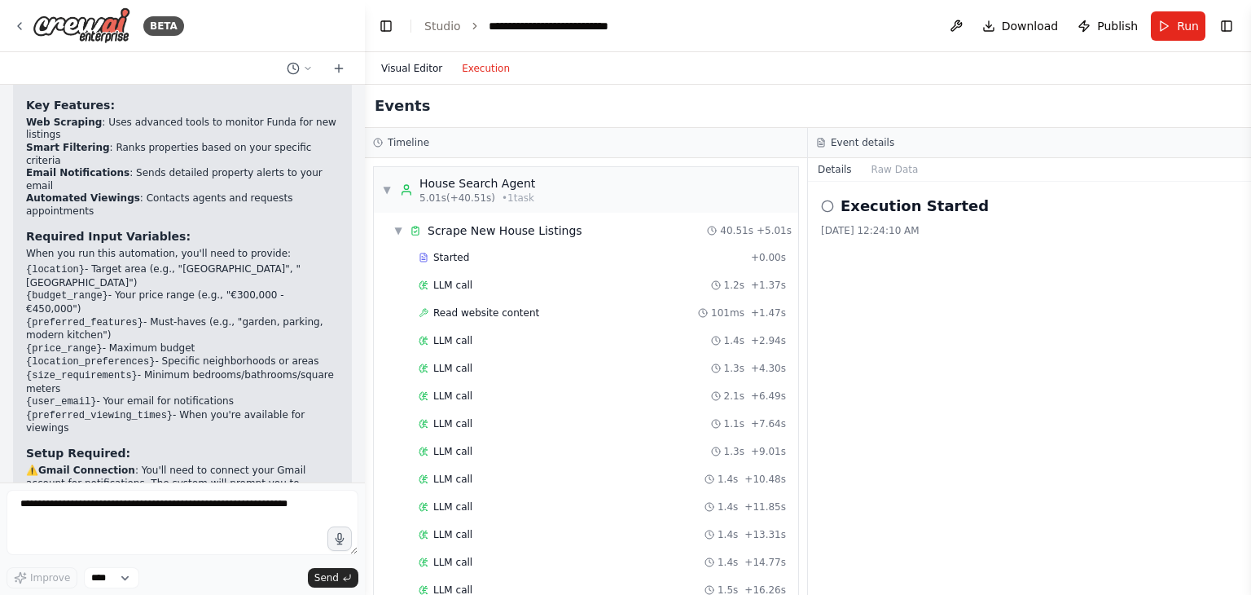
click at [405, 69] on button "Visual Editor" at bounding box center [412, 69] width 81 height 20
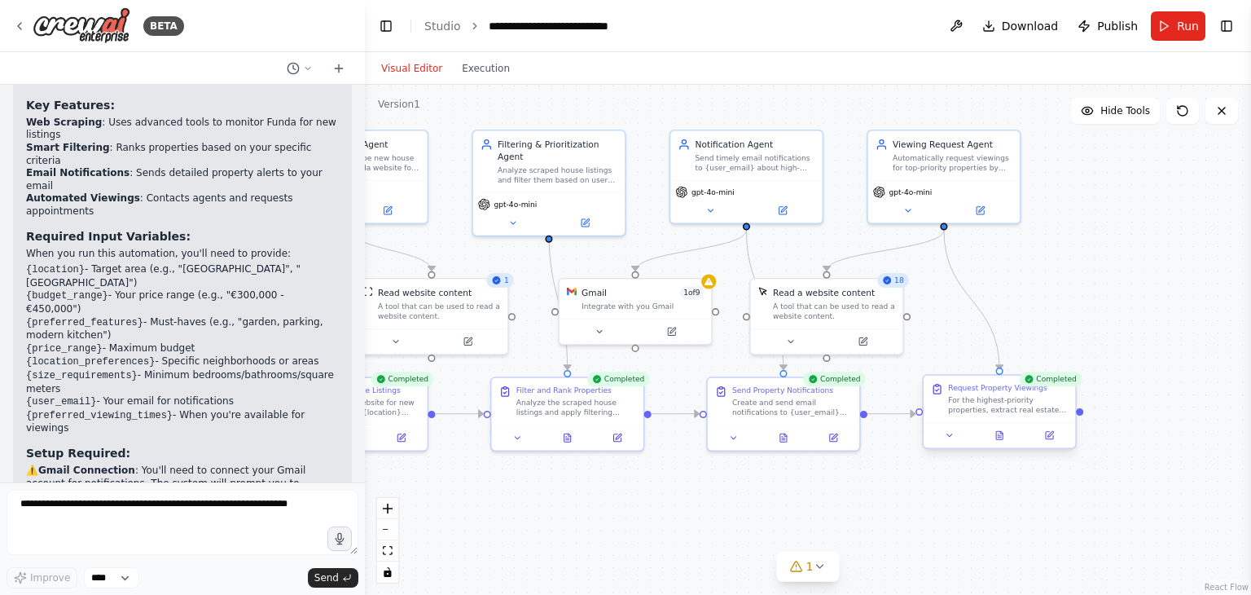
click at [995, 407] on div "For the highest-priority properties, extract real estate agent contact informat…" at bounding box center [1008, 405] width 120 height 20
click at [820, 412] on div "Create and send email notifications to {user_email} for top-ranked properties. …" at bounding box center [792, 405] width 120 height 20
click at [589, 413] on div "Analyze the scraped house listings and apply filtering criteria based on {prefe…" at bounding box center [577, 405] width 120 height 20
click at [391, 408] on div "Monitor Funda website for new house listings in {location} within {budget_range…" at bounding box center [361, 405] width 120 height 20
click at [798, 568] on icon at bounding box center [796, 566] width 13 height 13
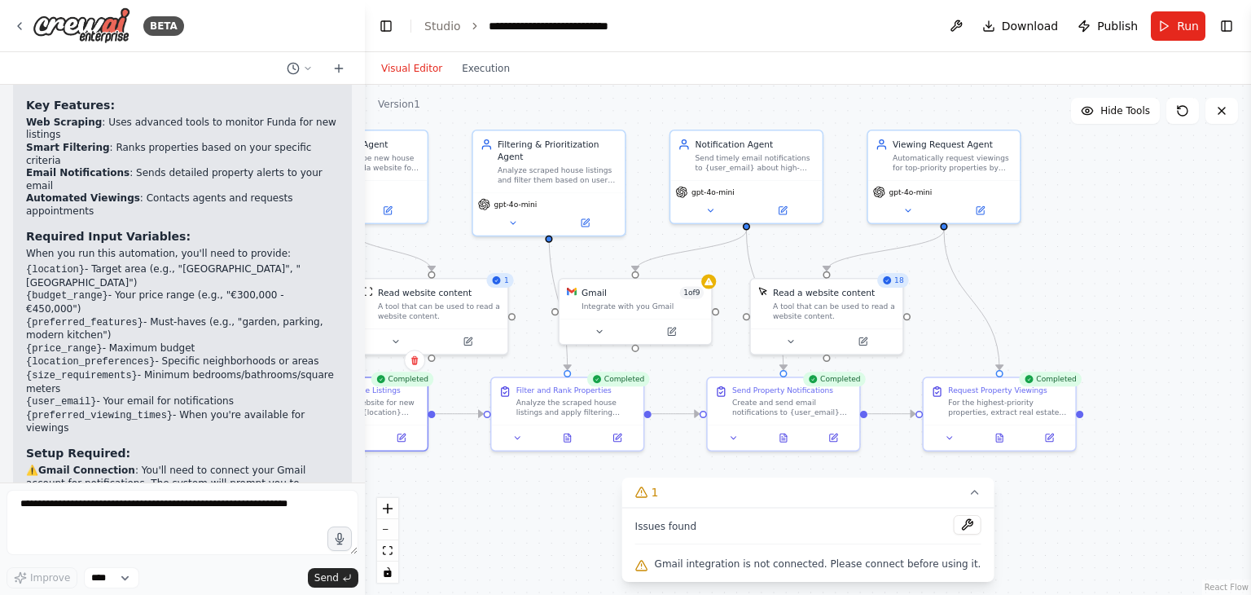
click at [872, 552] on div "Issues found Gmail integration is not connected. Please connect before using it." at bounding box center [808, 545] width 372 height 74
click at [953, 529] on button at bounding box center [967, 525] width 28 height 20
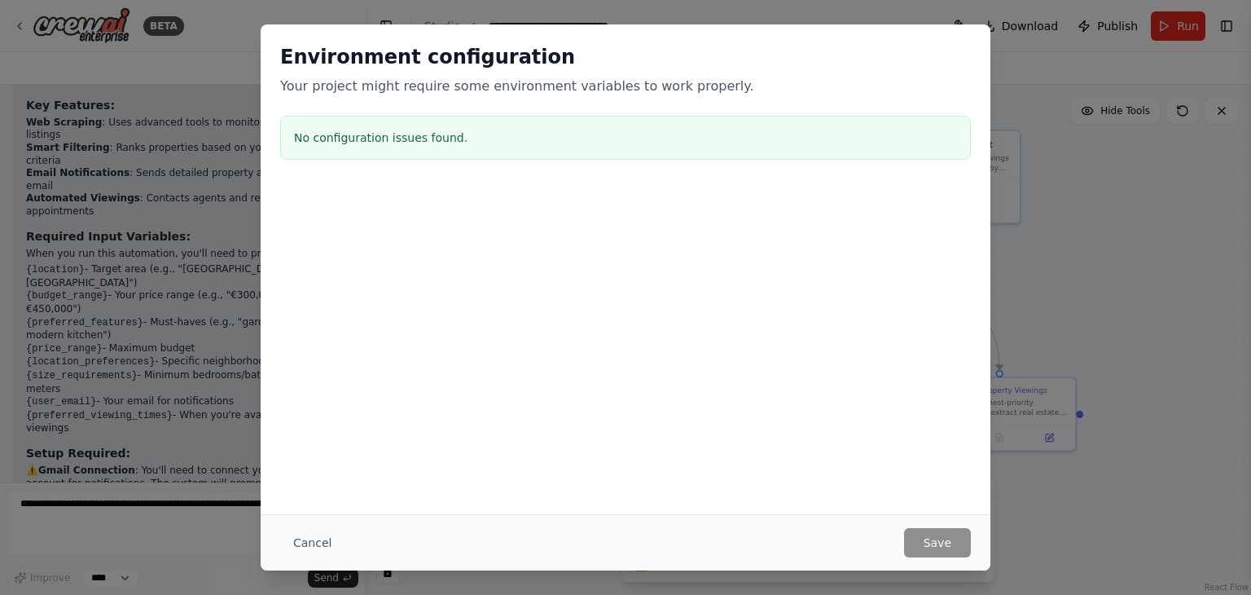
click at [901, 526] on div "Cancel Save" at bounding box center [626, 542] width 730 height 56
click at [310, 543] on button "Cancel" at bounding box center [312, 542] width 64 height 29
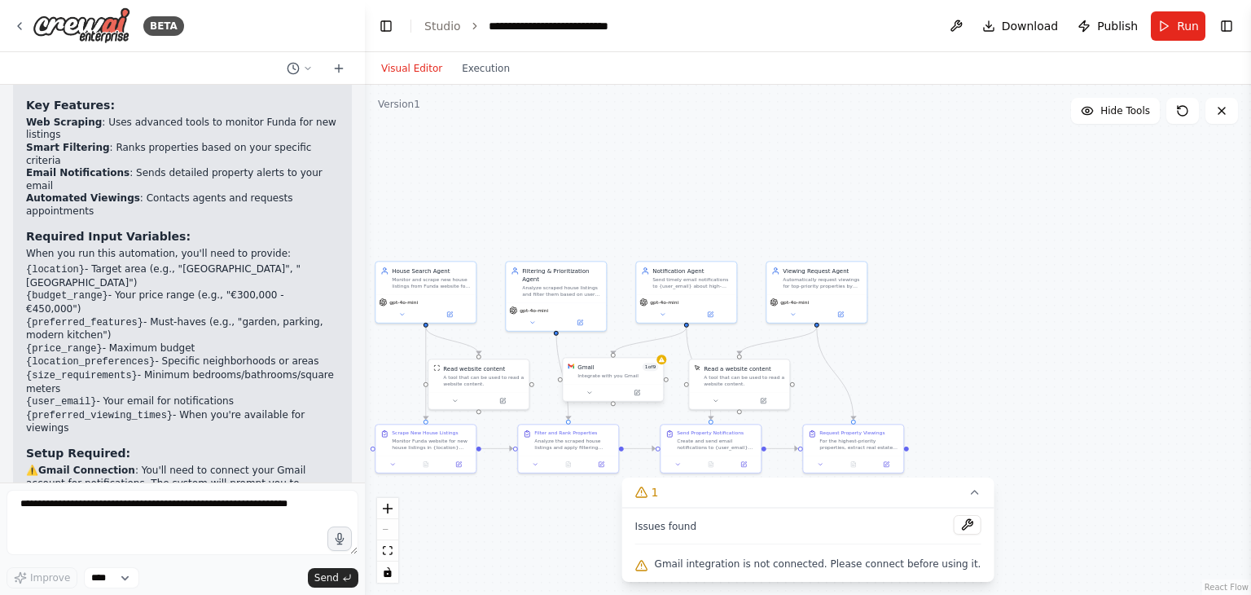
click at [613, 380] on div "Gmail 1 of 9 Integrate with you Gmail" at bounding box center [613, 371] width 100 height 26
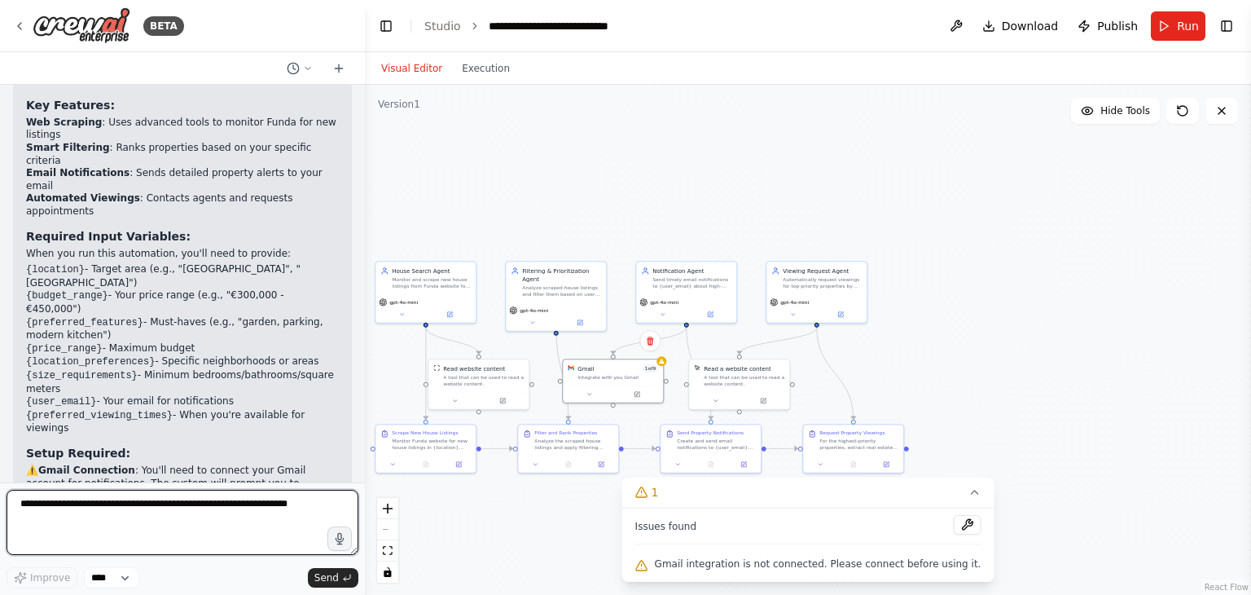
click at [227, 509] on textarea at bounding box center [183, 522] width 352 height 65
type textarea "**********"
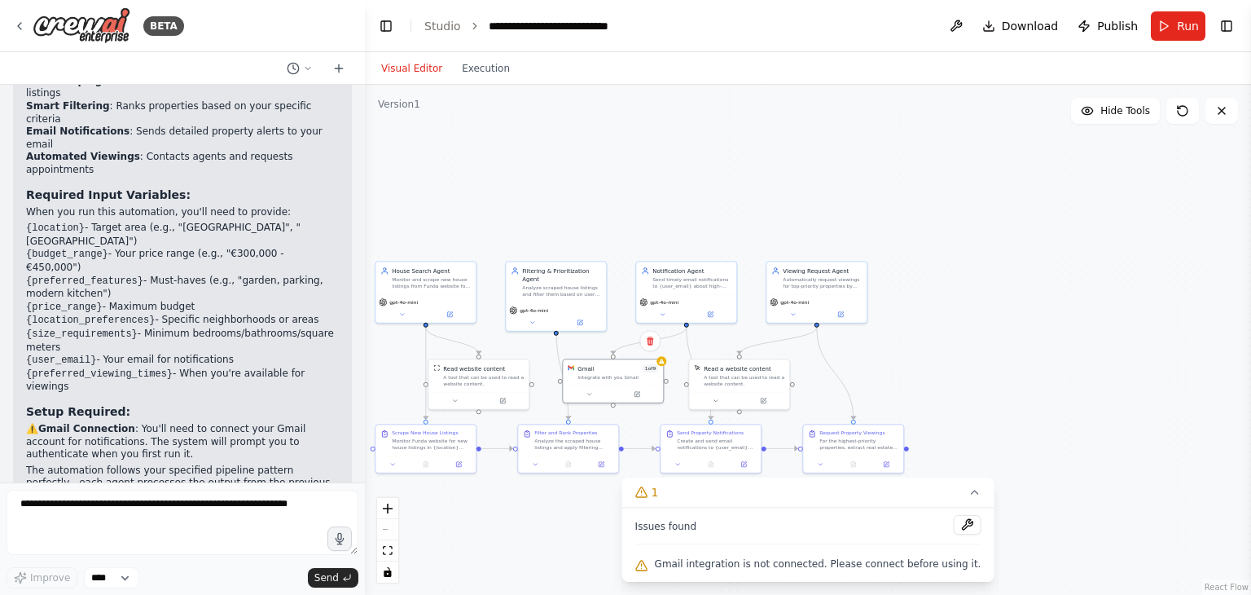
scroll to position [1748, 0]
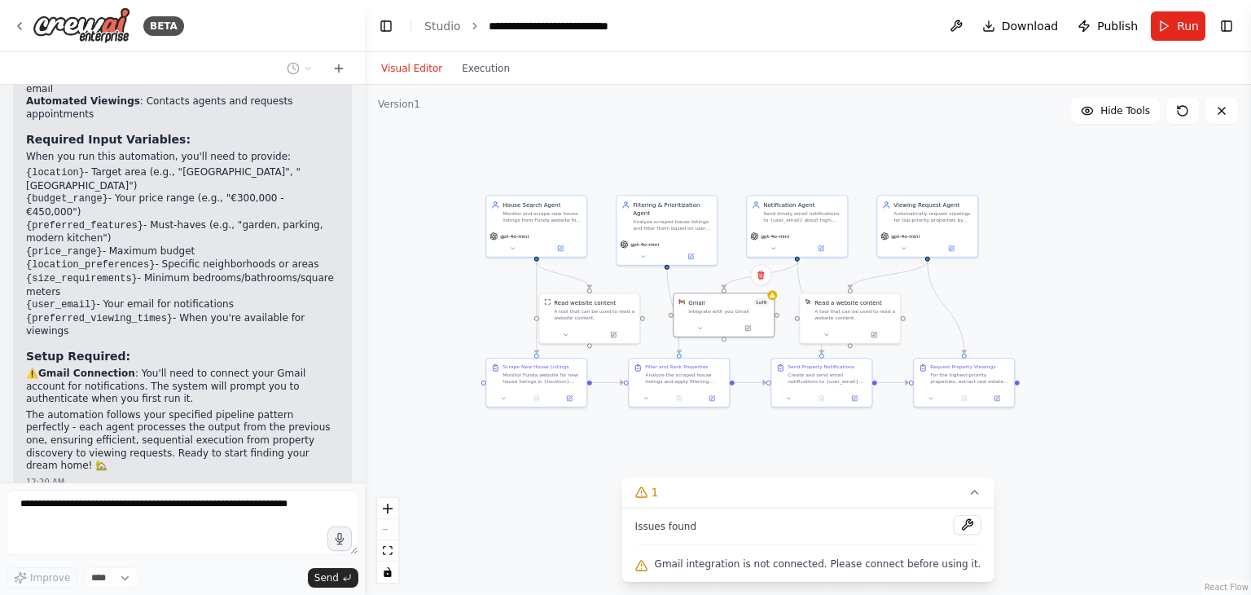
drag, startPoint x: 586, startPoint y: 209, endPoint x: 636, endPoint y: 174, distance: 61.3
click at [636, 174] on div ".deletable-edge-delete-btn { width: 20px; height: 20px; border: 0px solid #ffff…" at bounding box center [808, 340] width 886 height 510
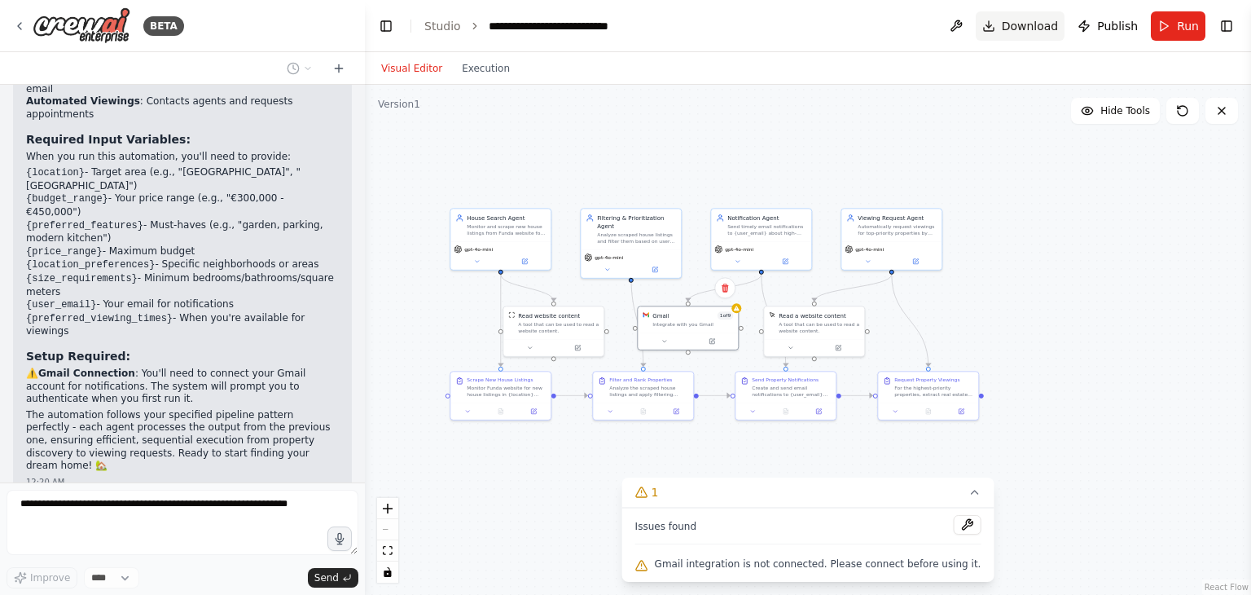
click at [1020, 28] on span "Download" at bounding box center [1030, 26] width 57 height 16
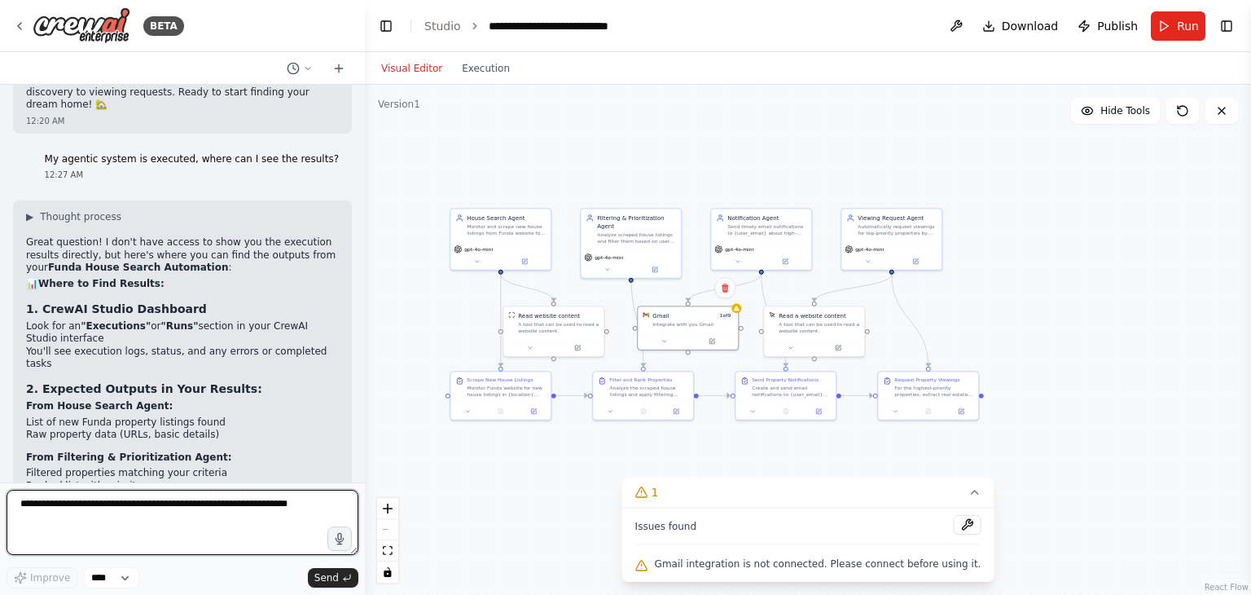
scroll to position [2089, 0]
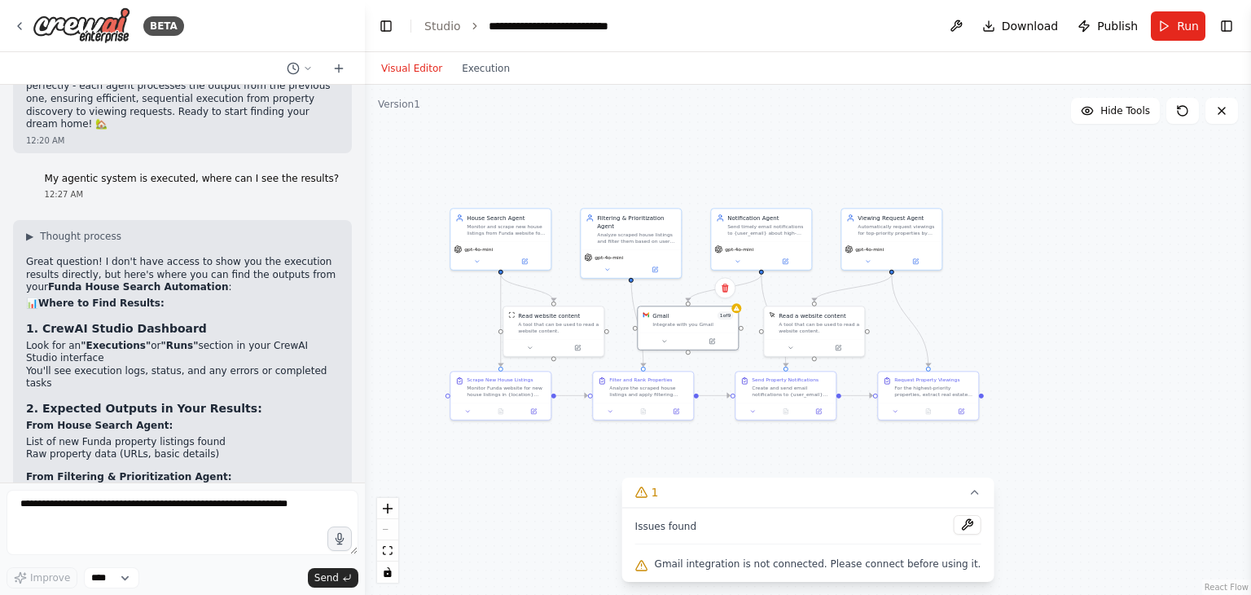
click at [465, 78] on div "Visual Editor Execution" at bounding box center [446, 68] width 148 height 33
click at [472, 77] on button "Execution" at bounding box center [486, 69] width 68 height 20
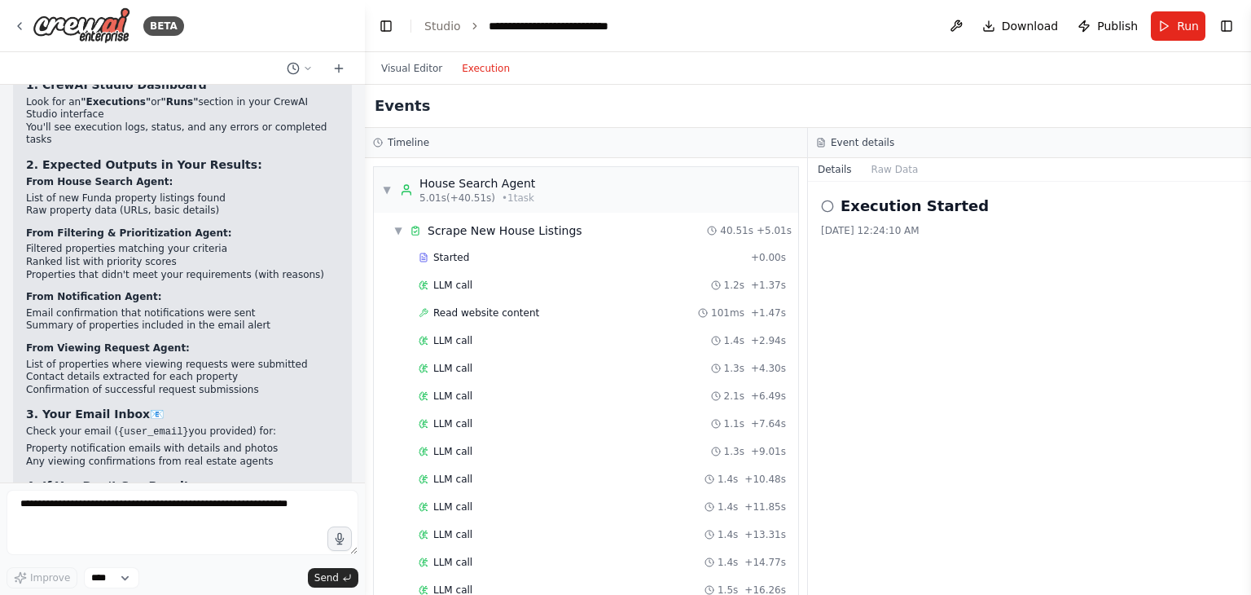
scroll to position [2334, 0]
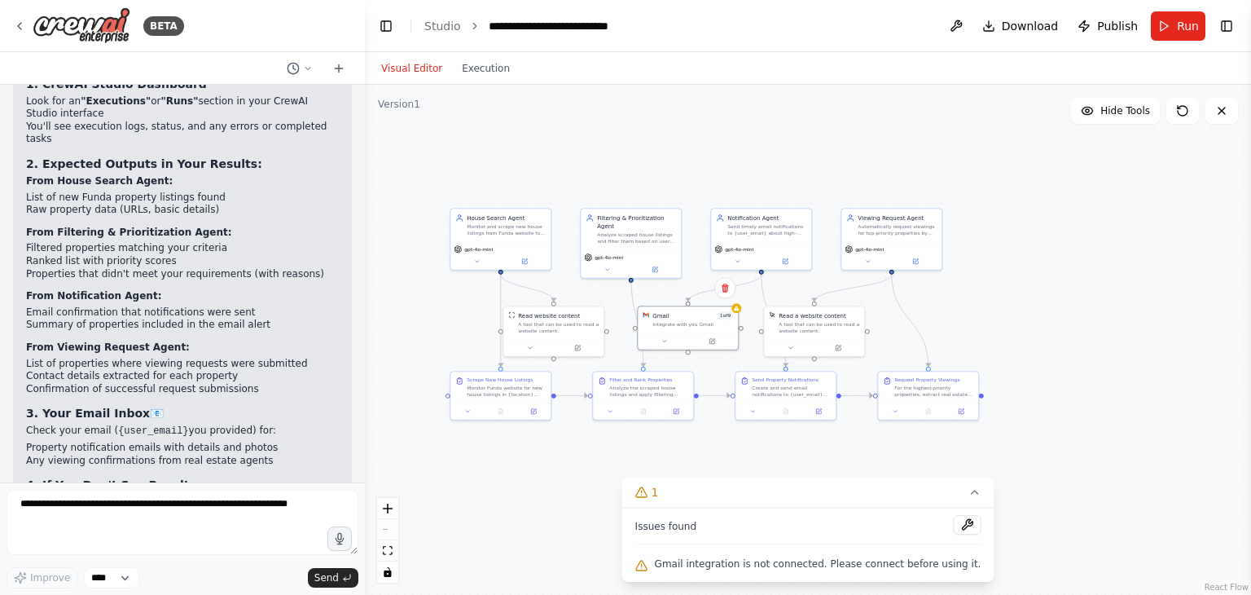
click at [430, 65] on button "Visual Editor" at bounding box center [412, 69] width 81 height 20
click at [710, 329] on div "Gmail 1 of 9 Integrate with you Gmail" at bounding box center [688, 318] width 100 height 26
click at [738, 314] on div "Gmail 1 of 9 Integrate with you Gmail" at bounding box center [688, 318] width 100 height 26
click at [688, 323] on div "Integrate with you Gmail" at bounding box center [693, 322] width 81 height 7
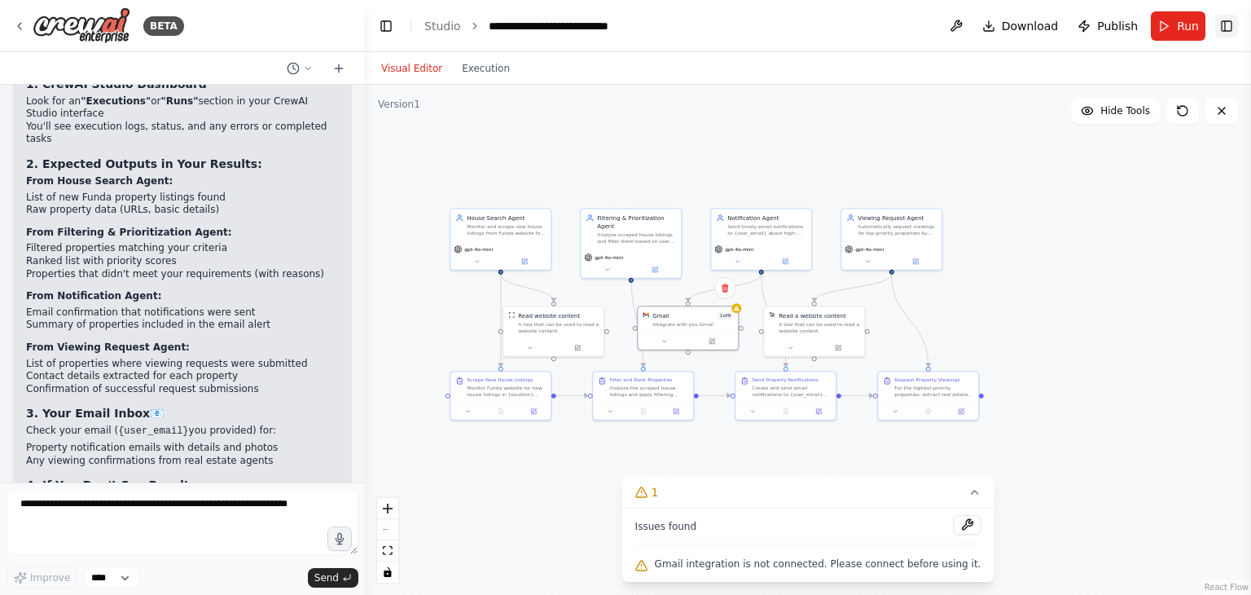
click at [1227, 27] on button "Toggle Right Sidebar" at bounding box center [1227, 26] width 23 height 23
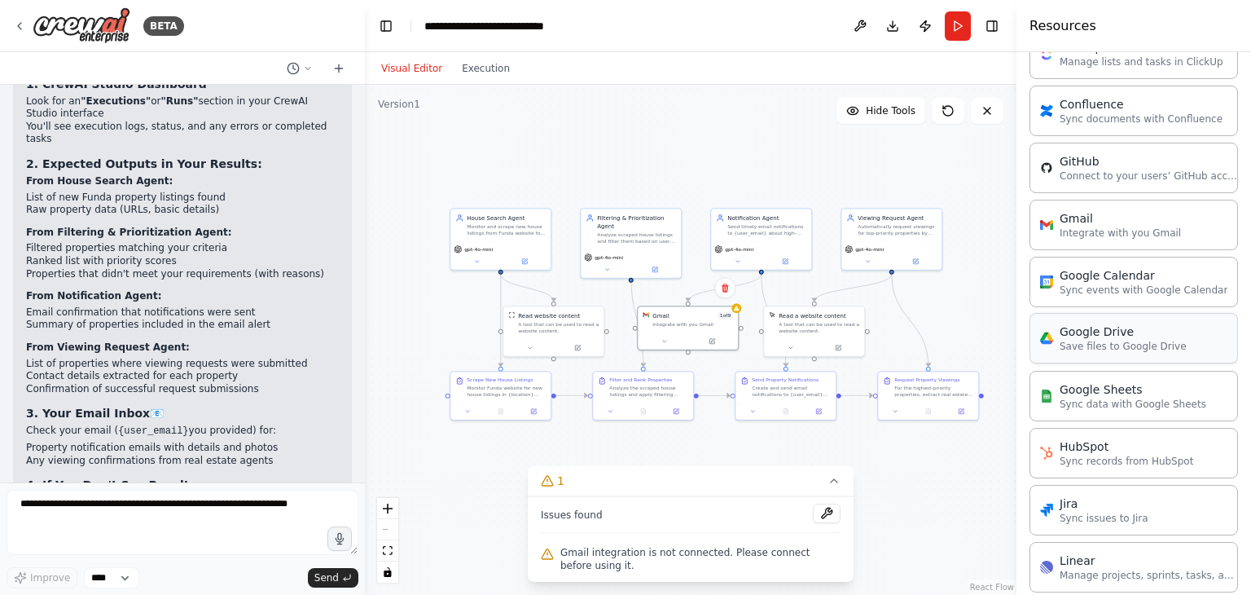
scroll to position [407, 0]
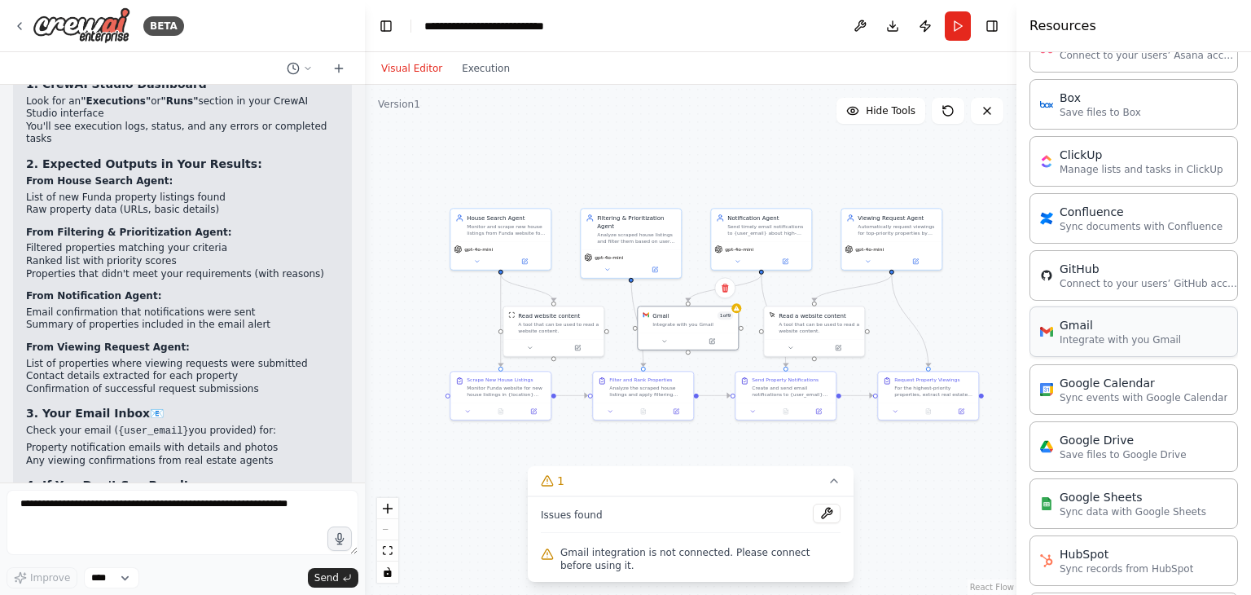
click at [1102, 346] on div "Gmail Integrate with you Gmail" at bounding box center [1134, 331] width 209 height 51
click at [1085, 324] on div "Gmail" at bounding box center [1120, 325] width 121 height 16
click at [1085, 323] on div "Gmail" at bounding box center [1120, 325] width 121 height 16
click at [680, 333] on div at bounding box center [688, 339] width 100 height 17
click at [681, 332] on div at bounding box center [688, 339] width 100 height 17
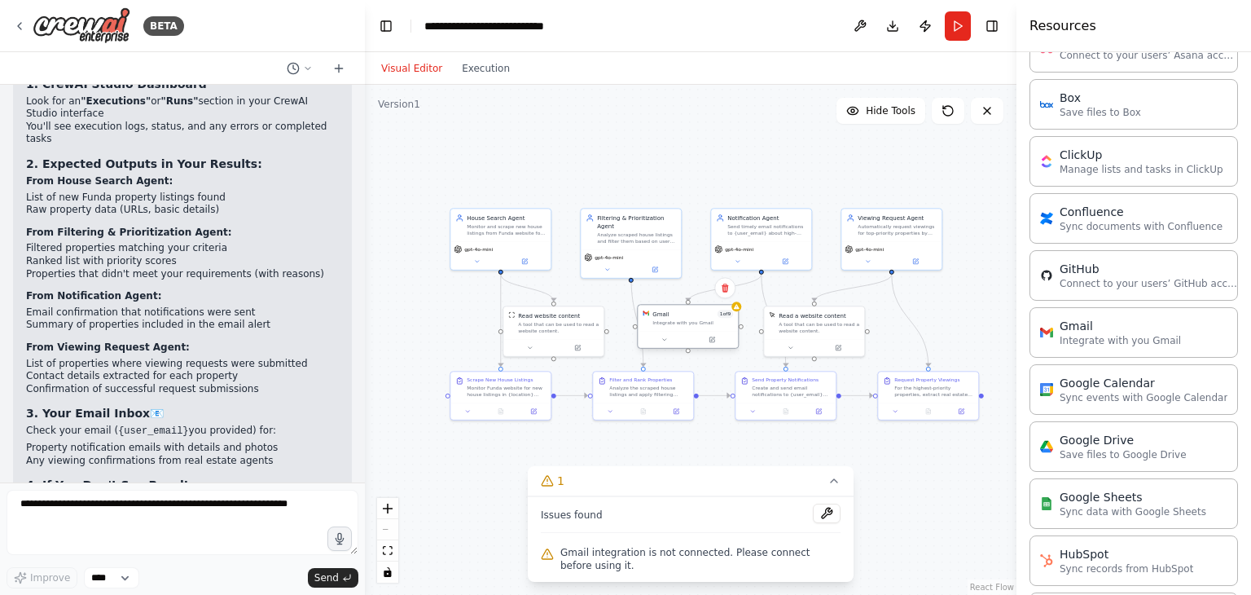
drag, startPoint x: 693, startPoint y: 323, endPoint x: 684, endPoint y: 331, distance: 12.1
click at [692, 323] on div "Integrate with you Gmail" at bounding box center [693, 322] width 81 height 7
click at [664, 341] on icon at bounding box center [665, 340] width 7 height 7
click at [833, 490] on button "1" at bounding box center [691, 481] width 326 height 30
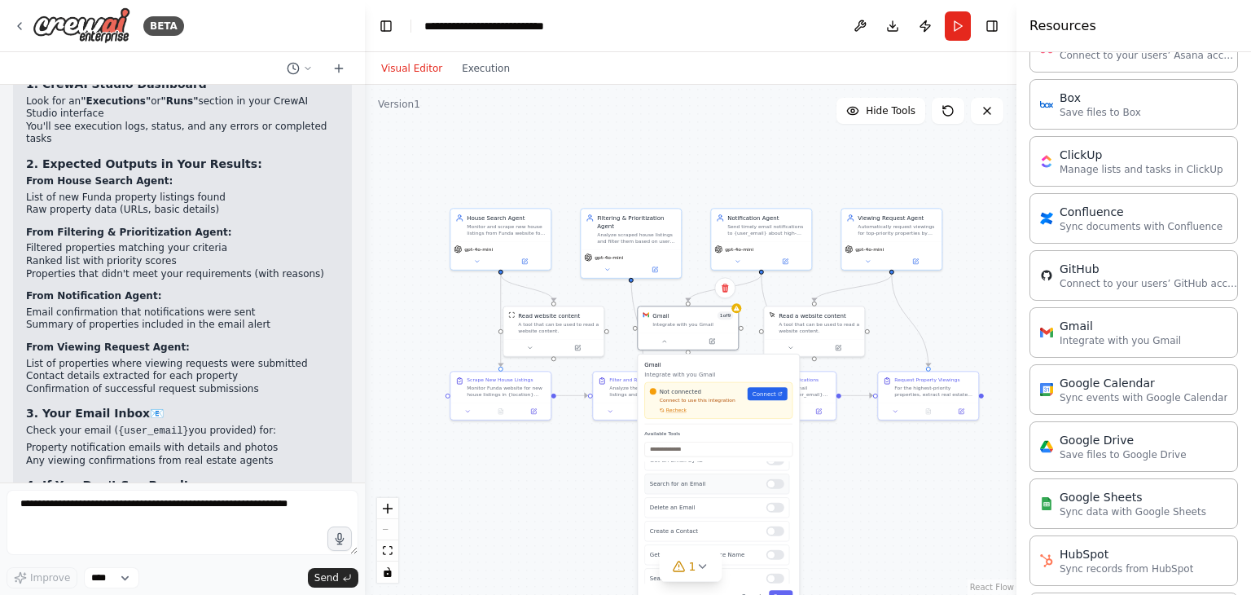
scroll to position [0, 0]
click at [771, 396] on span "Connect" at bounding box center [765, 393] width 24 height 8
click at [763, 389] on span "Connect" at bounding box center [765, 393] width 24 height 8
click at [894, 490] on div ".deletable-edge-delete-btn { width: 20px; height: 20px; border: 0px solid #ffff…" at bounding box center [691, 340] width 652 height 510
click at [589, 496] on div ".deletable-edge-delete-btn { width: 20px; height: 20px; border: 0px solid #ffff…" at bounding box center [691, 340] width 652 height 510
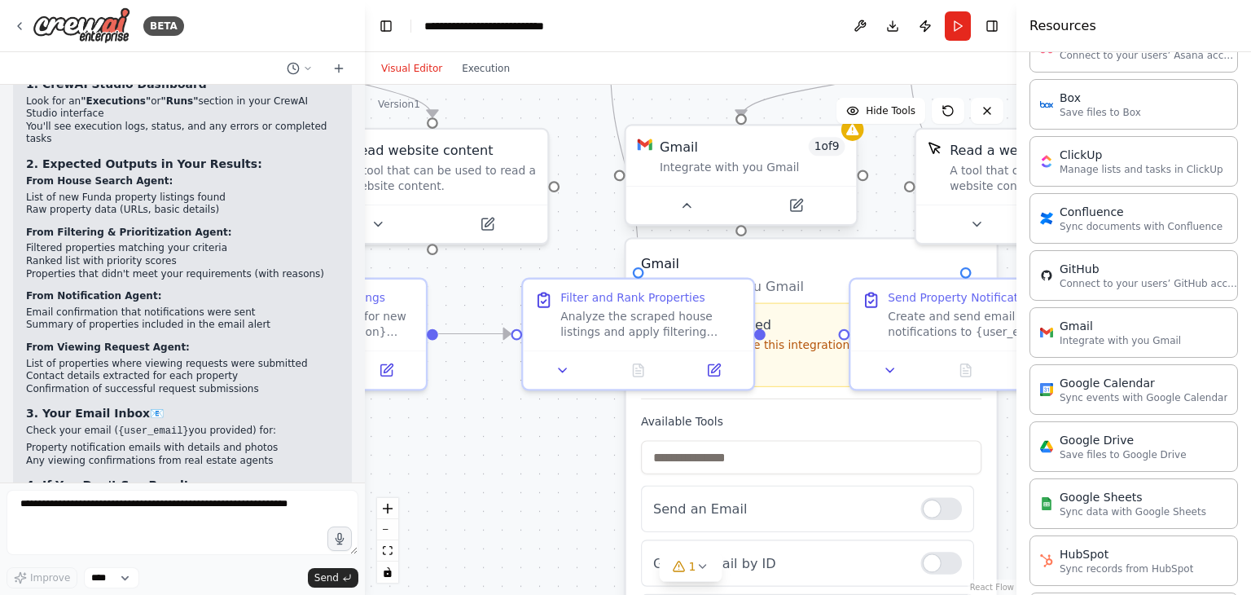
click at [829, 148] on span "1 of 9" at bounding box center [827, 146] width 37 height 19
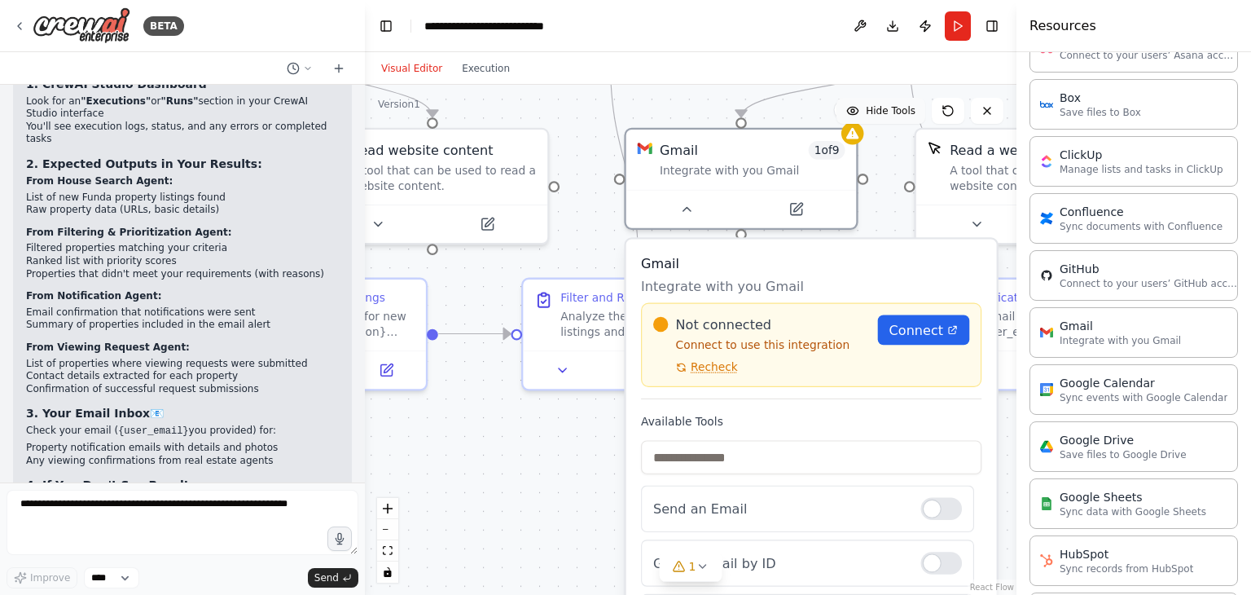
click at [864, 119] on button "Hide Tools" at bounding box center [881, 111] width 89 height 26
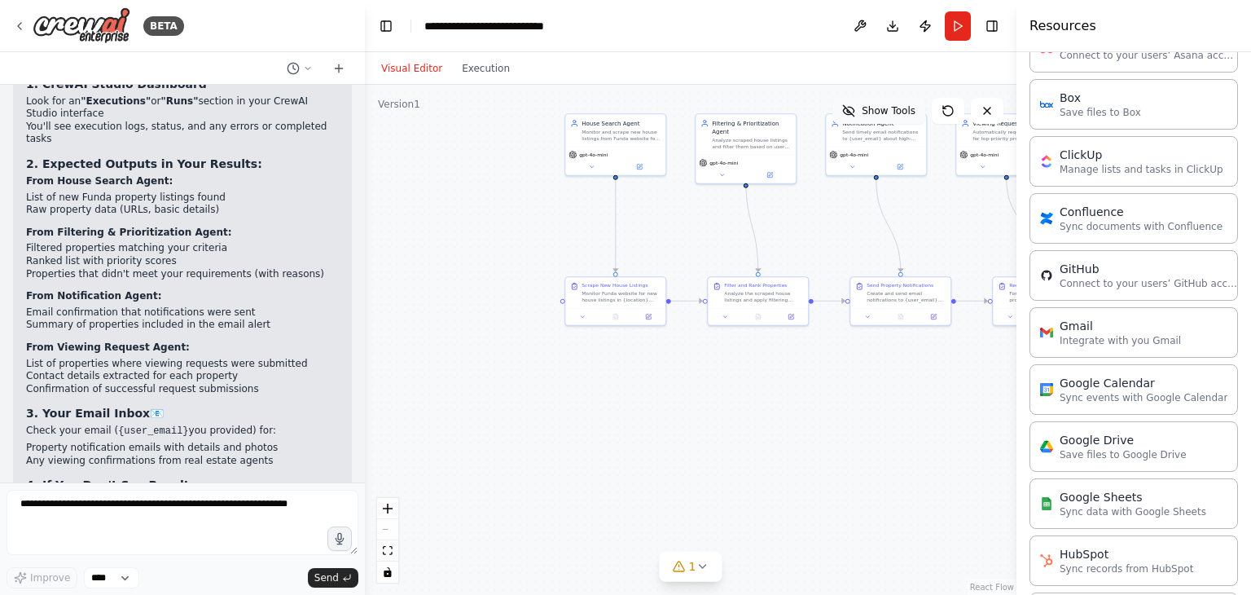
click at [876, 108] on span "Show Tools" at bounding box center [889, 110] width 54 height 13
click at [990, 37] on header "**********" at bounding box center [691, 26] width 652 height 52
click at [992, 33] on button "Toggle Right Sidebar" at bounding box center [992, 26] width 23 height 23
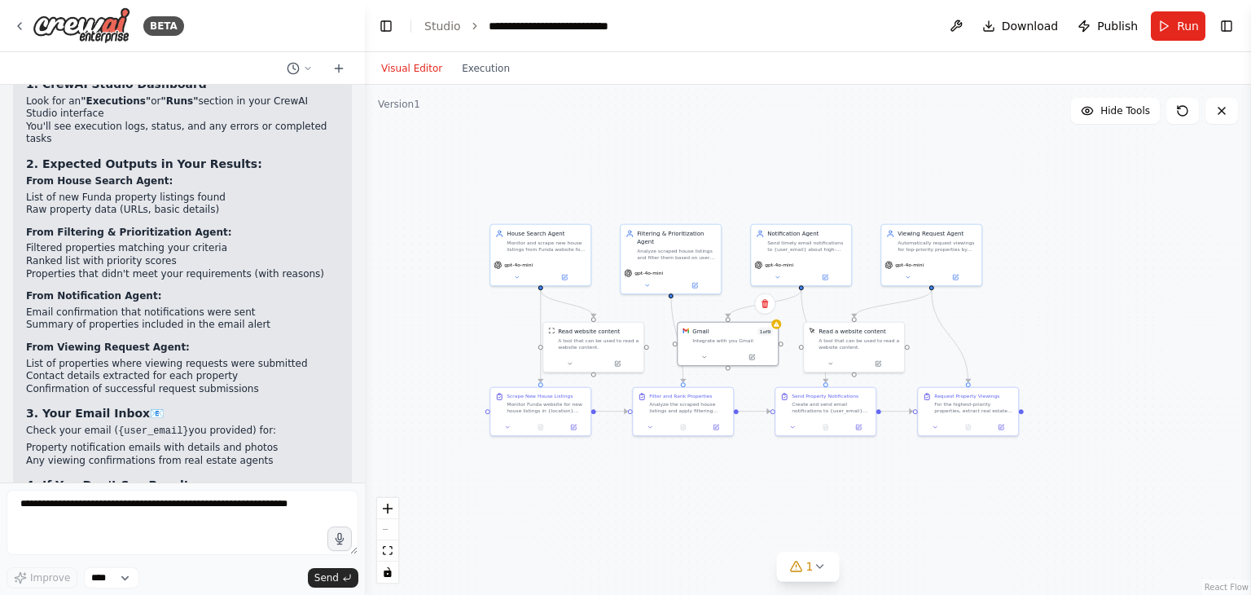
drag, startPoint x: 617, startPoint y: 407, endPoint x: 538, endPoint y: 508, distance: 128.9
click at [543, 515] on div ".deletable-edge-delete-btn { width: 20px; height: 20px; border: 0px solid #ffff…" at bounding box center [808, 340] width 886 height 510
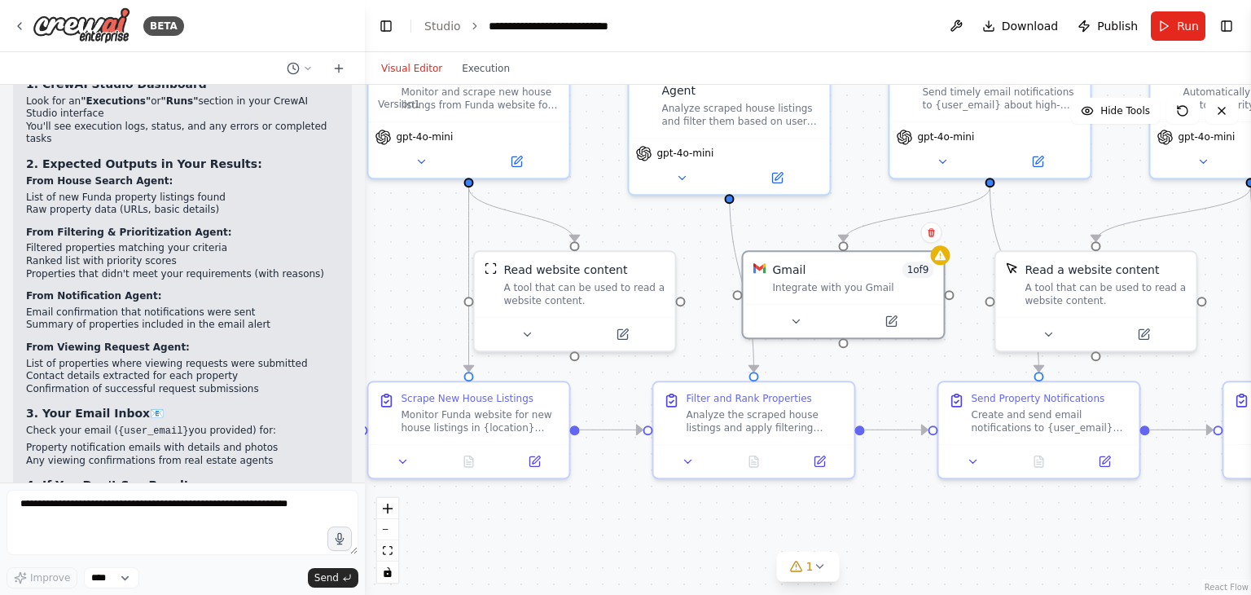
drag, startPoint x: 741, startPoint y: 506, endPoint x: 693, endPoint y: 544, distance: 61.5
click at [697, 546] on div ".deletable-edge-delete-btn { width: 20px; height: 20px; border: 0px solid #ffff…" at bounding box center [808, 340] width 886 height 510
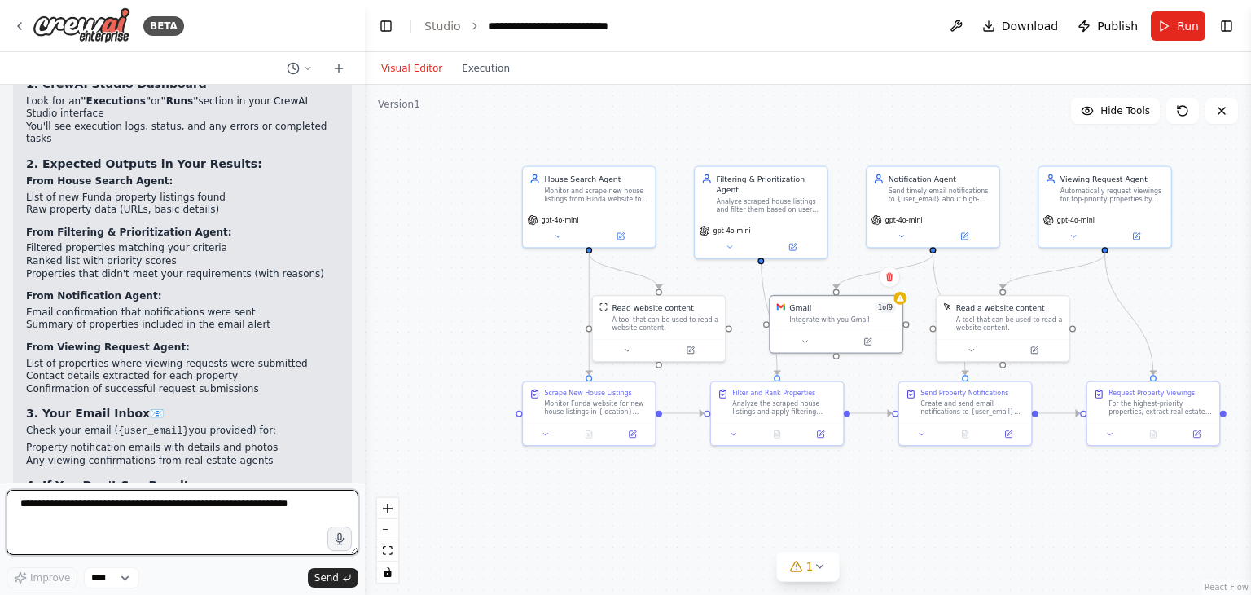
click at [117, 517] on textarea at bounding box center [183, 522] width 352 height 65
click at [173, 503] on textarea "**********" at bounding box center [183, 522] width 352 height 65
type textarea "**********"
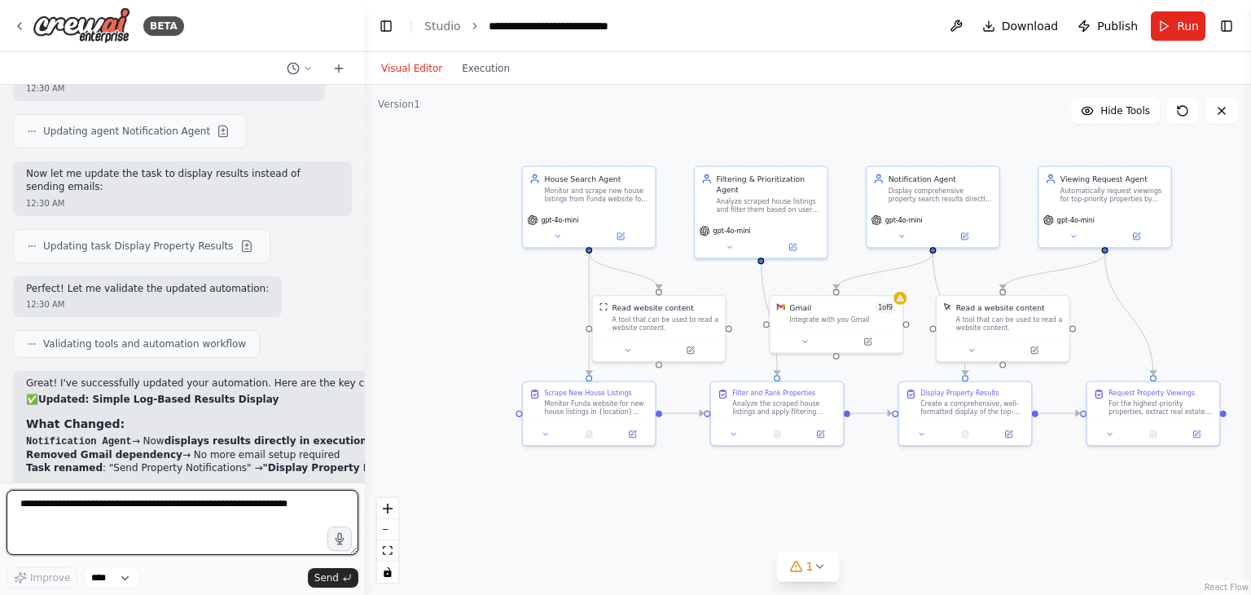
scroll to position [3213, 0]
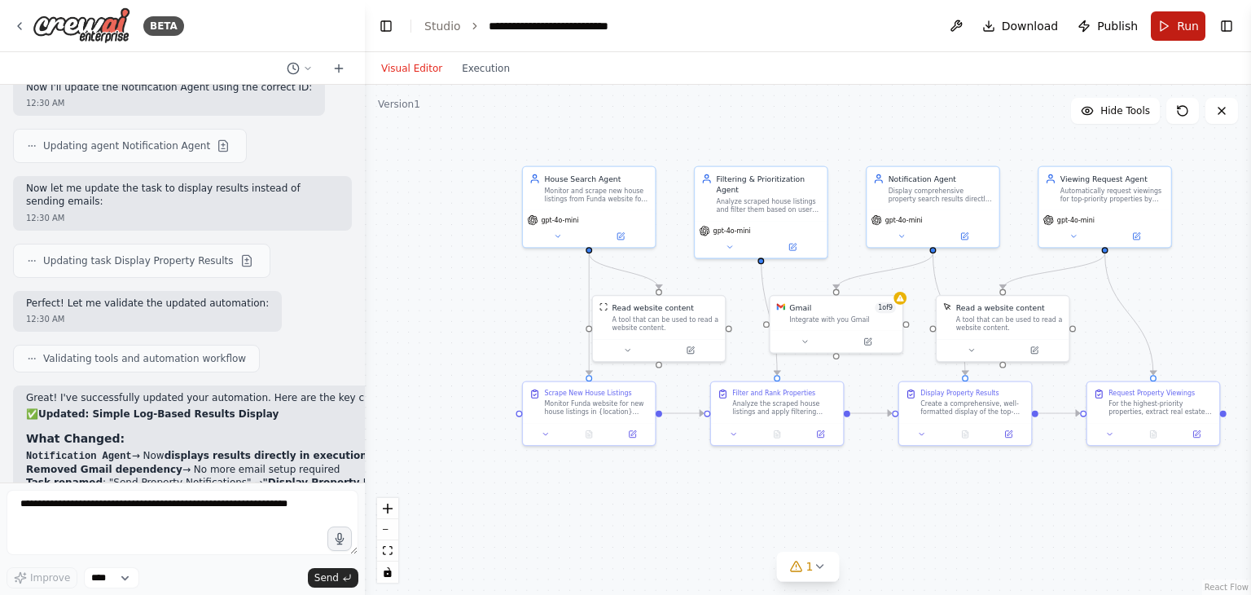
click at [1170, 27] on button "Run" at bounding box center [1178, 25] width 55 height 29
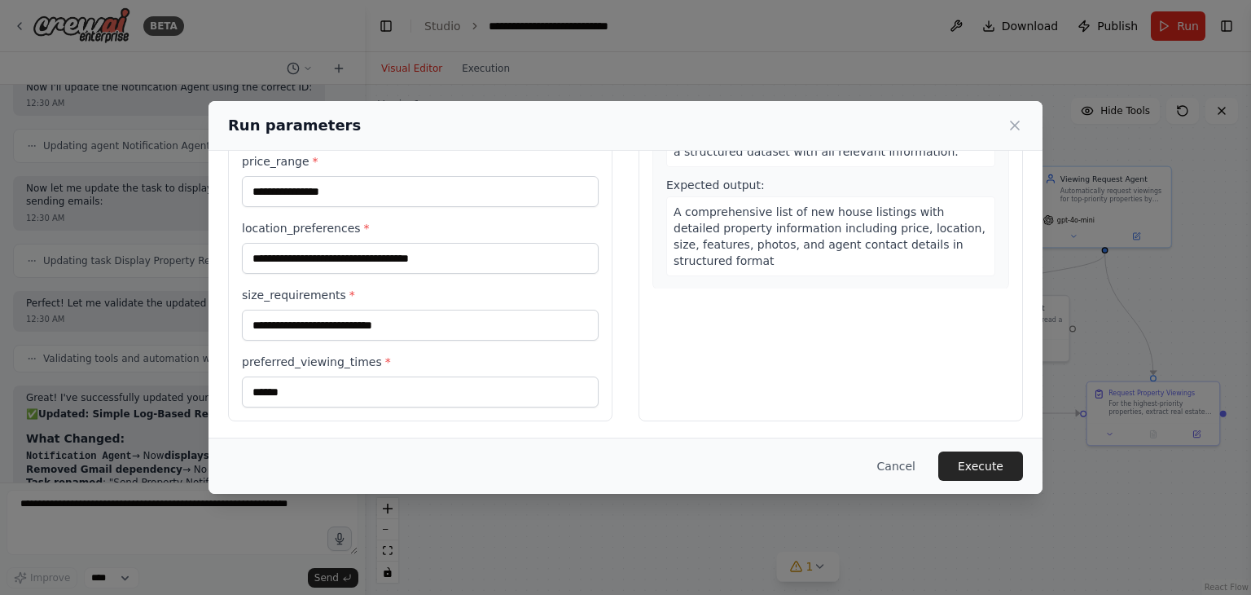
scroll to position [254, 0]
click at [974, 468] on button "Execute" at bounding box center [981, 465] width 85 height 29
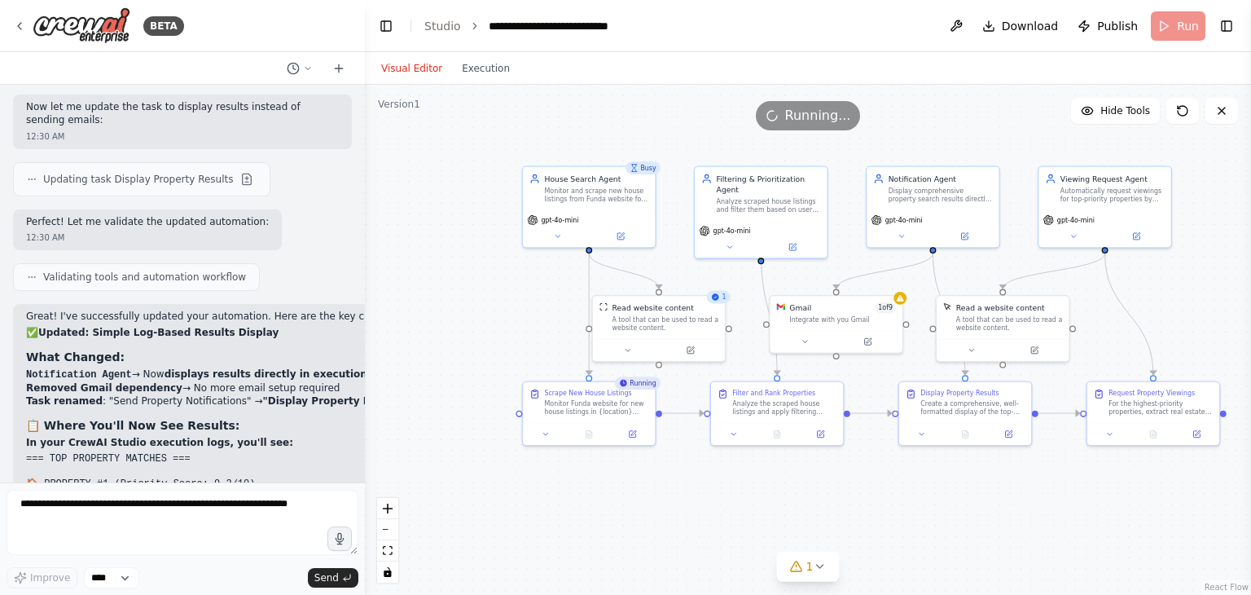
scroll to position [3458, 0]
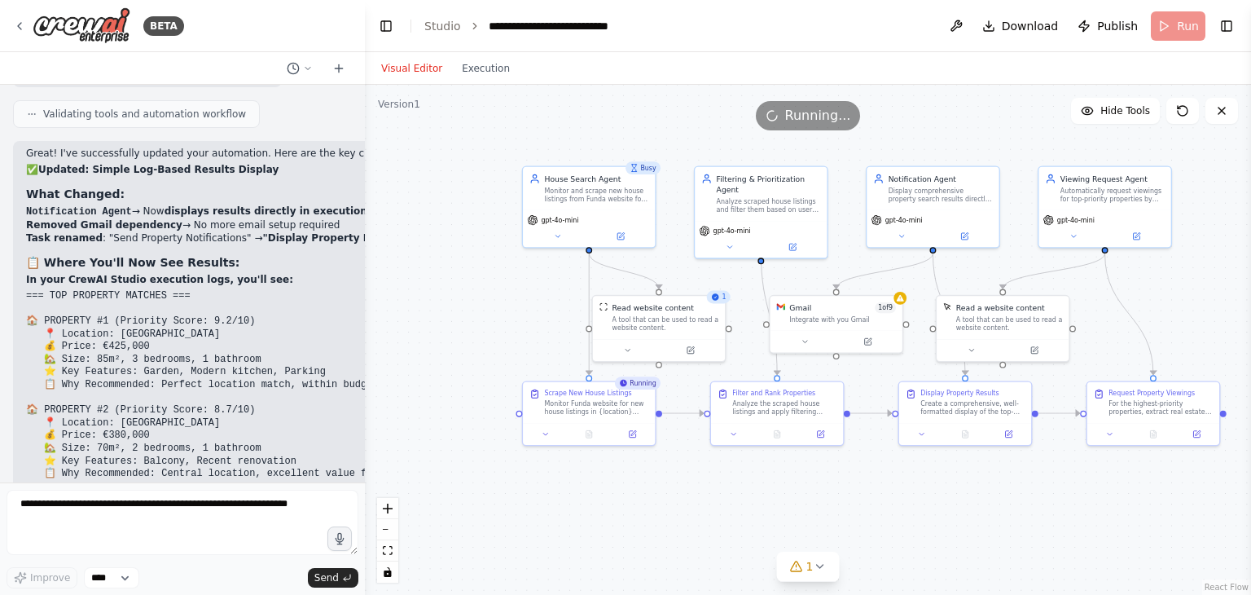
click at [182, 451] on div "Great! I've successfully updated your automation. Here are the key changes: ✅ U…" at bounding box center [284, 379] width 543 height 477
drag, startPoint x: 239, startPoint y: 424, endPoint x: 174, endPoint y: 431, distance: 65.5
click at [174, 570] on p "Now when you run the automation, all results will be displayed directly in the …" at bounding box center [284, 582] width 517 height 25
click at [248, 510] on li "✅ No email setup required - Results appear immediately" at bounding box center [284, 516] width 517 height 13
drag, startPoint x: 270, startPoint y: 429, endPoint x: 280, endPoint y: 429, distance: 10.6
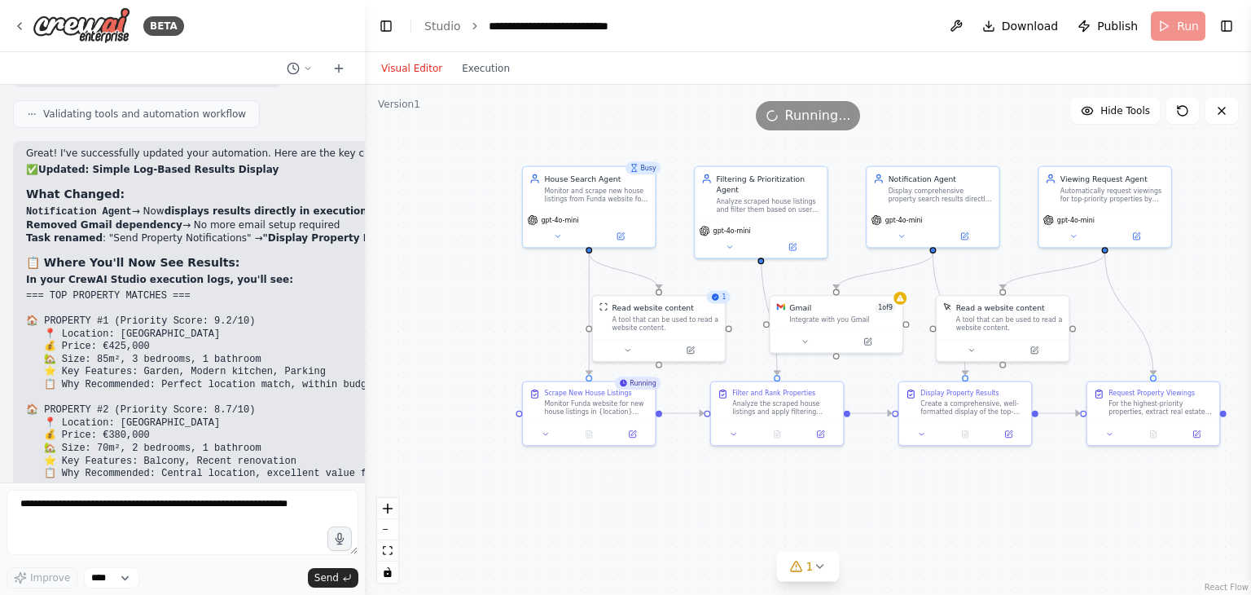
click at [272, 570] on p "Now when you run the automation, all results will be displayed directly in the …" at bounding box center [284, 582] width 517 height 25
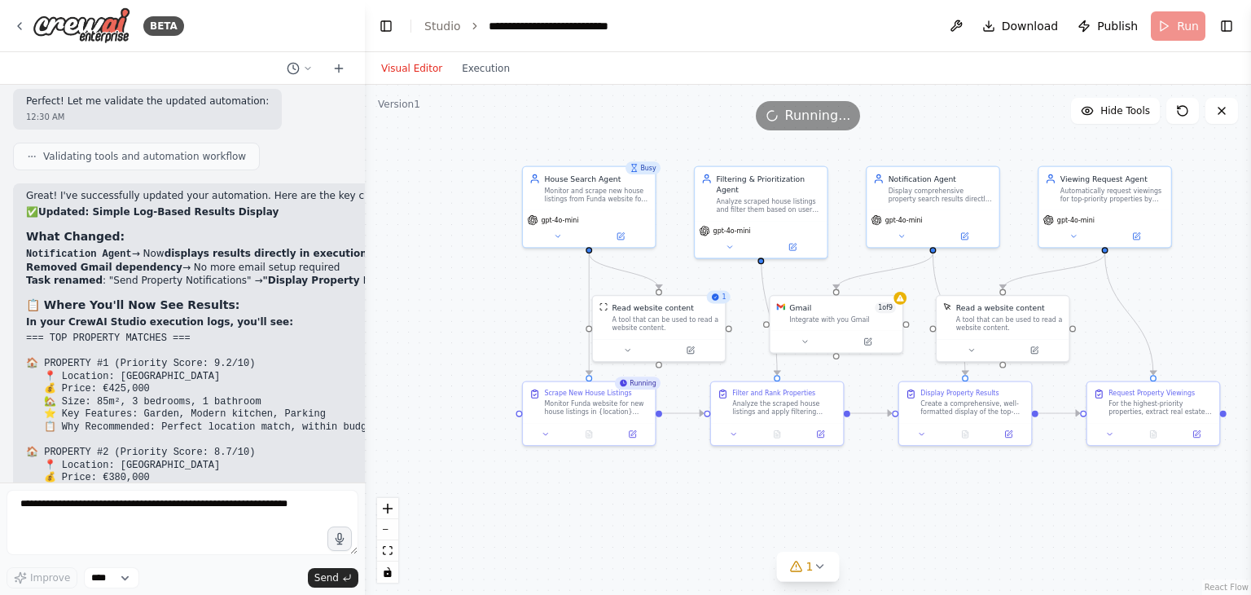
scroll to position [3376, 0]
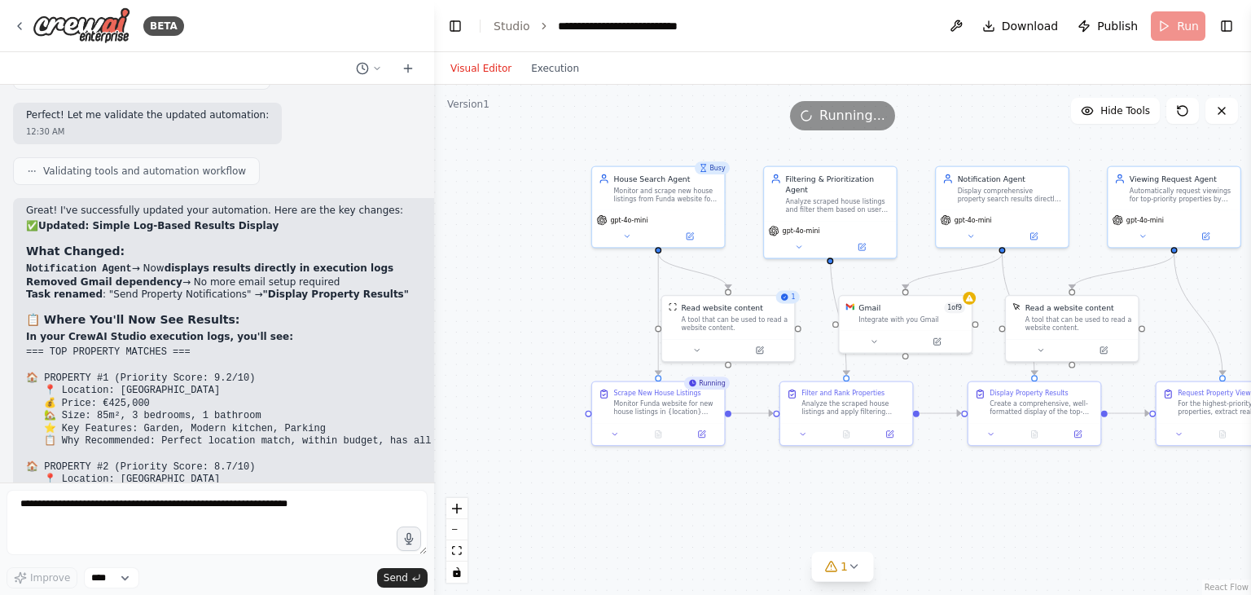
drag, startPoint x: 363, startPoint y: 187, endPoint x: 433, endPoint y: 199, distance: 71.0
click at [435, 199] on div "BETA Filtering & Prioritization Agent → Notification Agent: Triggered when rele…" at bounding box center [625, 297] width 1251 height 595
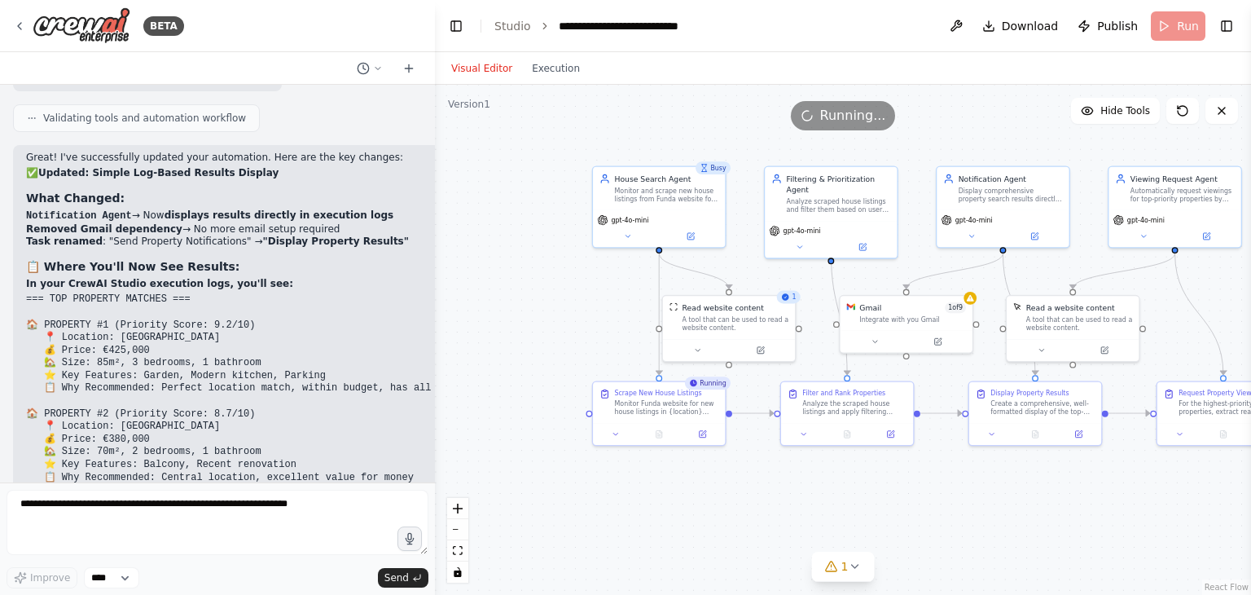
scroll to position [3203, 0]
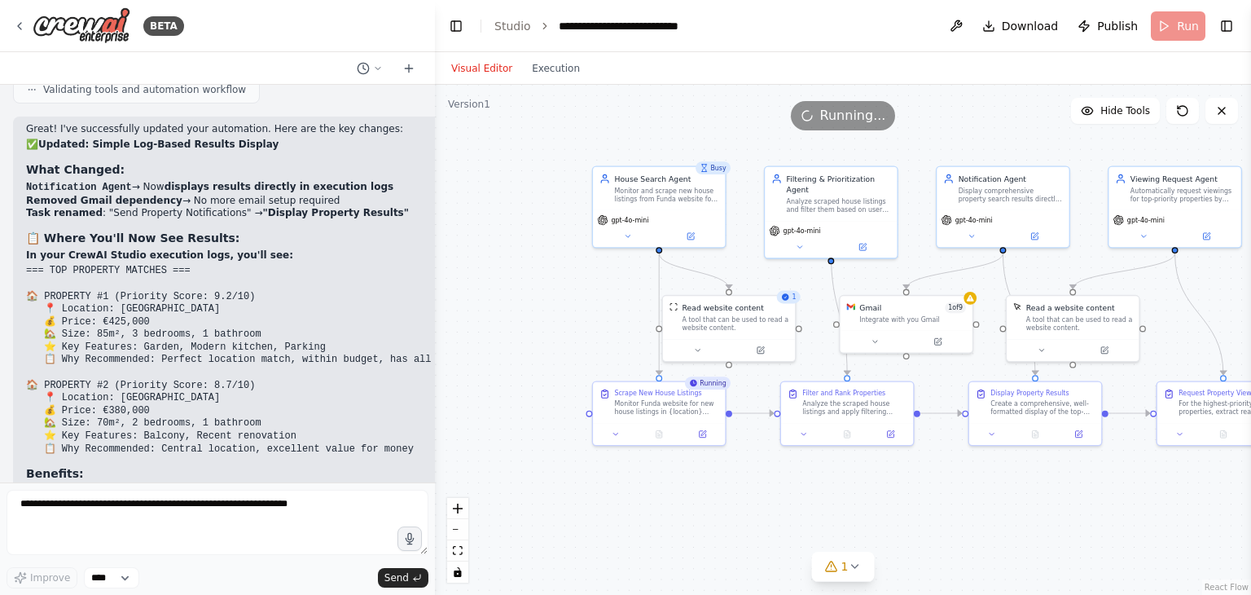
click at [325, 485] on li "✅ No email setup required - Results appear immediately" at bounding box center [284, 491] width 517 height 13
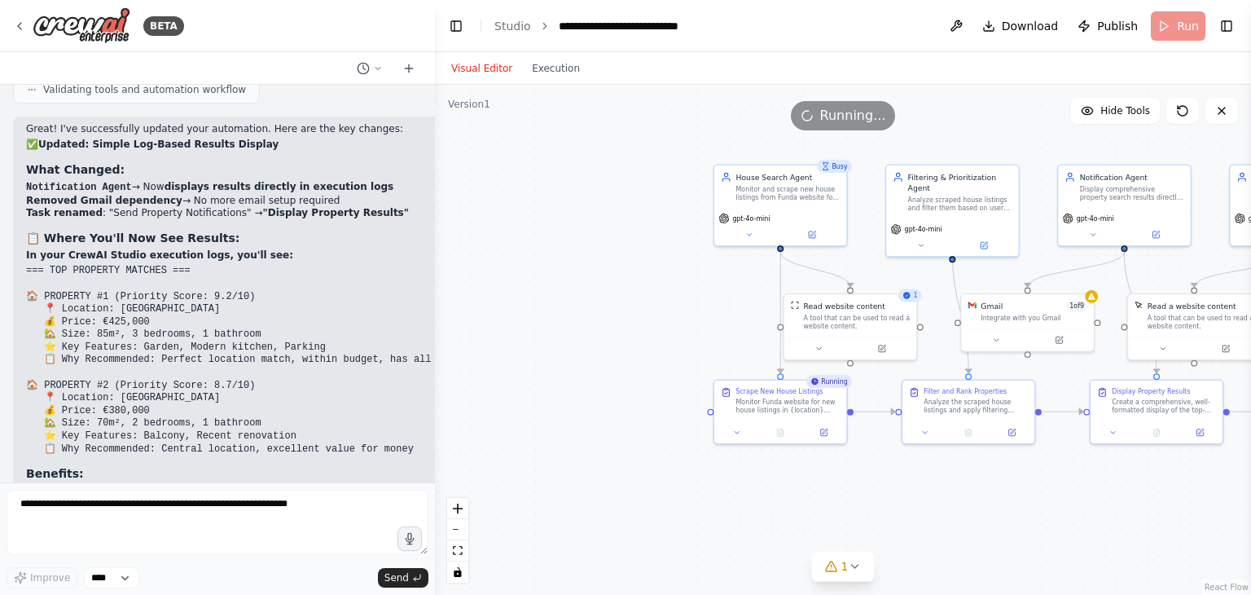
drag, startPoint x: 435, startPoint y: 328, endPoint x: 495, endPoint y: 332, distance: 60.4
click at [554, 327] on div ".deletable-edge-delete-btn { width: 20px; height: 20px; border: 0px solid #ffff…" at bounding box center [843, 340] width 816 height 510
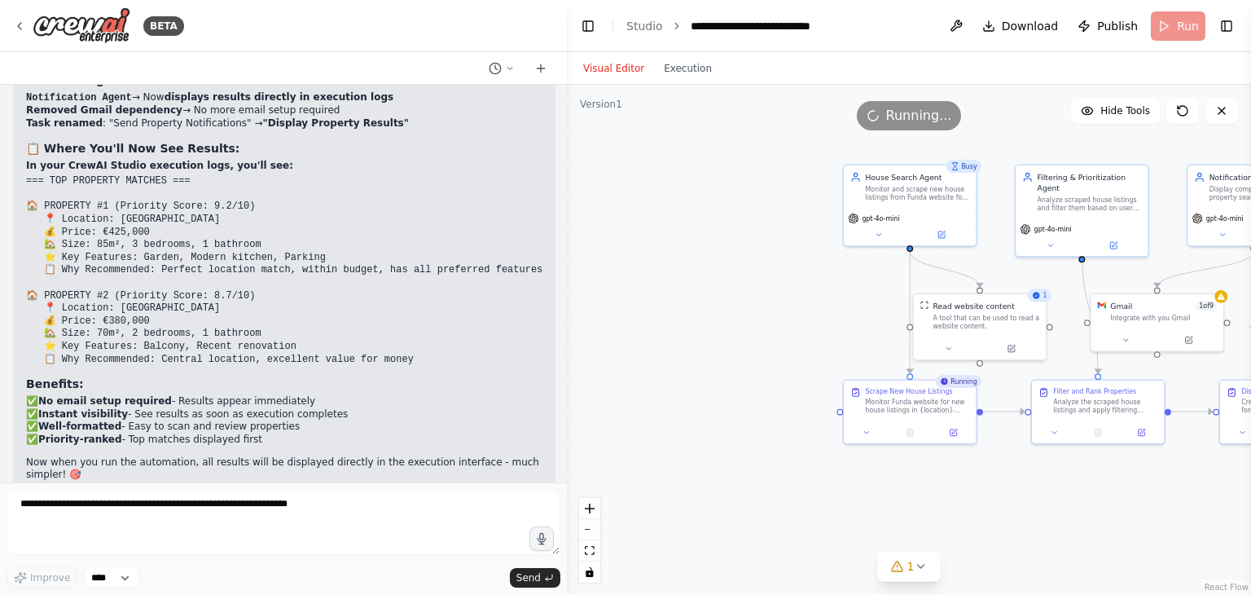
scroll to position [3050, 0]
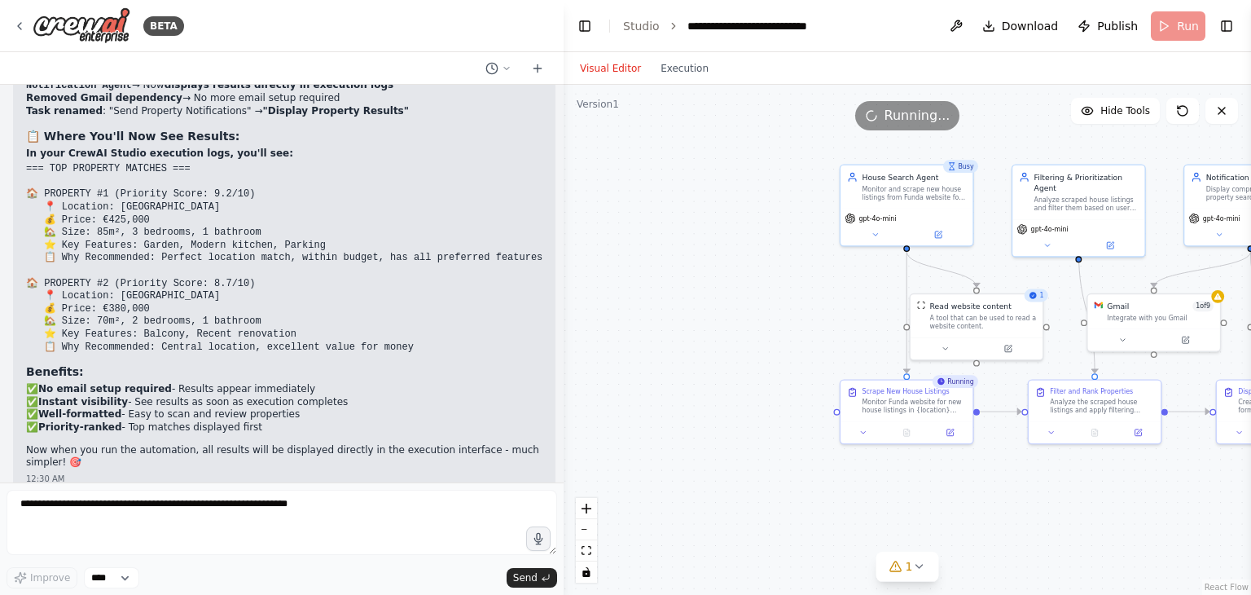
drag, startPoint x: 431, startPoint y: 330, endPoint x: 564, endPoint y: 336, distance: 132.9
click at [564, 336] on div "BETA Filtering & Prioritization Agent → Notification Agent: Triggered when rele…" at bounding box center [625, 297] width 1251 height 595
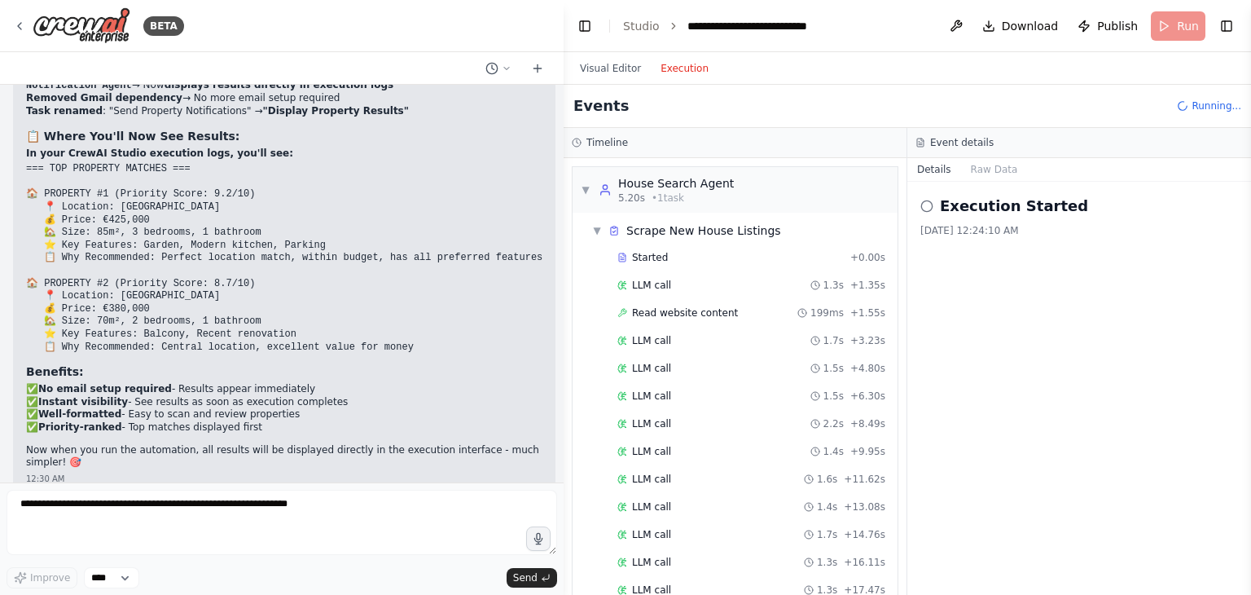
click at [682, 73] on button "Execution" at bounding box center [685, 69] width 68 height 20
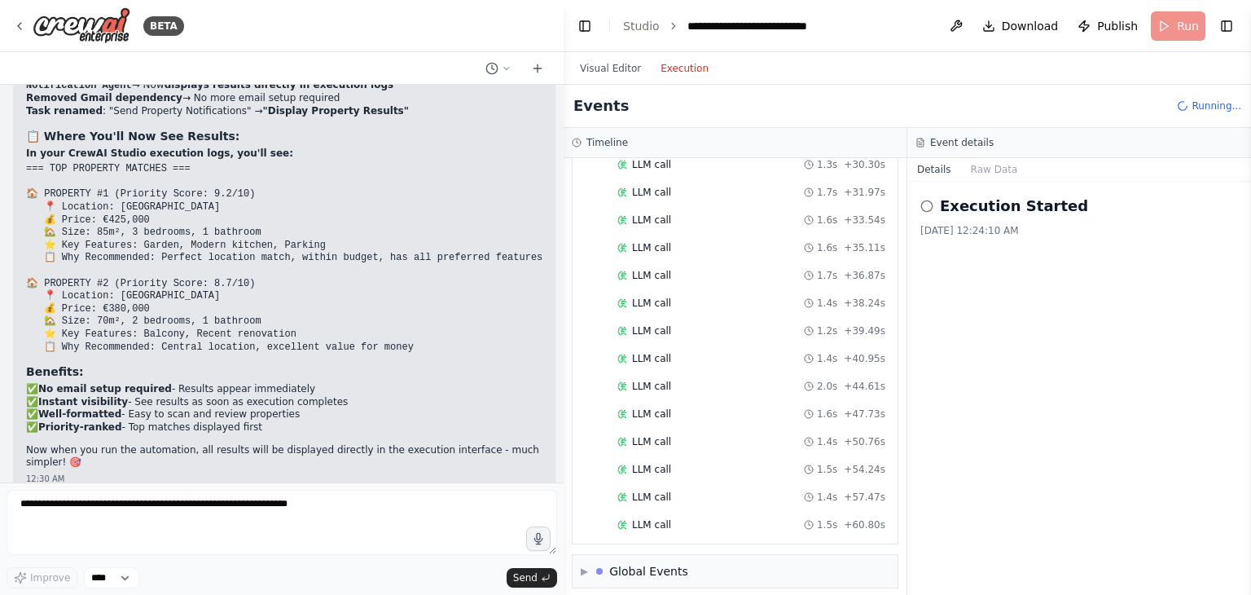
scroll to position [646, 0]
click at [988, 169] on button "Raw Data" at bounding box center [994, 169] width 67 height 23
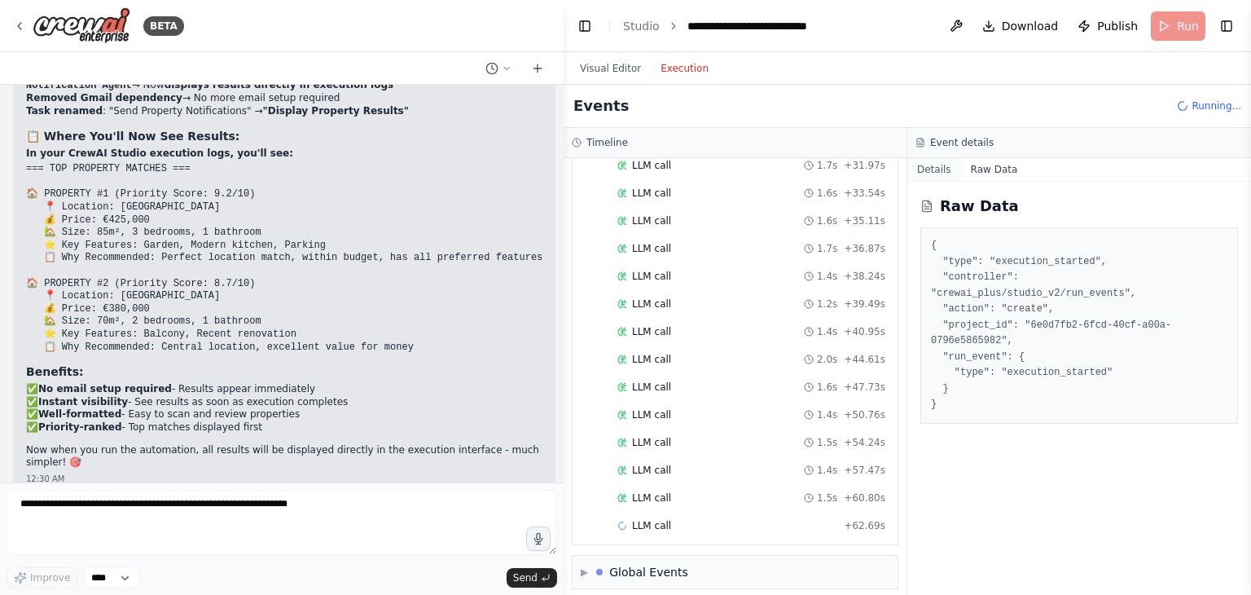
click at [940, 167] on button "Details" at bounding box center [935, 169] width 54 height 23
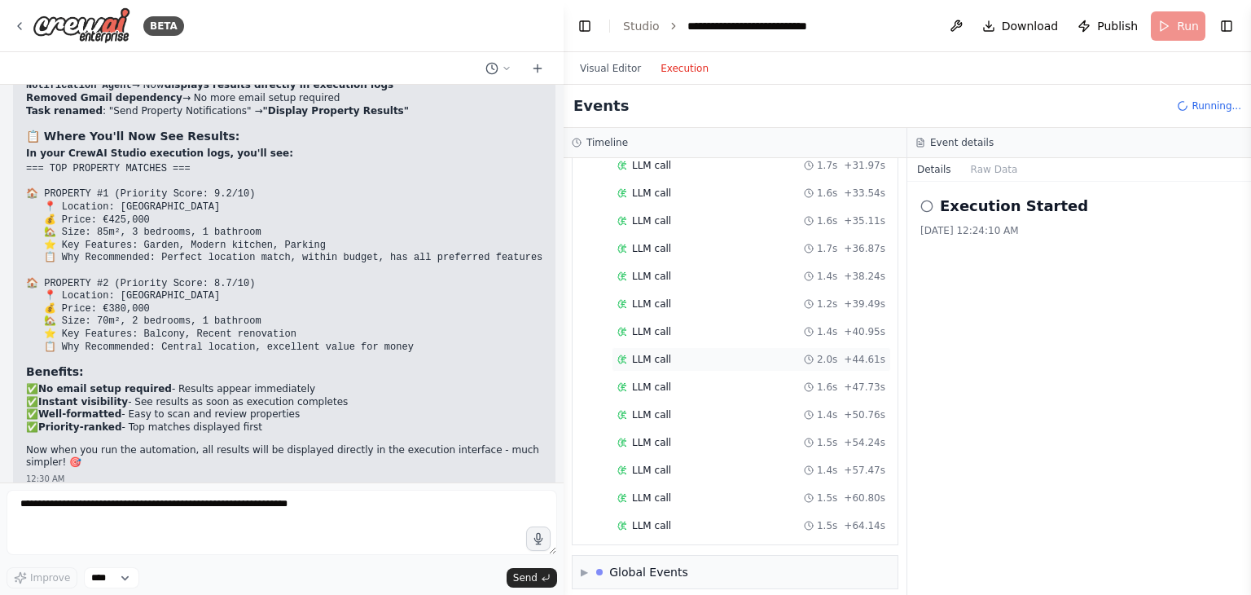
scroll to position [674, 0]
click at [625, 70] on button "Visual Editor" at bounding box center [610, 69] width 81 height 20
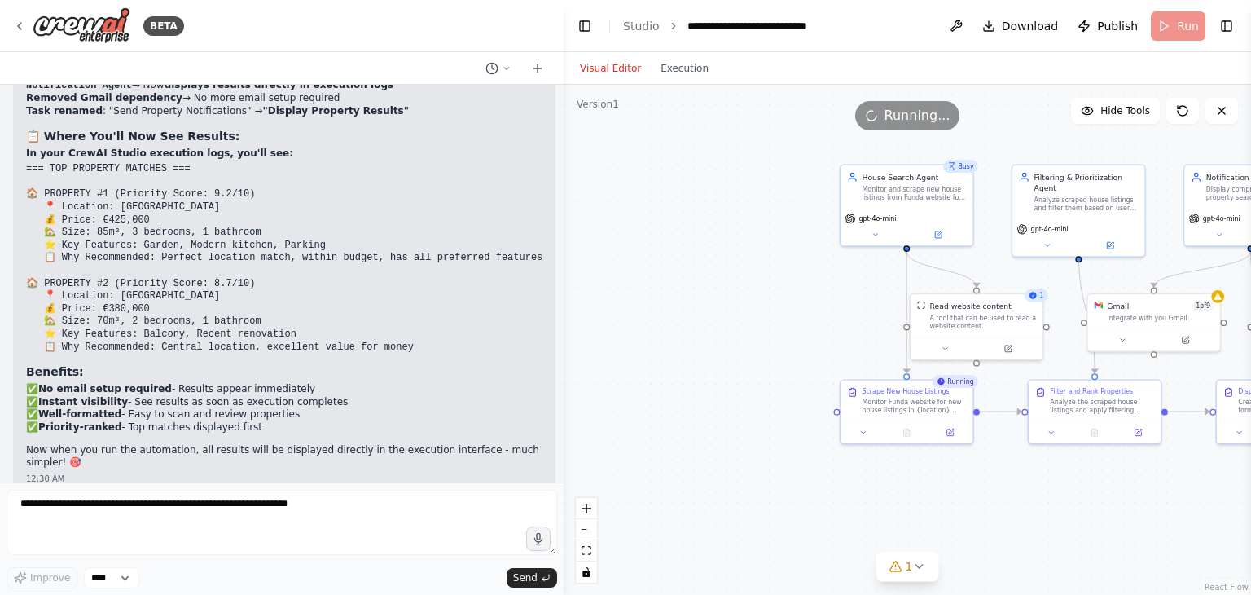
click at [689, 81] on div "Visual Editor Execution" at bounding box center [644, 68] width 148 height 33
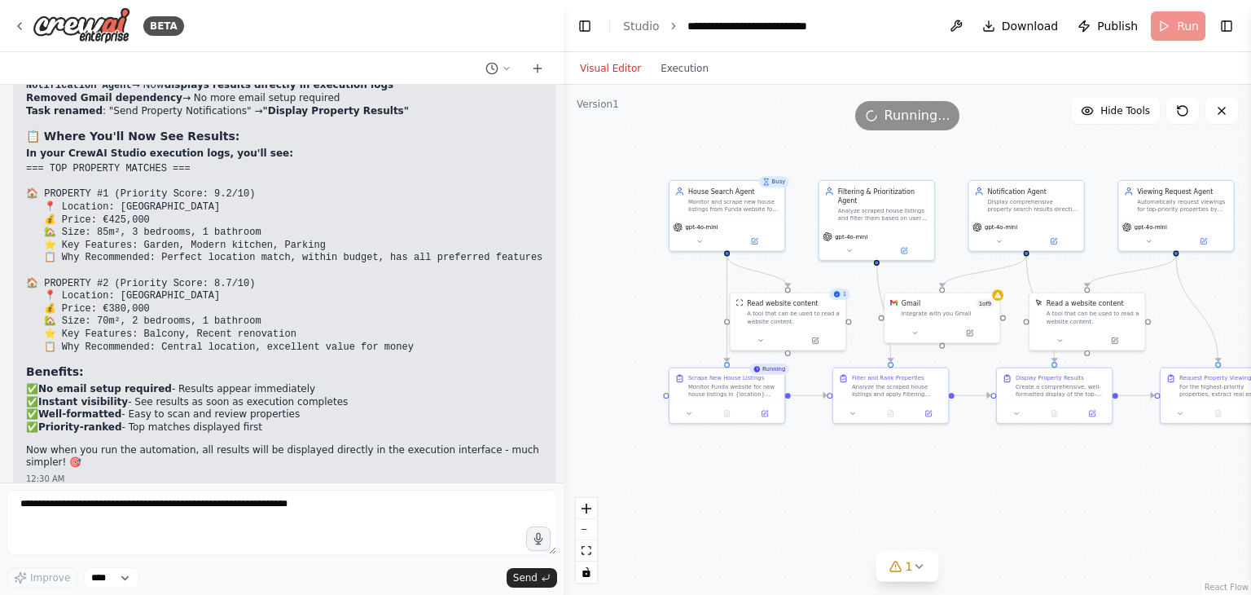
drag, startPoint x: 702, startPoint y: 337, endPoint x: 603, endPoint y: 343, distance: 99.6
click at [603, 343] on div ".deletable-edge-delete-btn { width: 20px; height: 20px; border: 0px solid #ffff…" at bounding box center [908, 340] width 688 height 510
click at [688, 74] on button "Execution" at bounding box center [685, 69] width 68 height 20
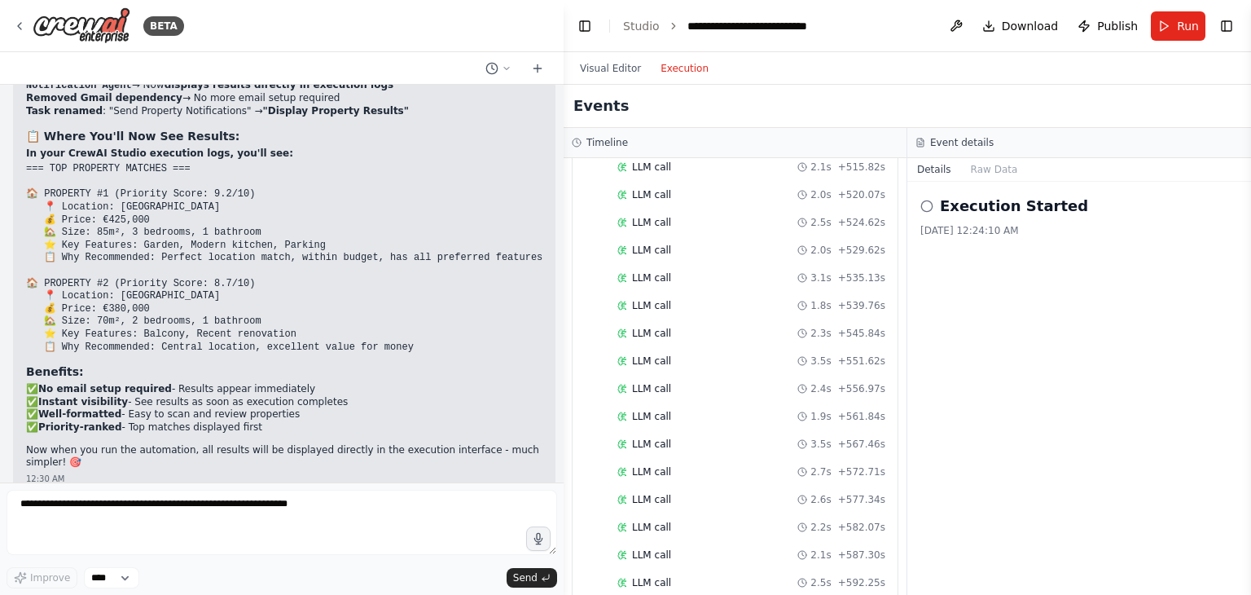
scroll to position [4123, 0]
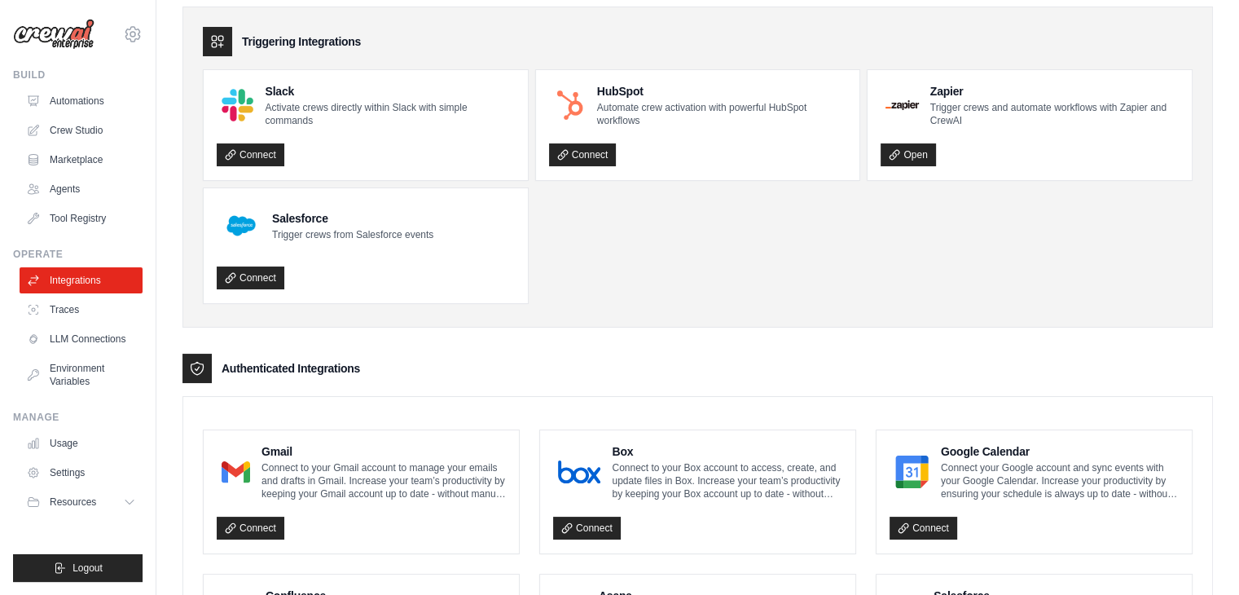
scroll to position [244, 0]
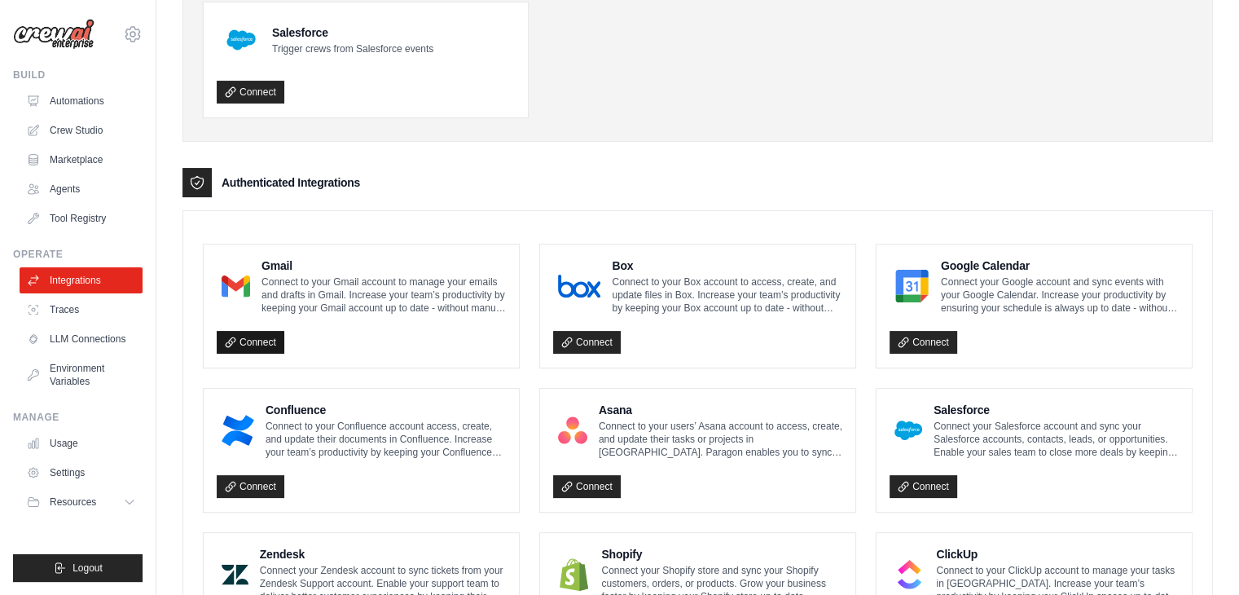
click at [254, 340] on link "Connect" at bounding box center [251, 342] width 68 height 23
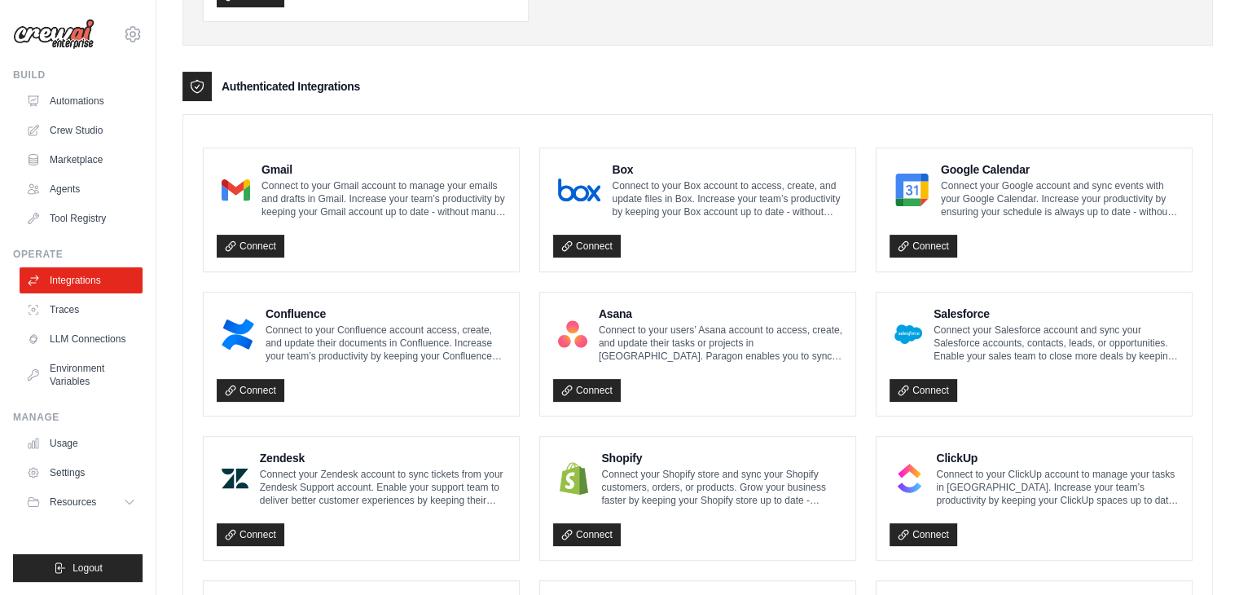
scroll to position [163, 0]
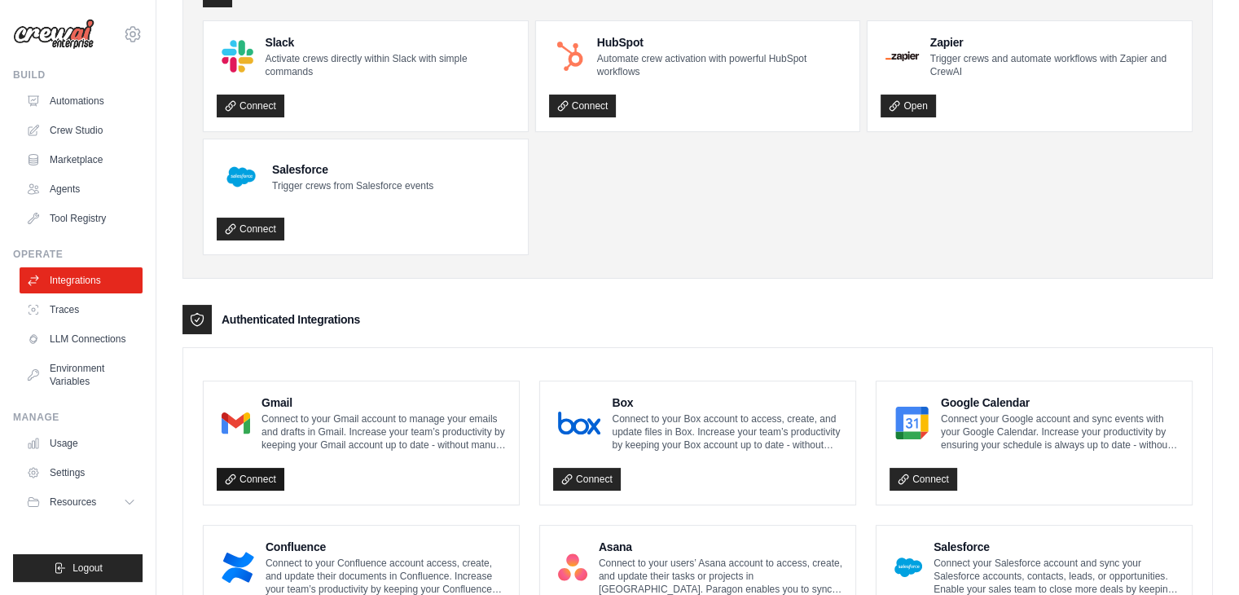
click at [257, 473] on link "Connect" at bounding box center [251, 479] width 68 height 23
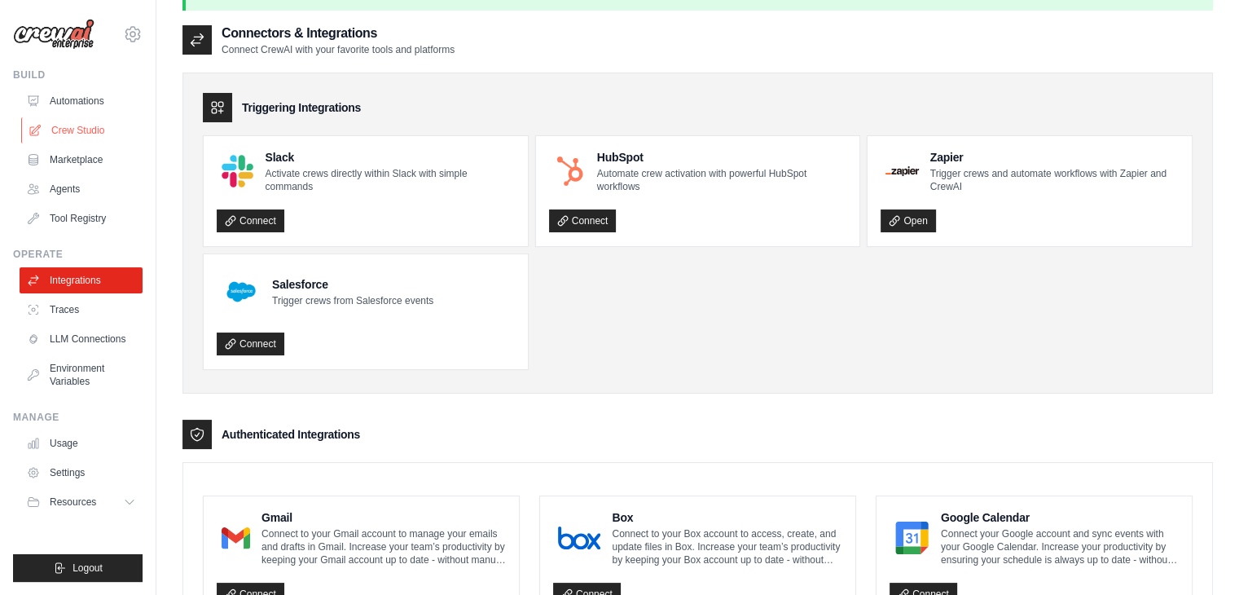
scroll to position [0, 0]
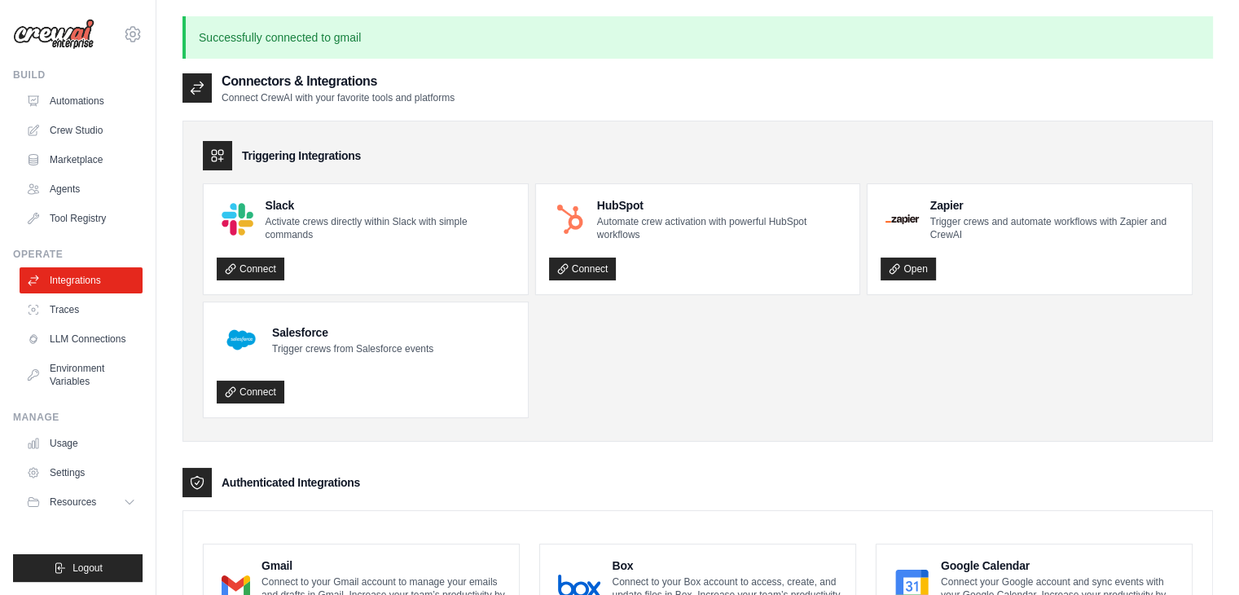
click at [53, 40] on img at bounding box center [53, 34] width 81 height 31
click at [71, 39] on img at bounding box center [53, 34] width 81 height 31
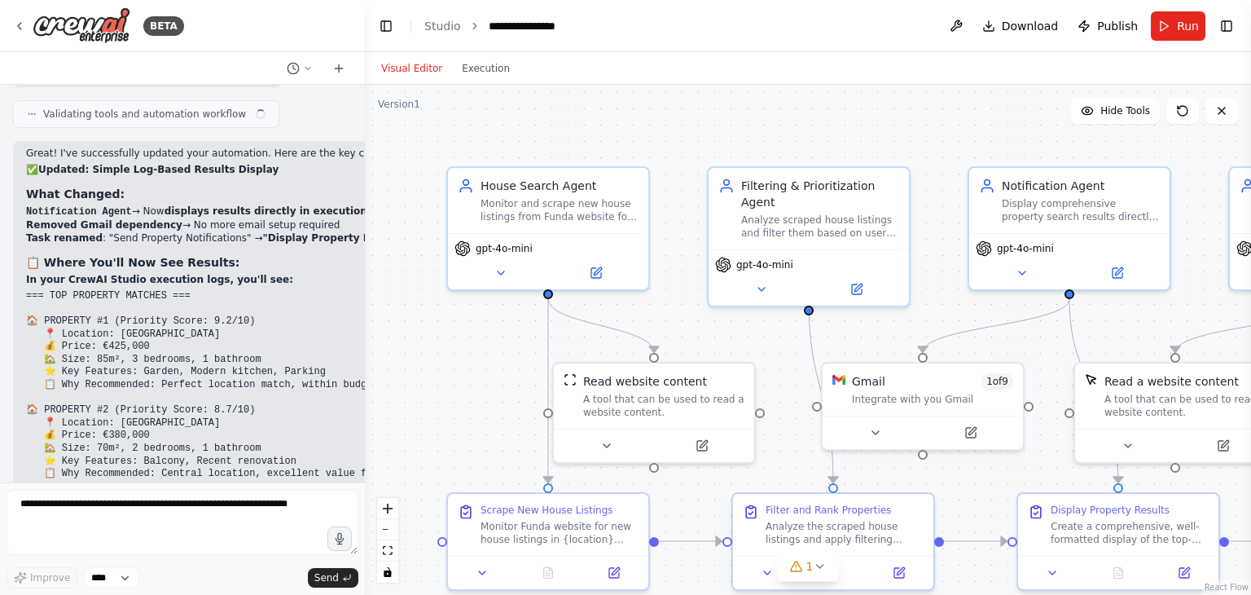
click at [433, 34] on header "**********" at bounding box center [808, 26] width 886 height 52
click at [440, 28] on link "Studio" at bounding box center [442, 26] width 37 height 13
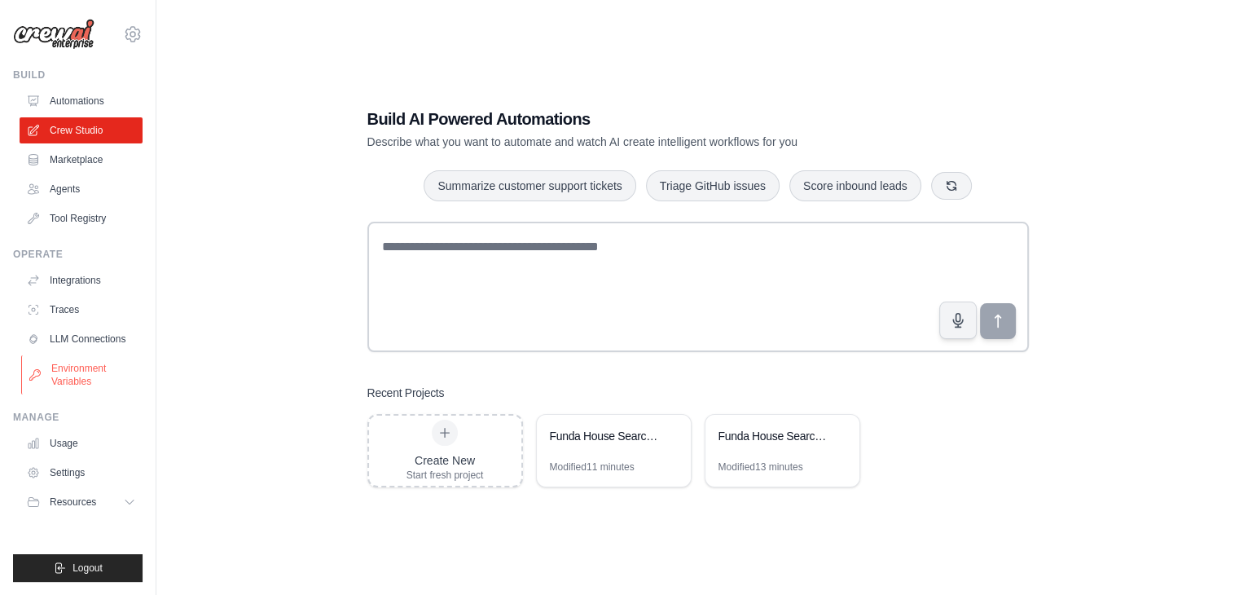
scroll to position [33, 0]
